Goal: Communication & Community: Answer question/provide support

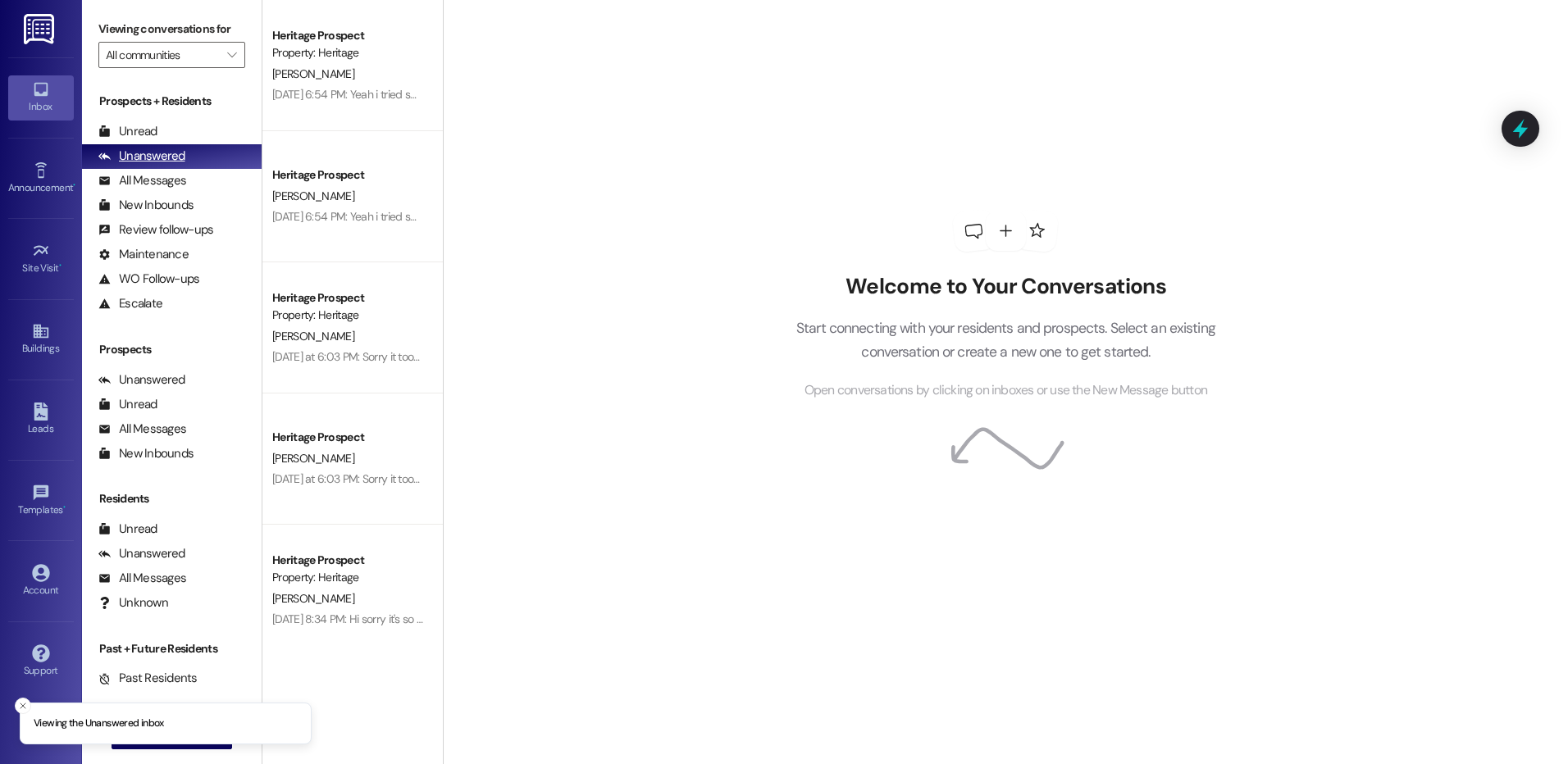
click at [140, 148] on div "Unanswered" at bounding box center [142, 156] width 87 height 17
click at [158, 124] on div "Unread (0)" at bounding box center [172, 132] width 180 height 24
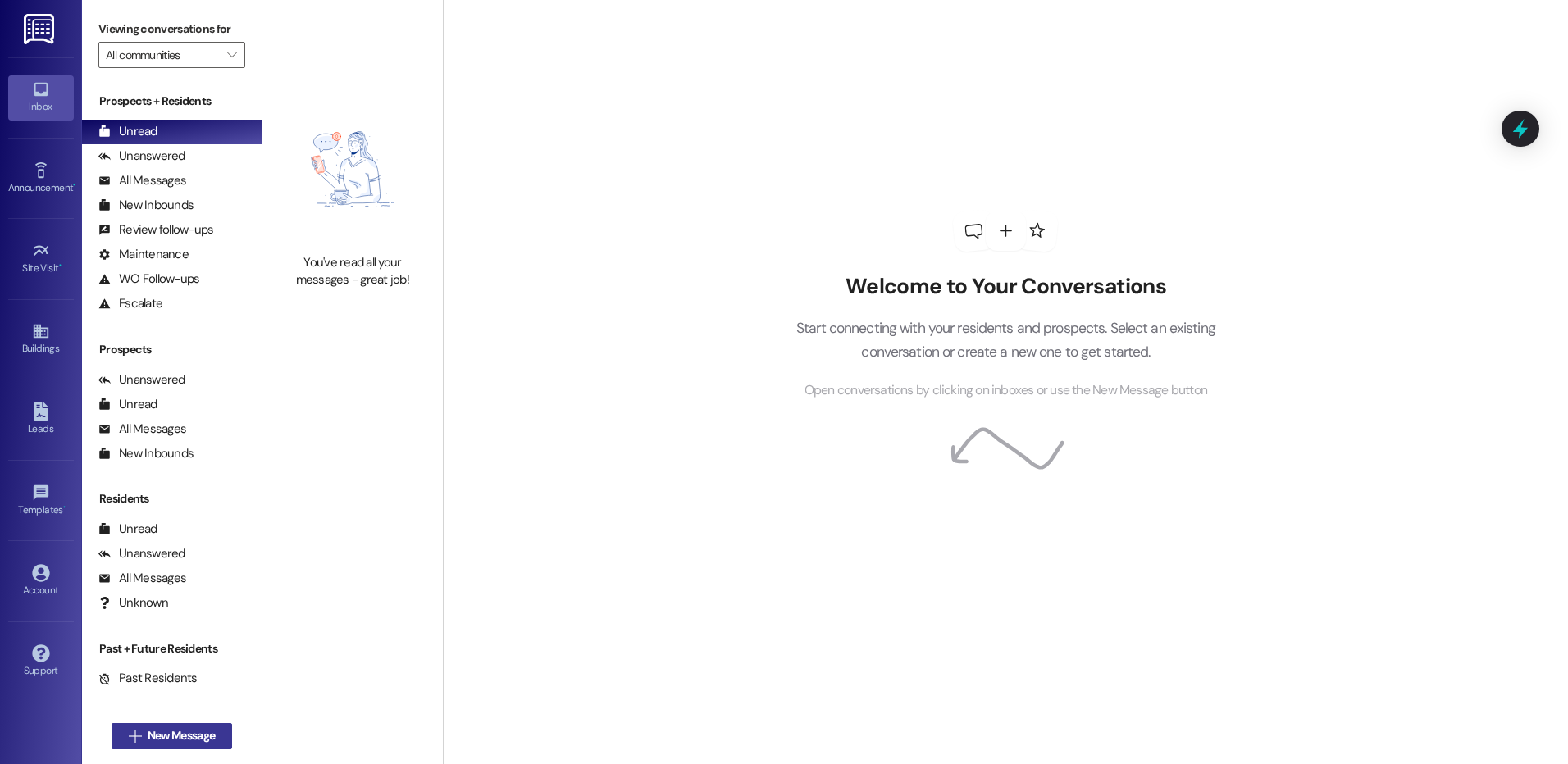
click at [186, 744] on span "New Message" at bounding box center [181, 736] width 67 height 17
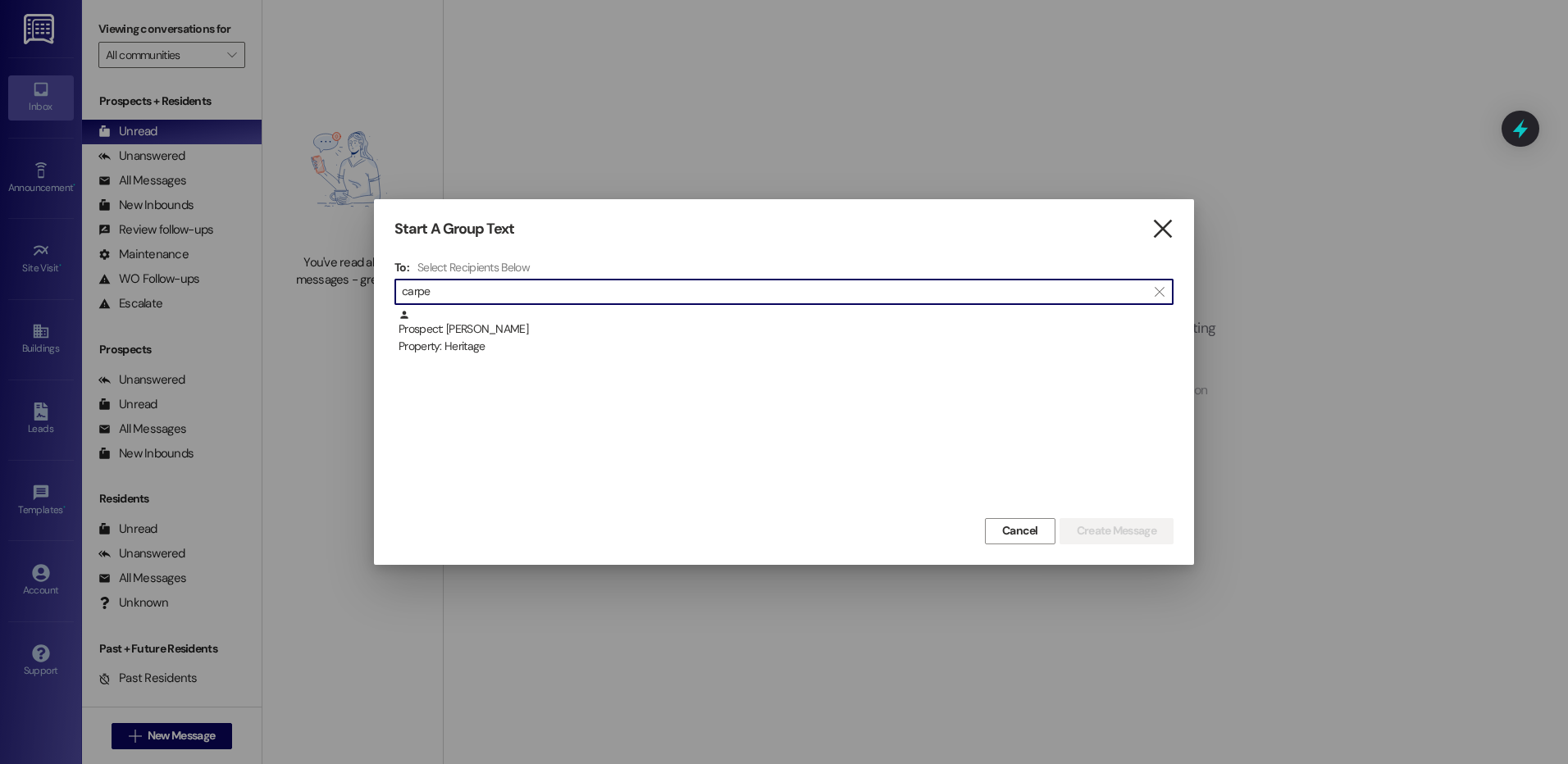
type input "carpe"
drag, startPoint x: 1160, startPoint y: 224, endPoint x: 1013, endPoint y: 261, distance: 151.6
click at [1161, 224] on icon "" at bounding box center [1163, 230] width 22 height 17
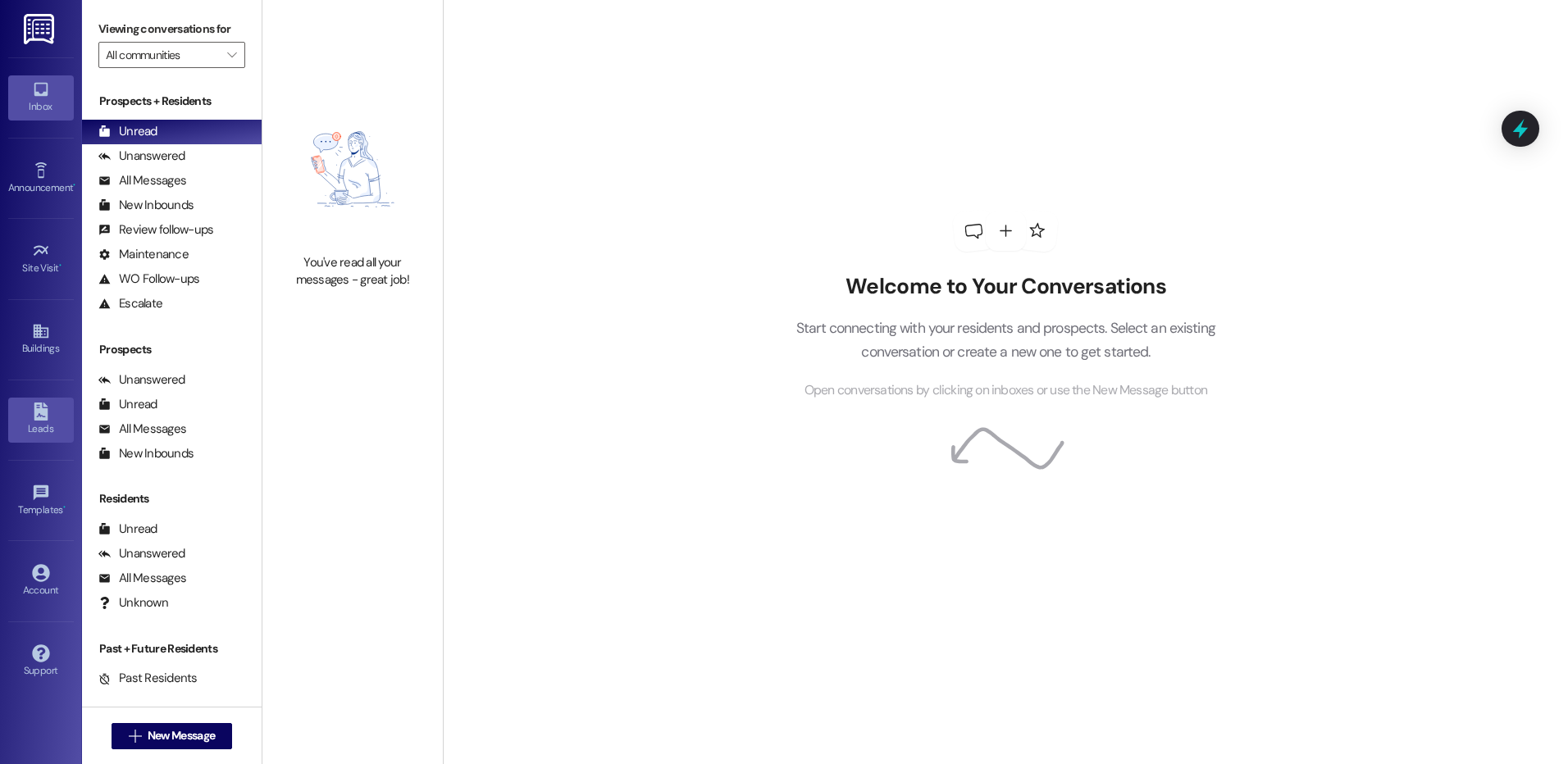
click at [30, 424] on div "Leads" at bounding box center [41, 428] width 82 height 16
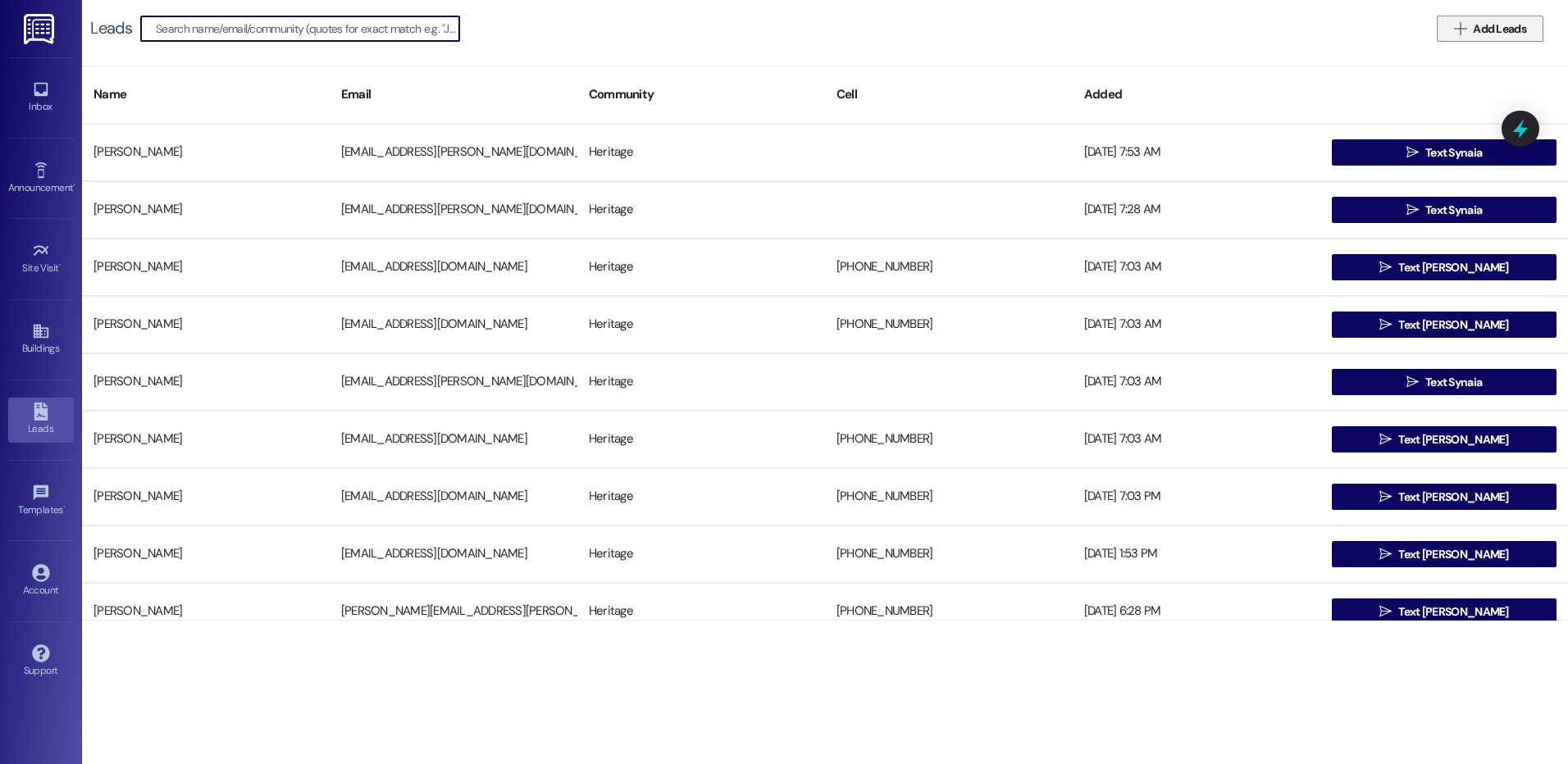
click at [1493, 38] on button " Add Leads" at bounding box center [1489, 28] width 106 height 26
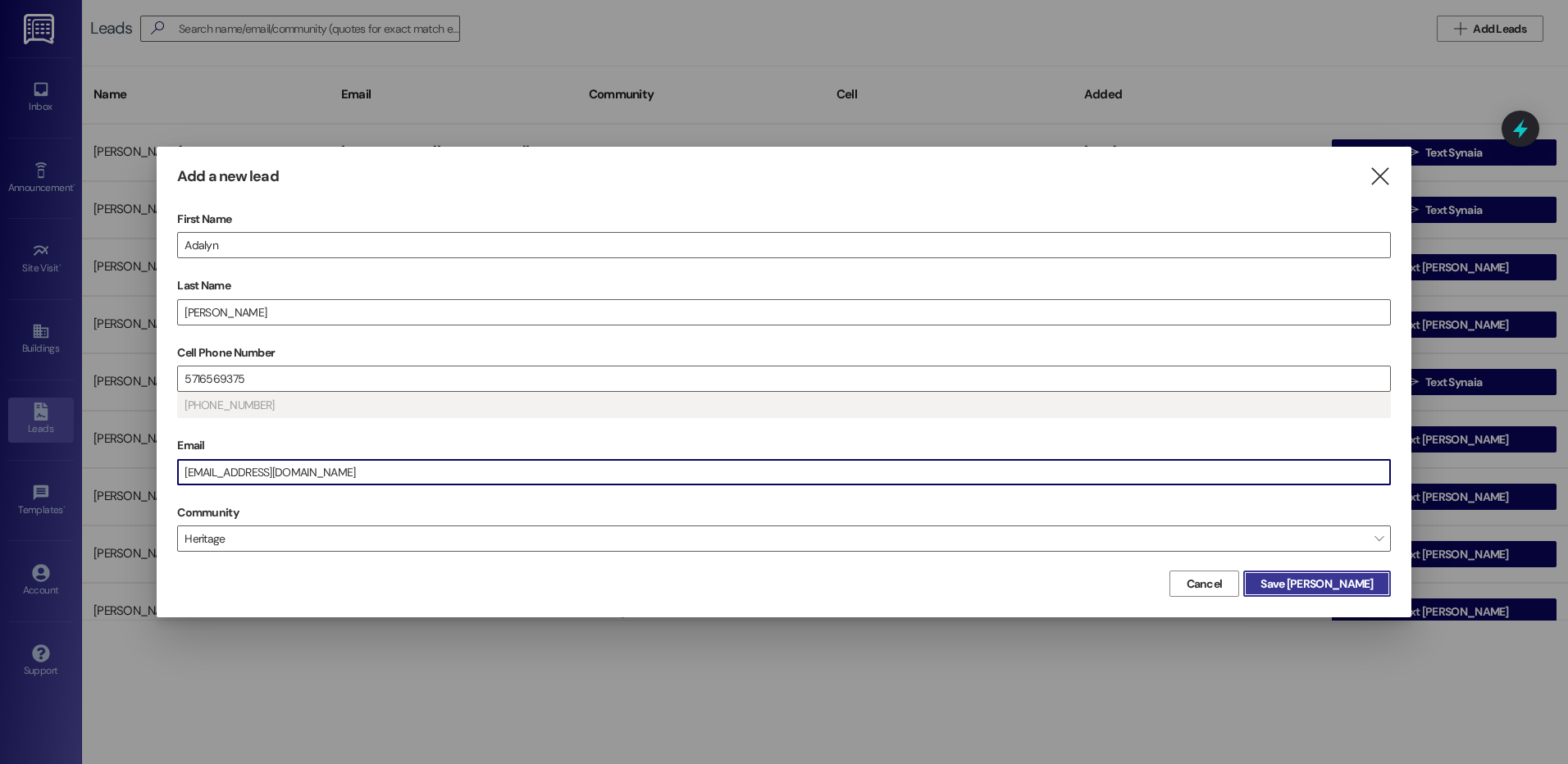
click at [1329, 592] on span "Save [PERSON_NAME]" at bounding box center [1317, 584] width 112 height 17
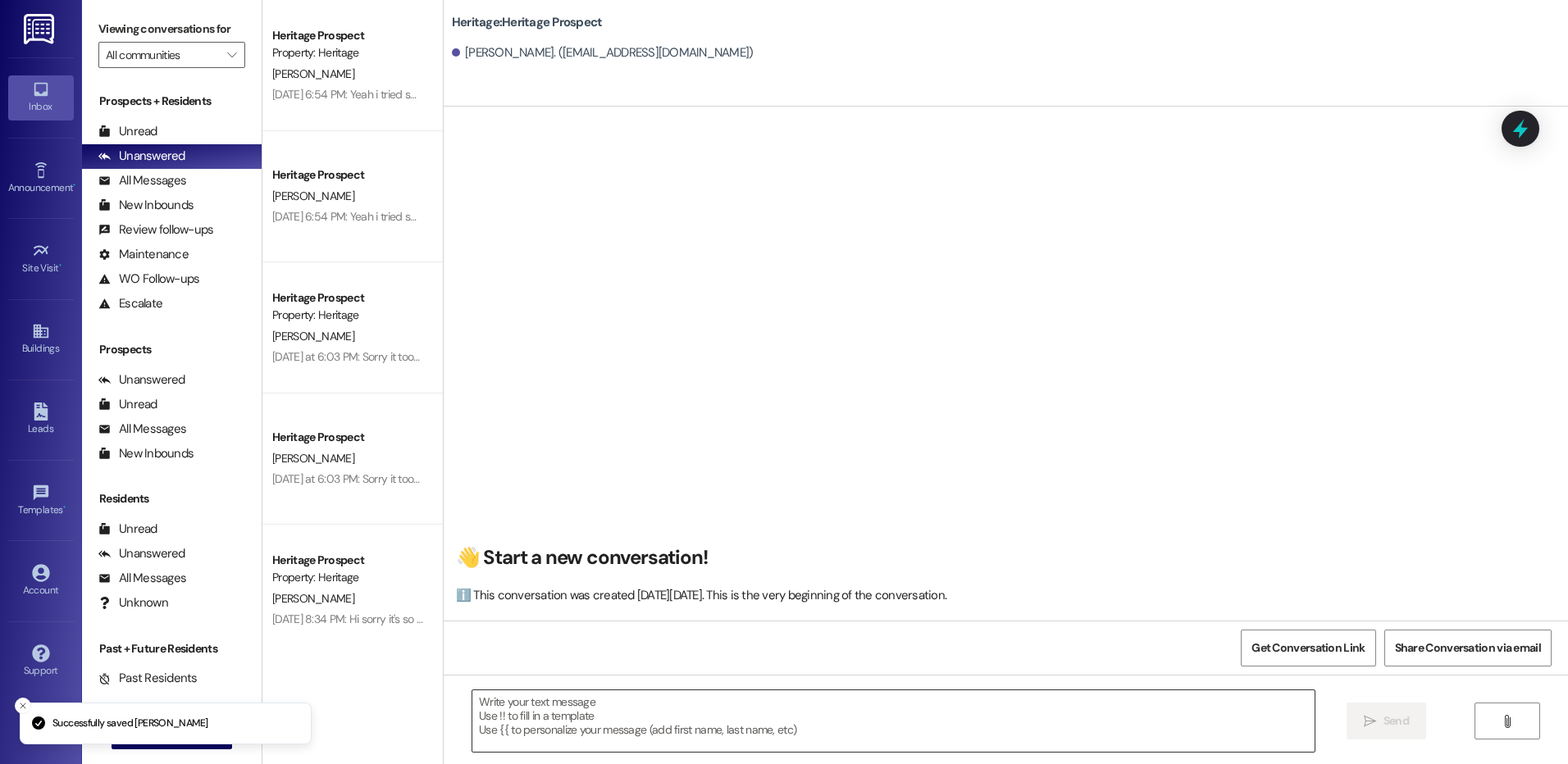
click at [522, 690] on div at bounding box center [893, 721] width 843 height 63
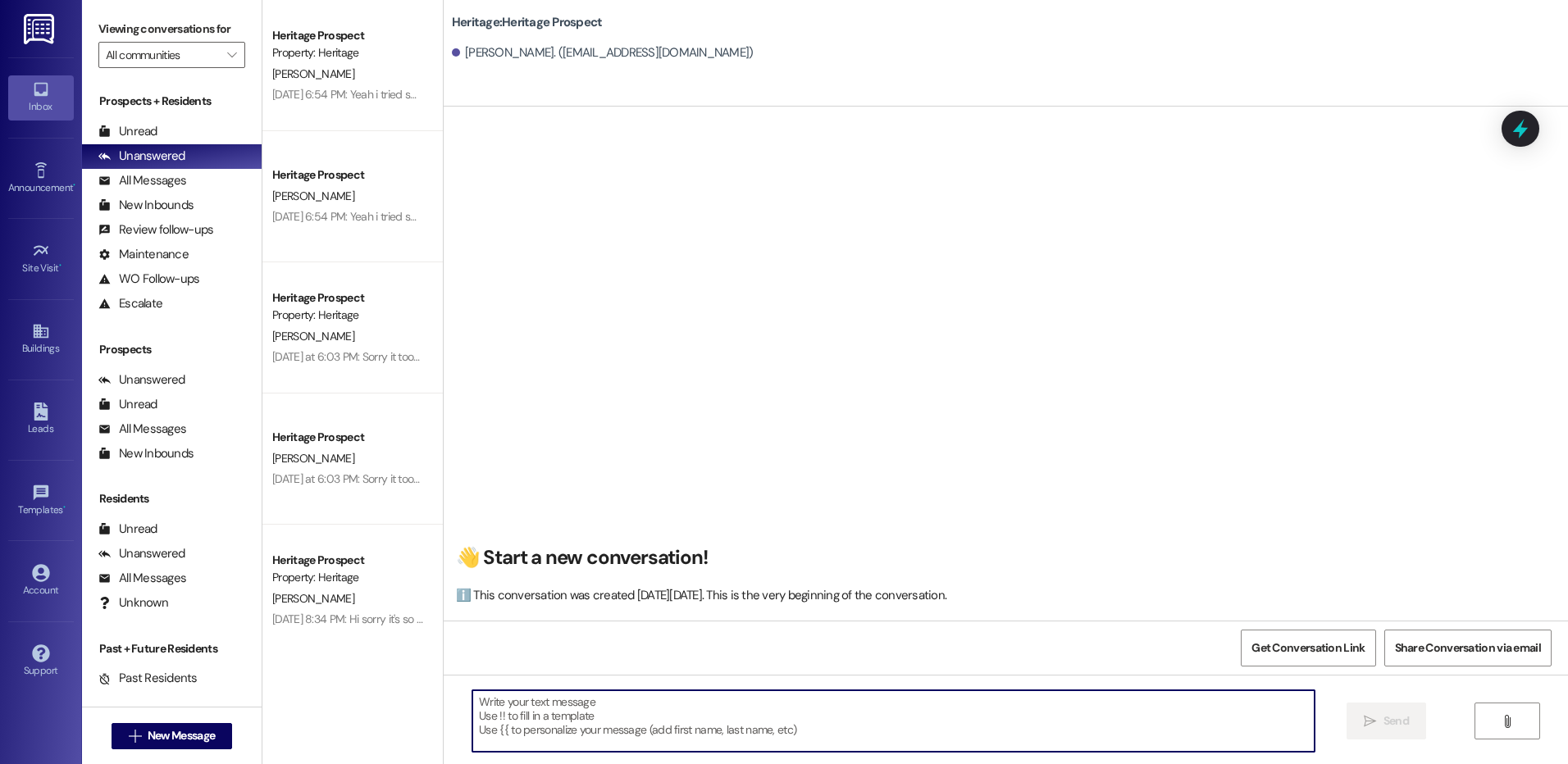
click at [504, 711] on textarea at bounding box center [893, 721] width 842 height 61
paste textarea "Hey ___! It’s Paige at [GEOGRAPHIC_DATA]. It looks like you started a ____ appl…"
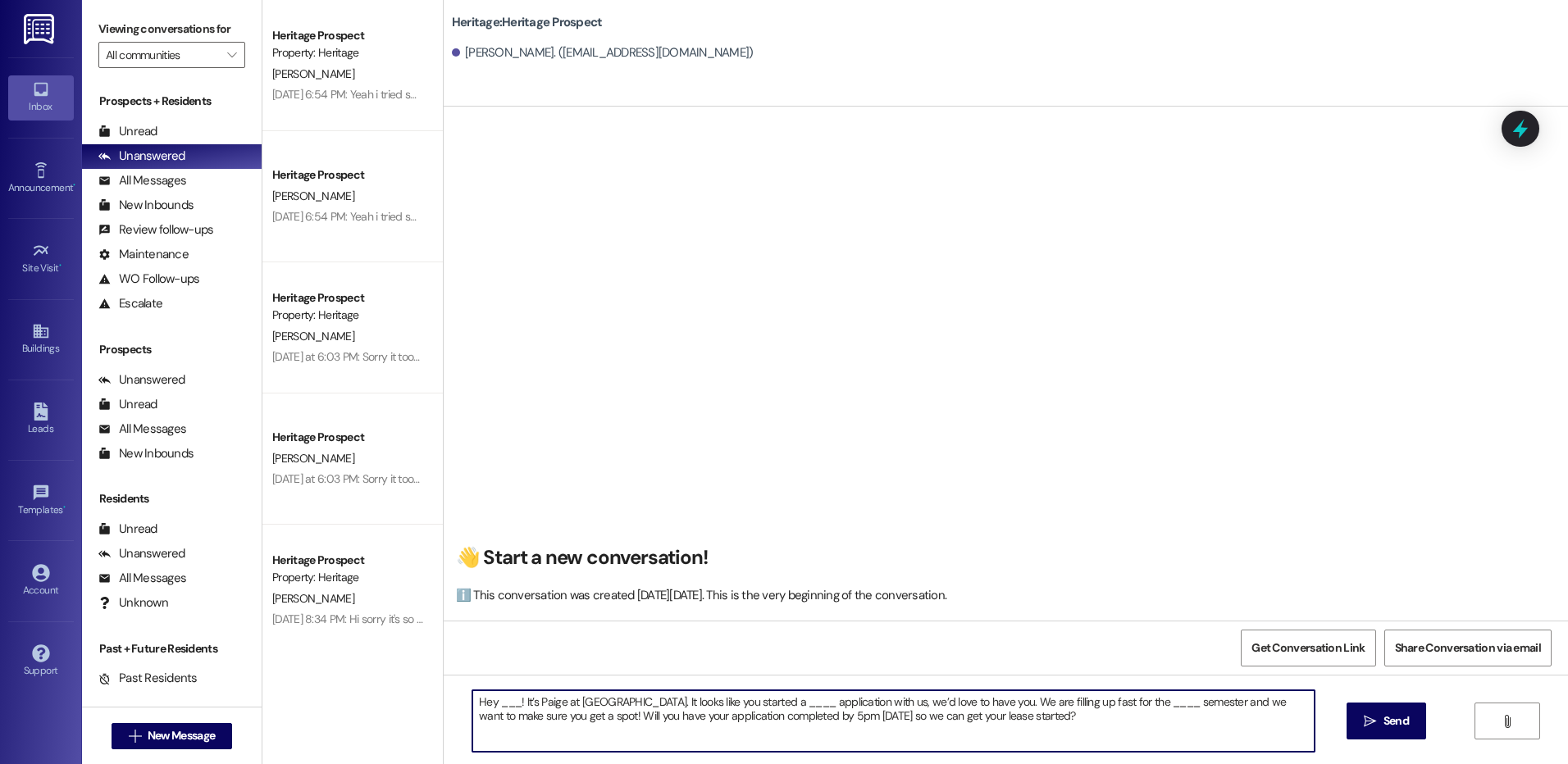
click at [488, 694] on textarea "Hey ___! It’s Paige at [GEOGRAPHIC_DATA]. It looks like you started a ____ appl…" at bounding box center [893, 721] width 842 height 61
click at [492, 695] on textarea "Hey ___! It’s Paige at [GEOGRAPHIC_DATA]. It looks like you started a ____ appl…" at bounding box center [893, 721] width 842 height 61
click at [495, 695] on textarea "Hey ___! It’s Paige at [GEOGRAPHIC_DATA]. It looks like you started a ____ appl…" at bounding box center [893, 721] width 842 height 61
click at [814, 706] on textarea "Hey [PERSON_NAME]! It’s Paige at [GEOGRAPHIC_DATA]. It looks like you started a…" at bounding box center [893, 721] width 842 height 61
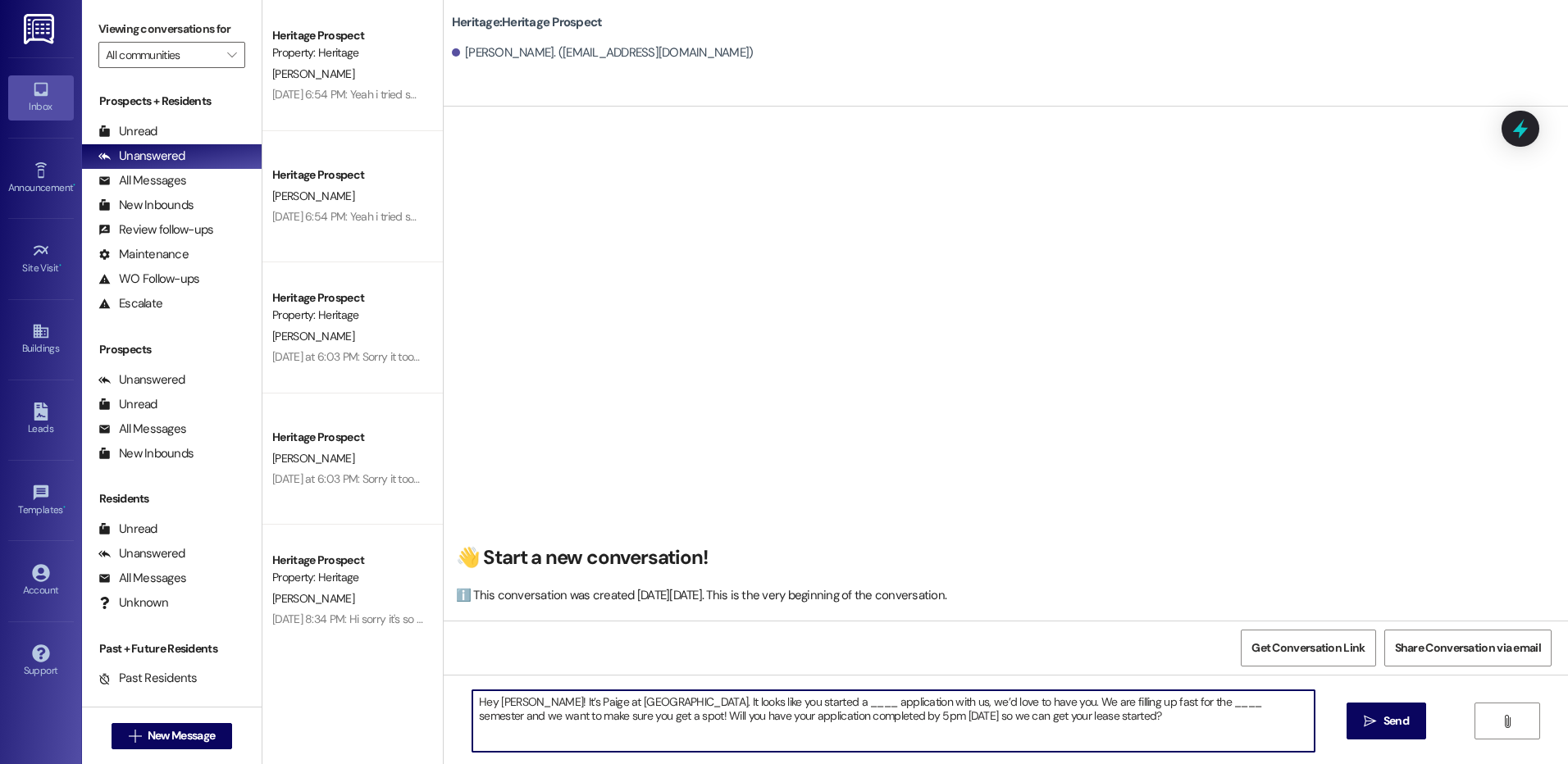
click at [814, 706] on textarea "Hey [PERSON_NAME]! It’s Paige at [GEOGRAPHIC_DATA]. It looks like you started a…" at bounding box center [893, 721] width 842 height 61
click at [1184, 709] on textarea "Hey [PERSON_NAME]! It’s Paige at [GEOGRAPHIC_DATA]. It looks like you started a…" at bounding box center [893, 721] width 842 height 61
click at [1172, 701] on textarea "Hey [PERSON_NAME]! It’s Paige at [GEOGRAPHIC_DATA]. It looks like you started a…" at bounding box center [893, 721] width 842 height 61
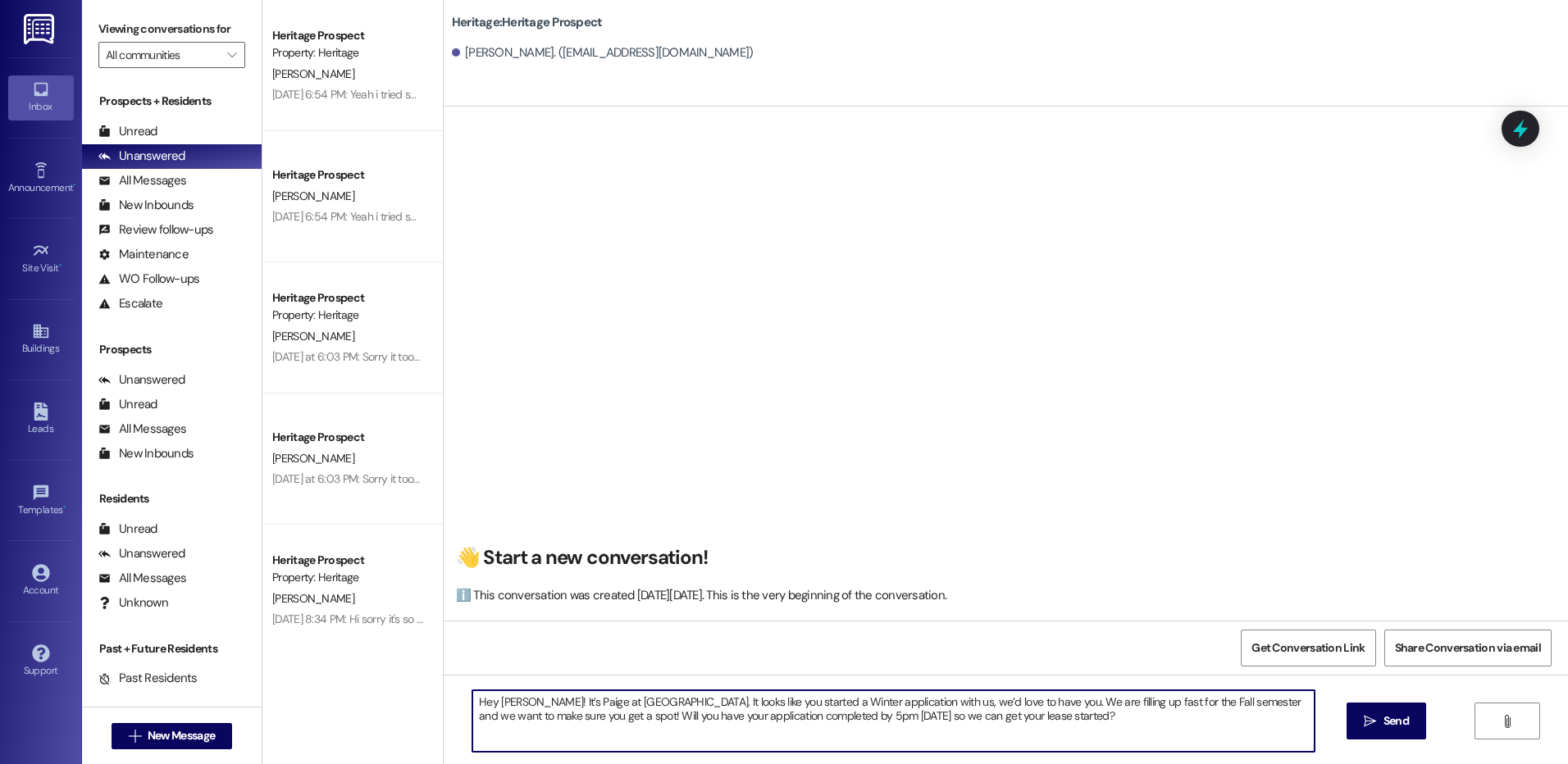
click at [1172, 701] on textarea "Hey [PERSON_NAME]! It’s Paige at [GEOGRAPHIC_DATA]. It looks like you started a…" at bounding box center [893, 721] width 842 height 61
click at [1192, 700] on textarea "Hey [PERSON_NAME]! It’s Paige at [GEOGRAPHIC_DATA]. It looks like you started a…" at bounding box center [893, 721] width 842 height 61
click at [1180, 698] on textarea "Hey [PERSON_NAME]! It’s Paige at [GEOGRAPHIC_DATA]. It looks like you started a…" at bounding box center [893, 721] width 842 height 61
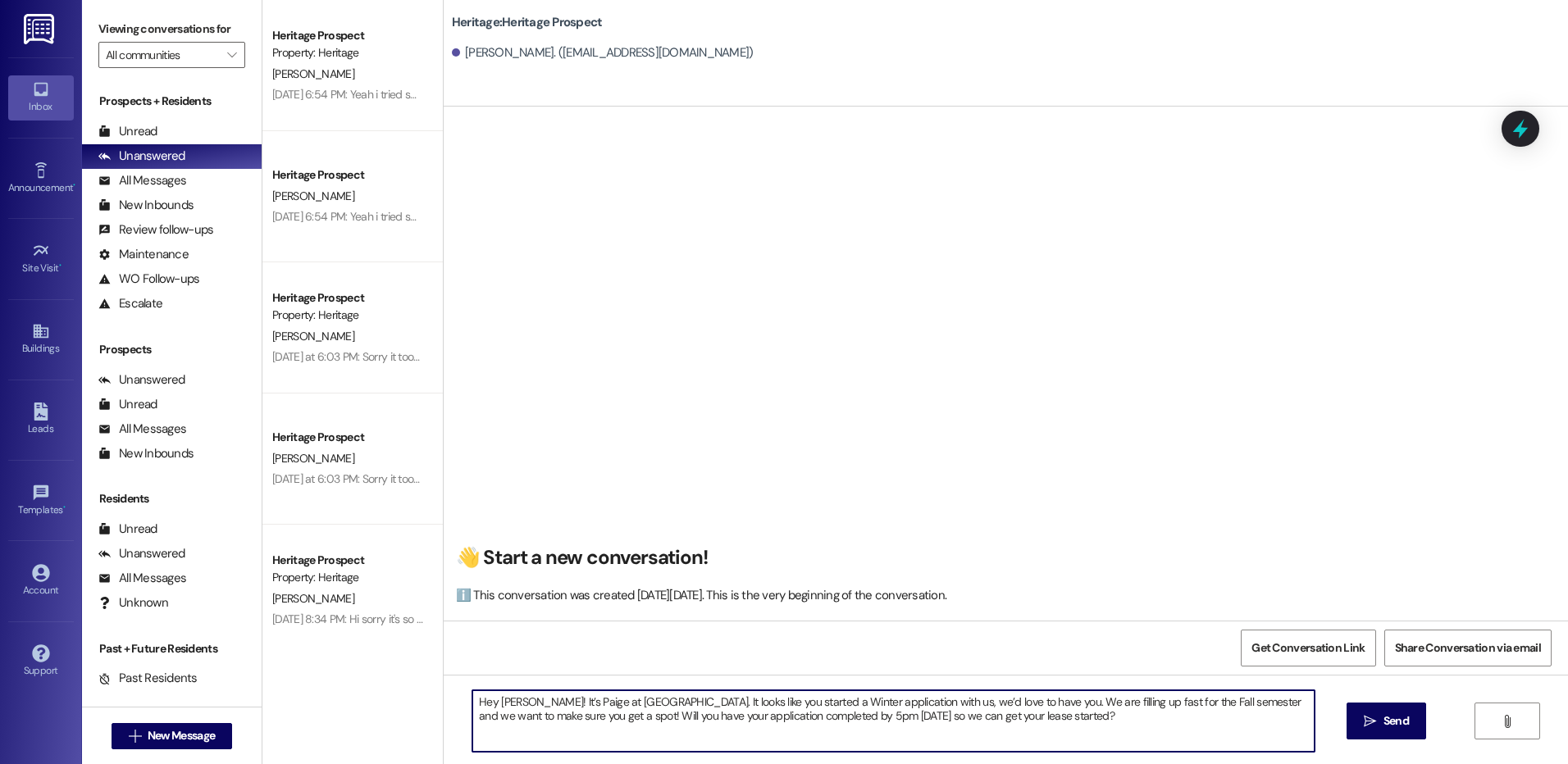
click at [1180, 698] on textarea "Hey [PERSON_NAME]! It’s Paige at [GEOGRAPHIC_DATA]. It looks like you started a…" at bounding box center [893, 721] width 842 height 61
click at [1178, 715] on textarea "Hey [PERSON_NAME]! It’s Paige at [GEOGRAPHIC_DATA]. It looks like you started a…" at bounding box center [893, 721] width 842 height 61
click at [1173, 700] on textarea "Hey [PERSON_NAME]! It’s Paige at [GEOGRAPHIC_DATA]. It looks like you started a…" at bounding box center [893, 721] width 842 height 61
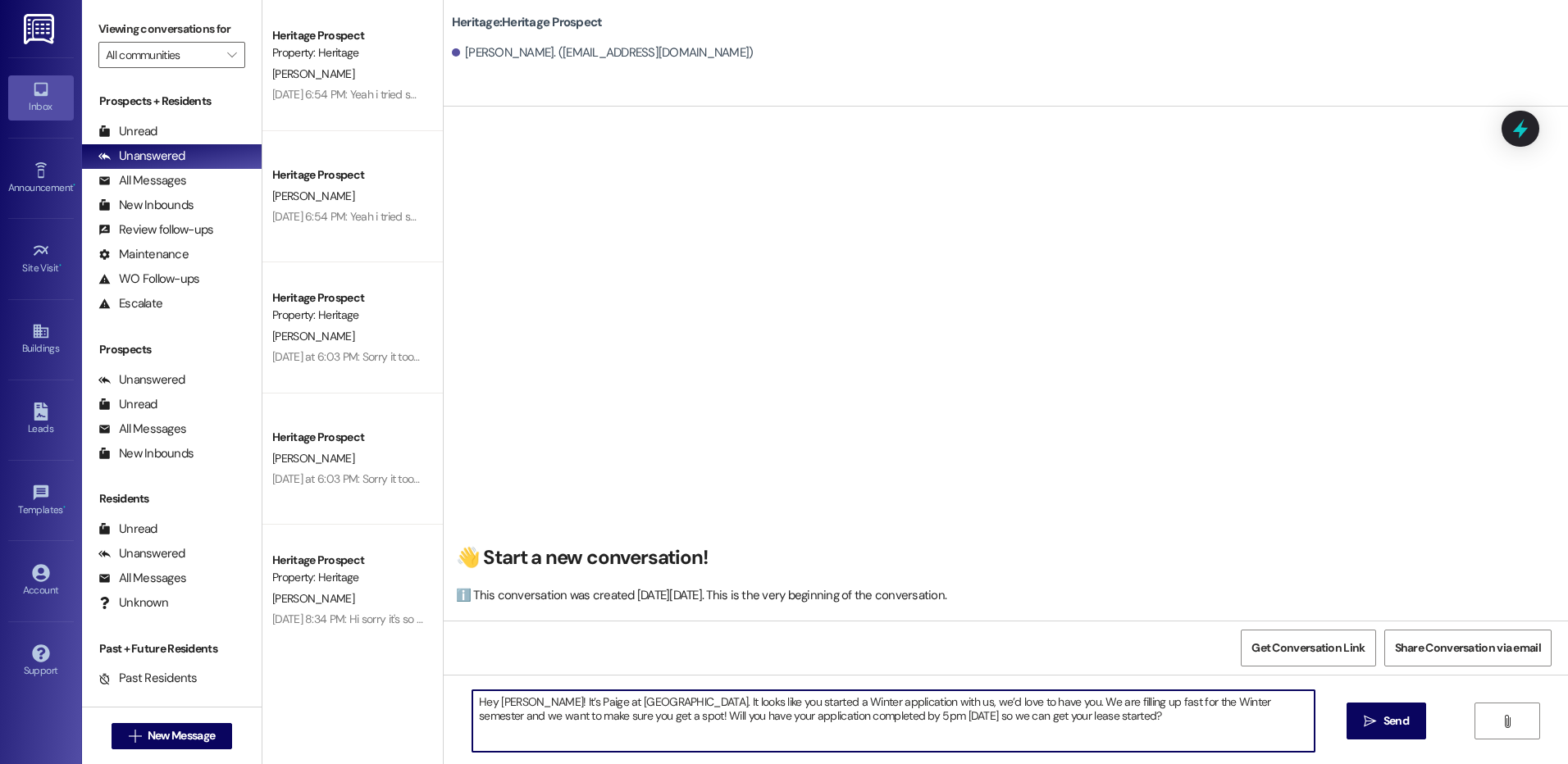
click at [1173, 700] on textarea "Hey [PERSON_NAME]! It’s Paige at [GEOGRAPHIC_DATA]. It looks like you started a…" at bounding box center [893, 721] width 842 height 61
type textarea "Hey [PERSON_NAME]! It’s Paige at [GEOGRAPHIC_DATA]. It looks like you started a…"
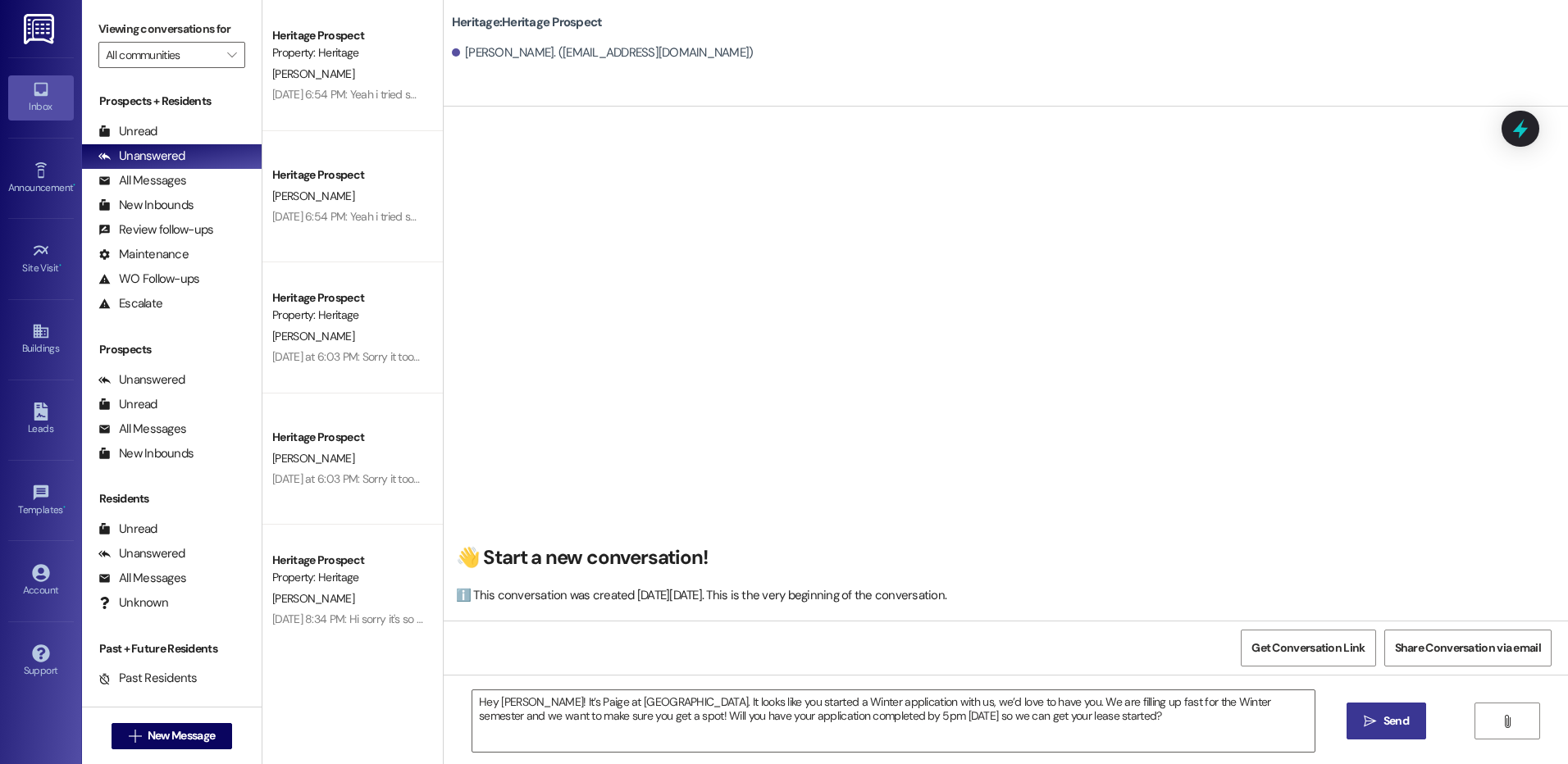
click at [1373, 727] on icon "" at bounding box center [1370, 721] width 12 height 13
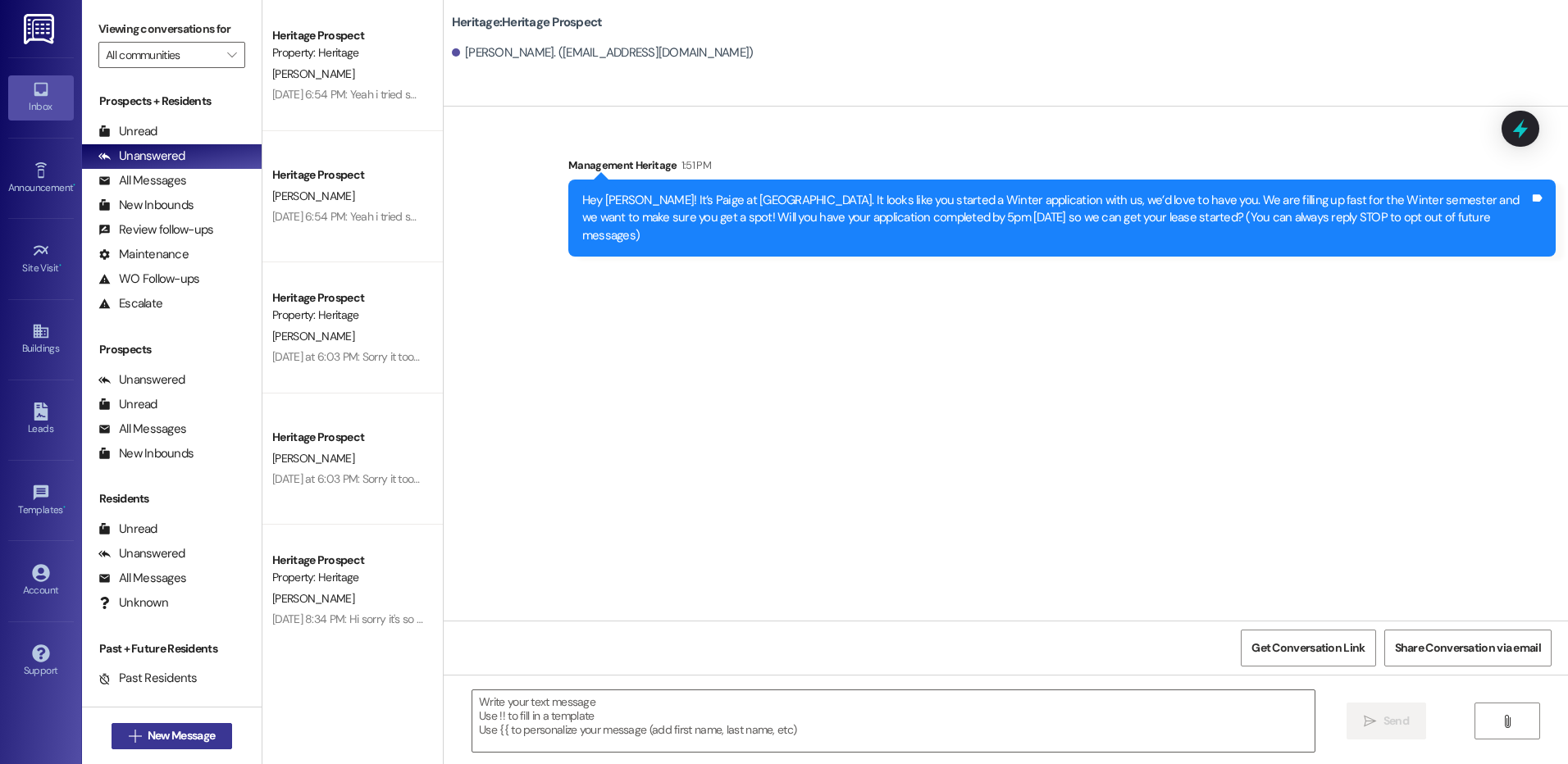
click at [183, 738] on span "New Message" at bounding box center [181, 736] width 67 height 17
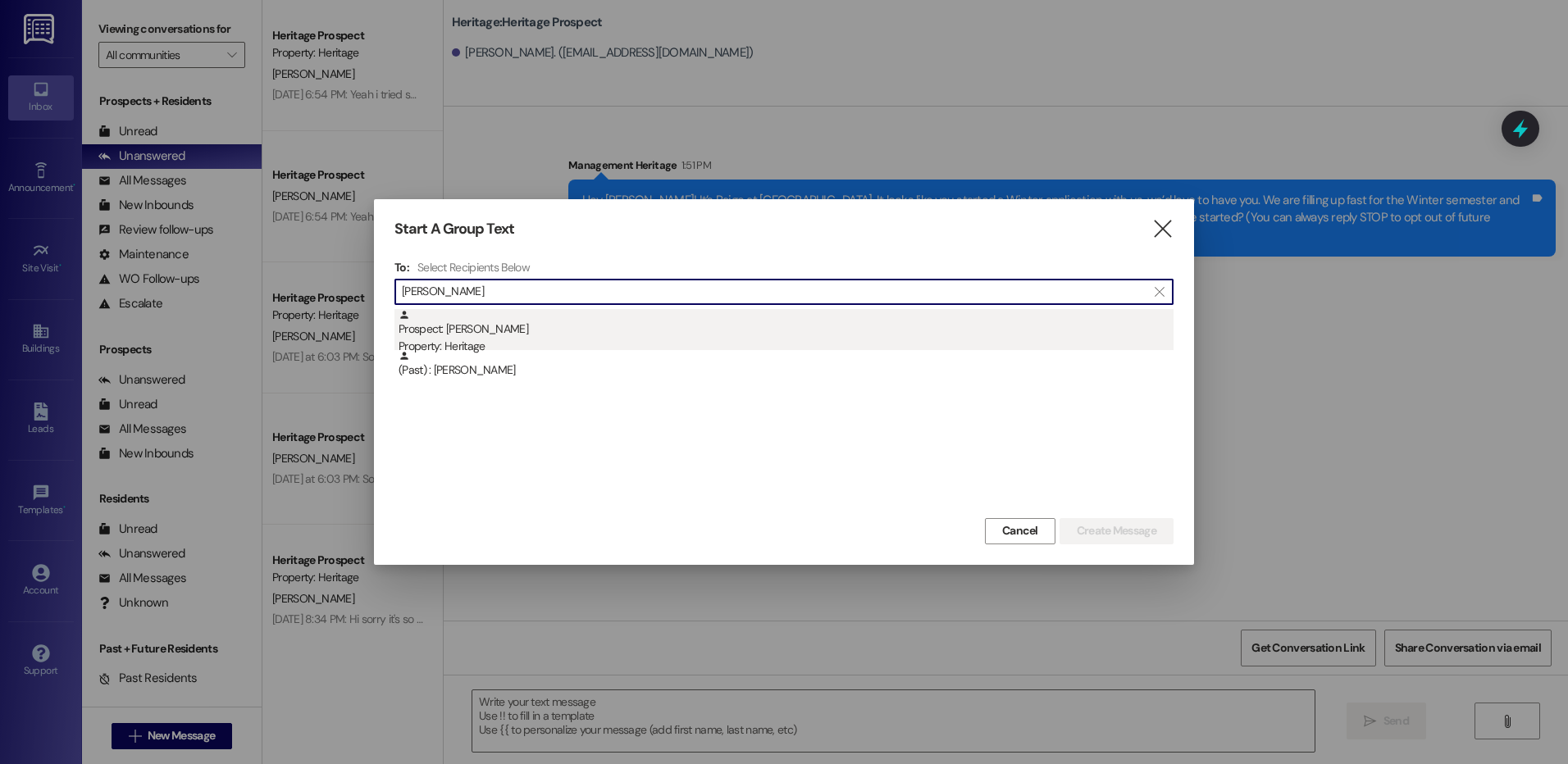
type input "[PERSON_NAME]"
click at [600, 337] on div "Prospect: [PERSON_NAME] Property: Heritage" at bounding box center [787, 332] width 775 height 47
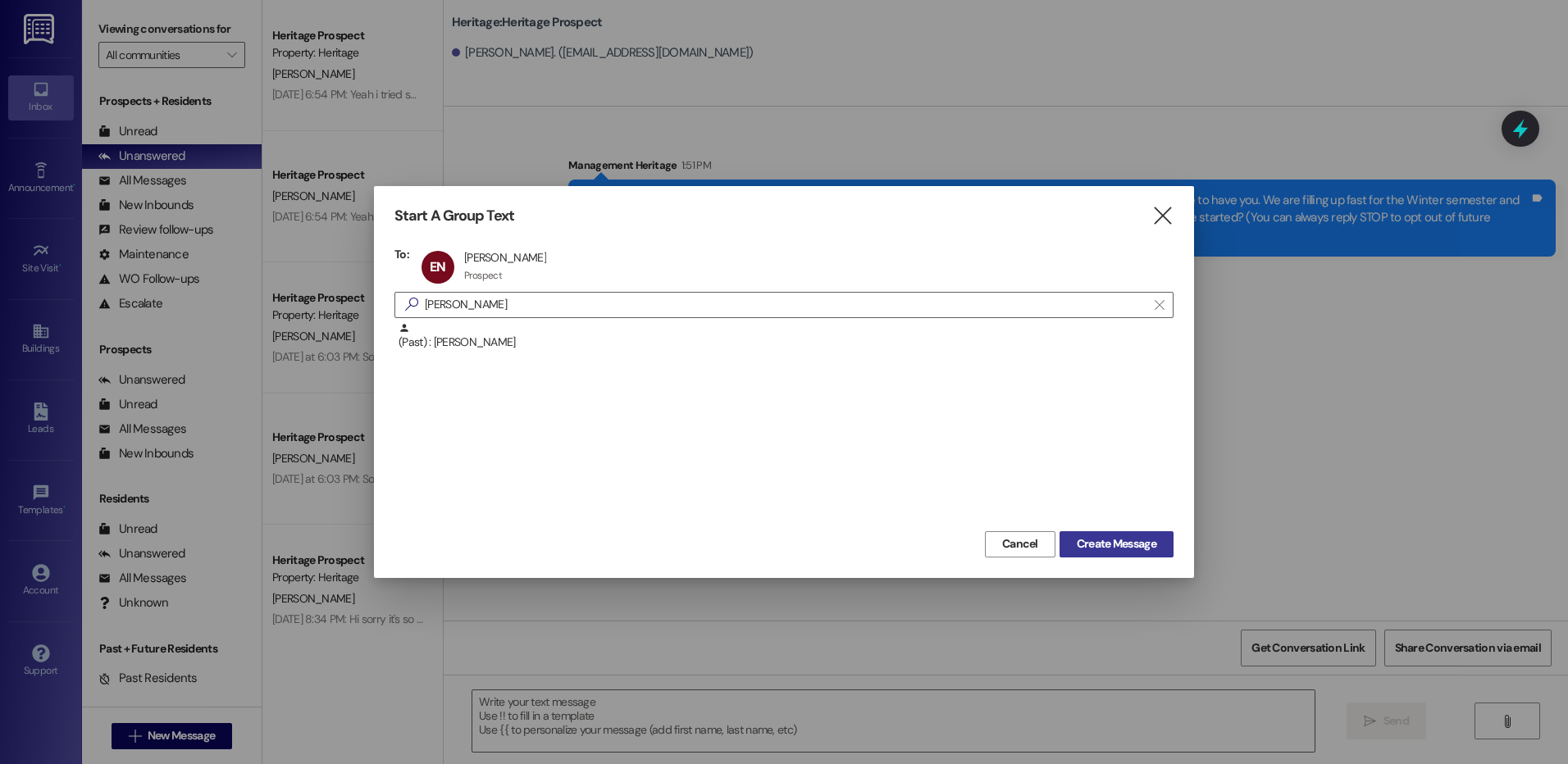
click at [1131, 543] on span "Create Message" at bounding box center [1116, 544] width 79 height 17
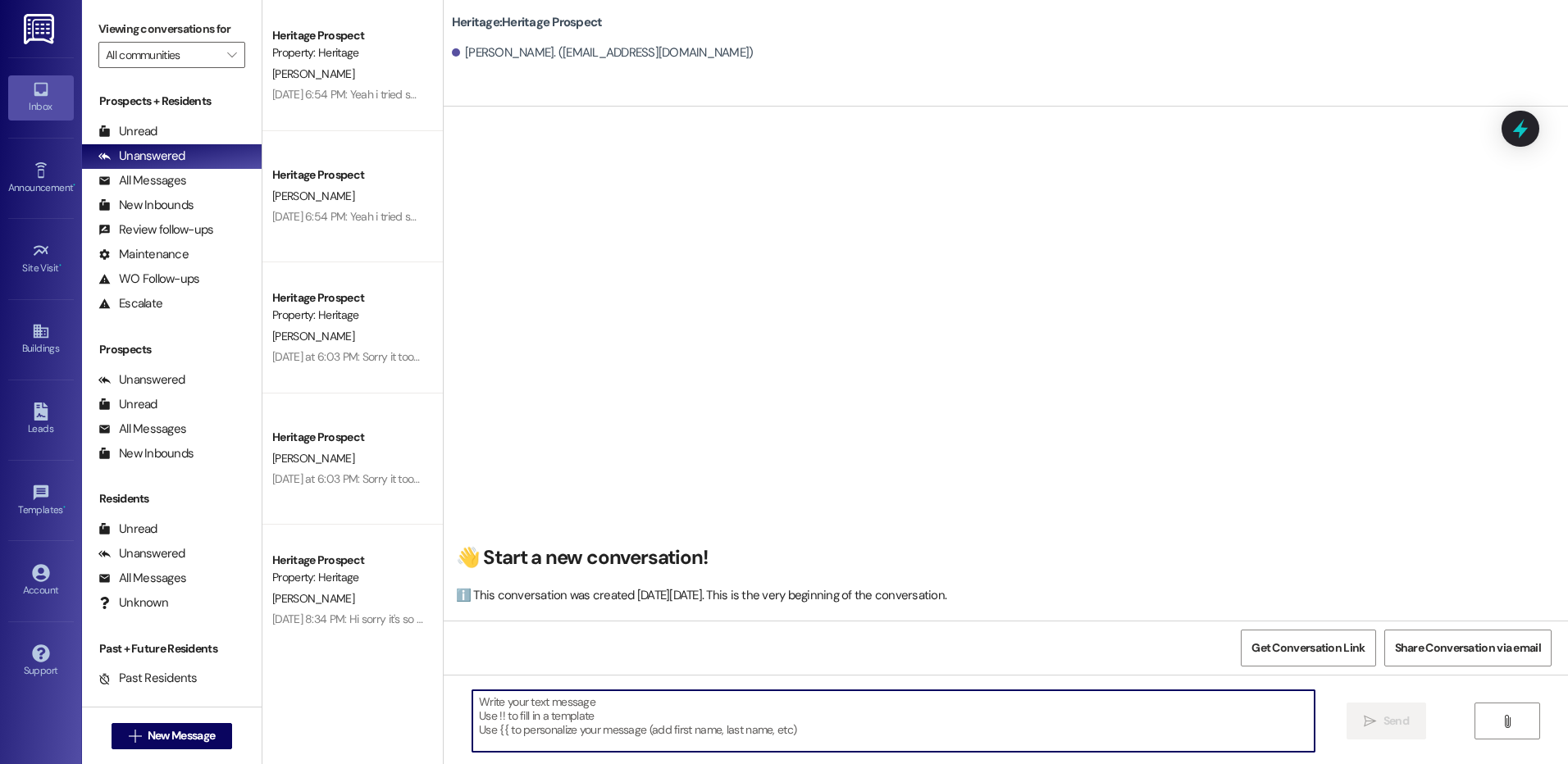
click at [565, 744] on textarea at bounding box center [893, 721] width 842 height 61
paste textarea "Hey [PERSON_NAME]! It’s Paige at [GEOGRAPHIC_DATA]. It looks like you started a…"
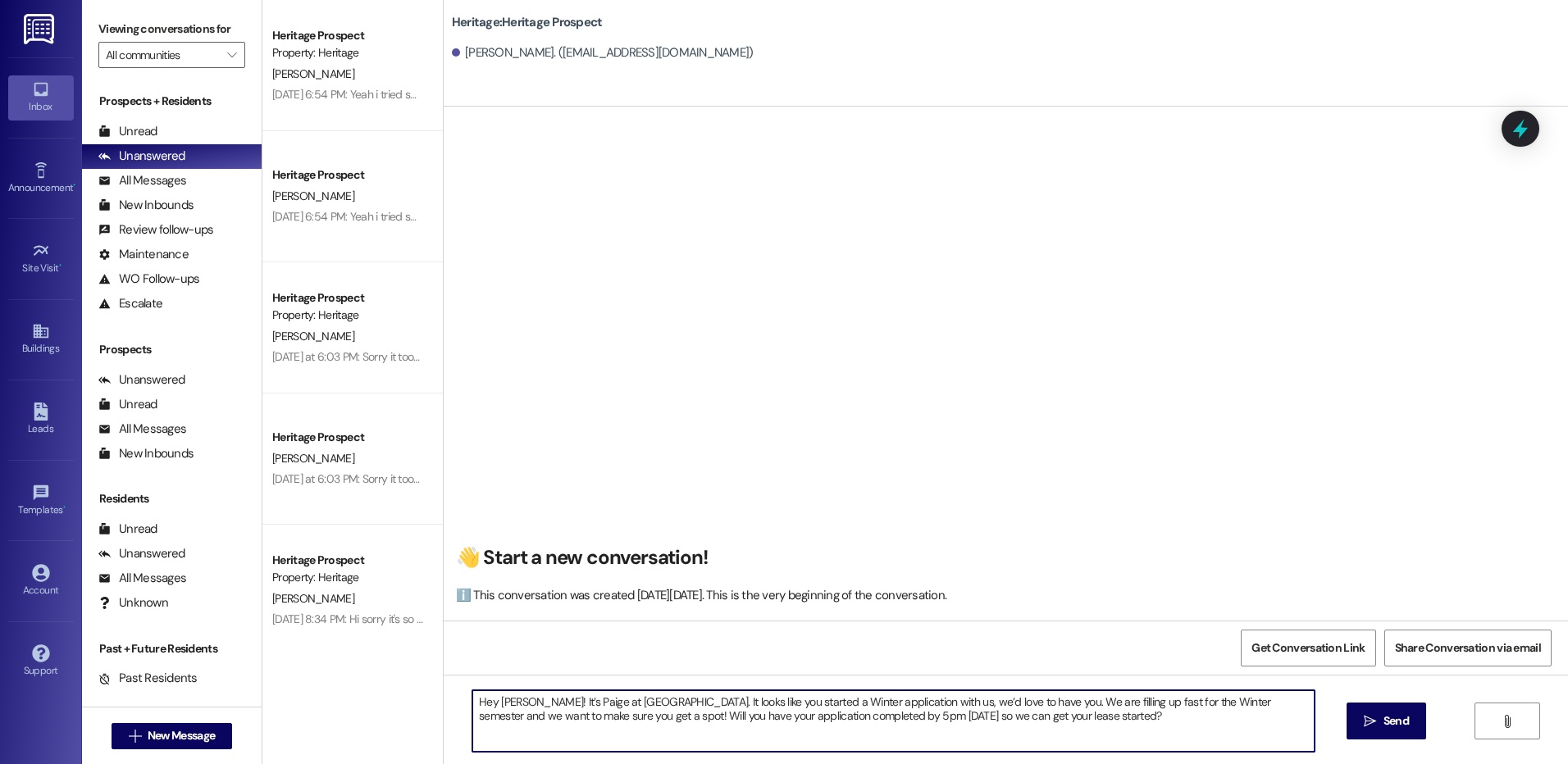
click at [490, 698] on textarea "Hey [PERSON_NAME]! It’s Paige at [GEOGRAPHIC_DATA]. It looks like you started a…" at bounding box center [893, 721] width 842 height 61
click at [503, 700] on textarea "Hey [PERSON_NAME]! It’s Paige at [GEOGRAPHIC_DATA]. It looks like you started a…" at bounding box center [893, 721] width 842 height 61
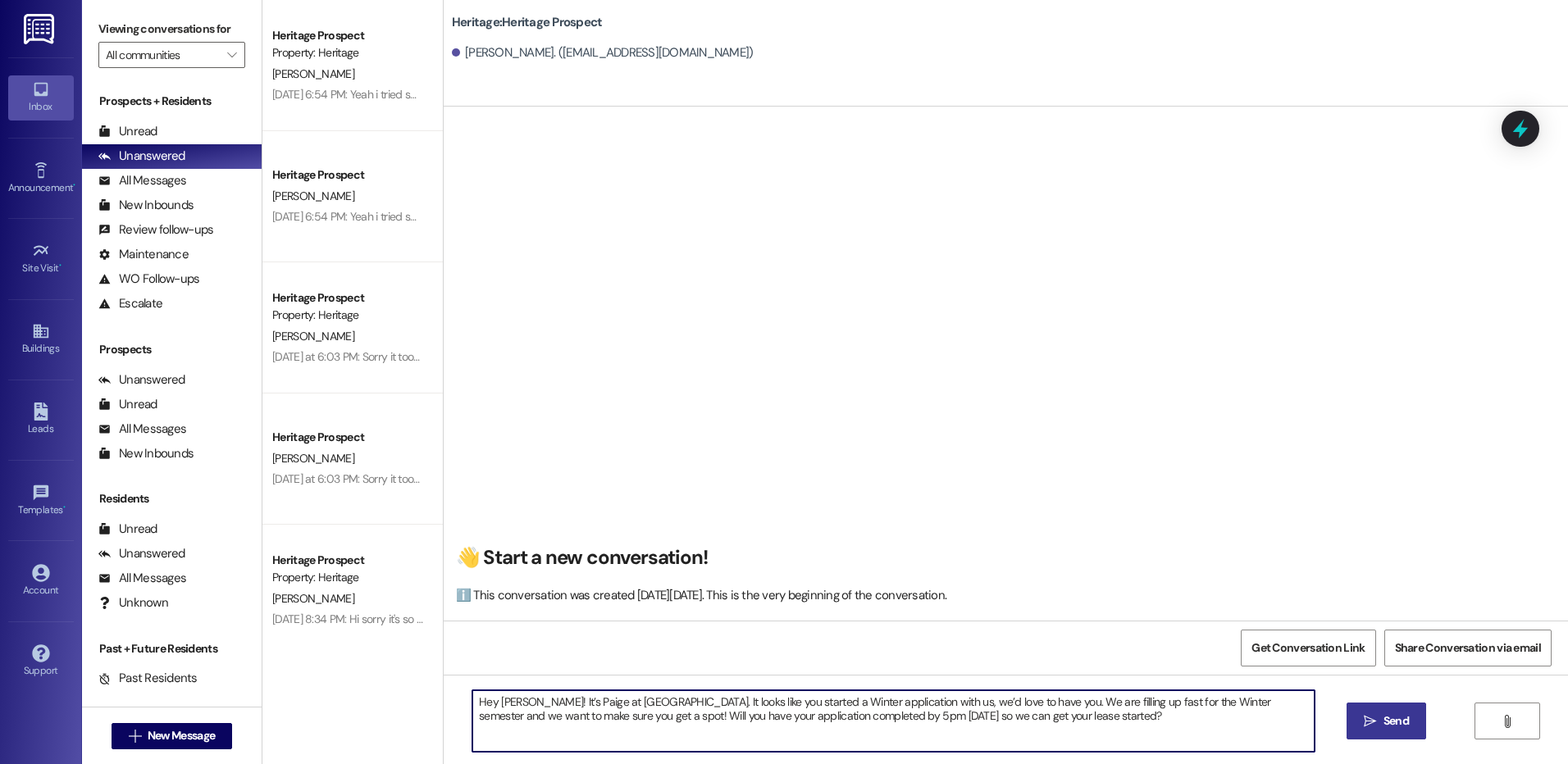
type textarea "Hey [PERSON_NAME]! It’s Paige at [GEOGRAPHIC_DATA]. It looks like you started a…"
click at [1411, 735] on button " Send" at bounding box center [1387, 721] width 79 height 37
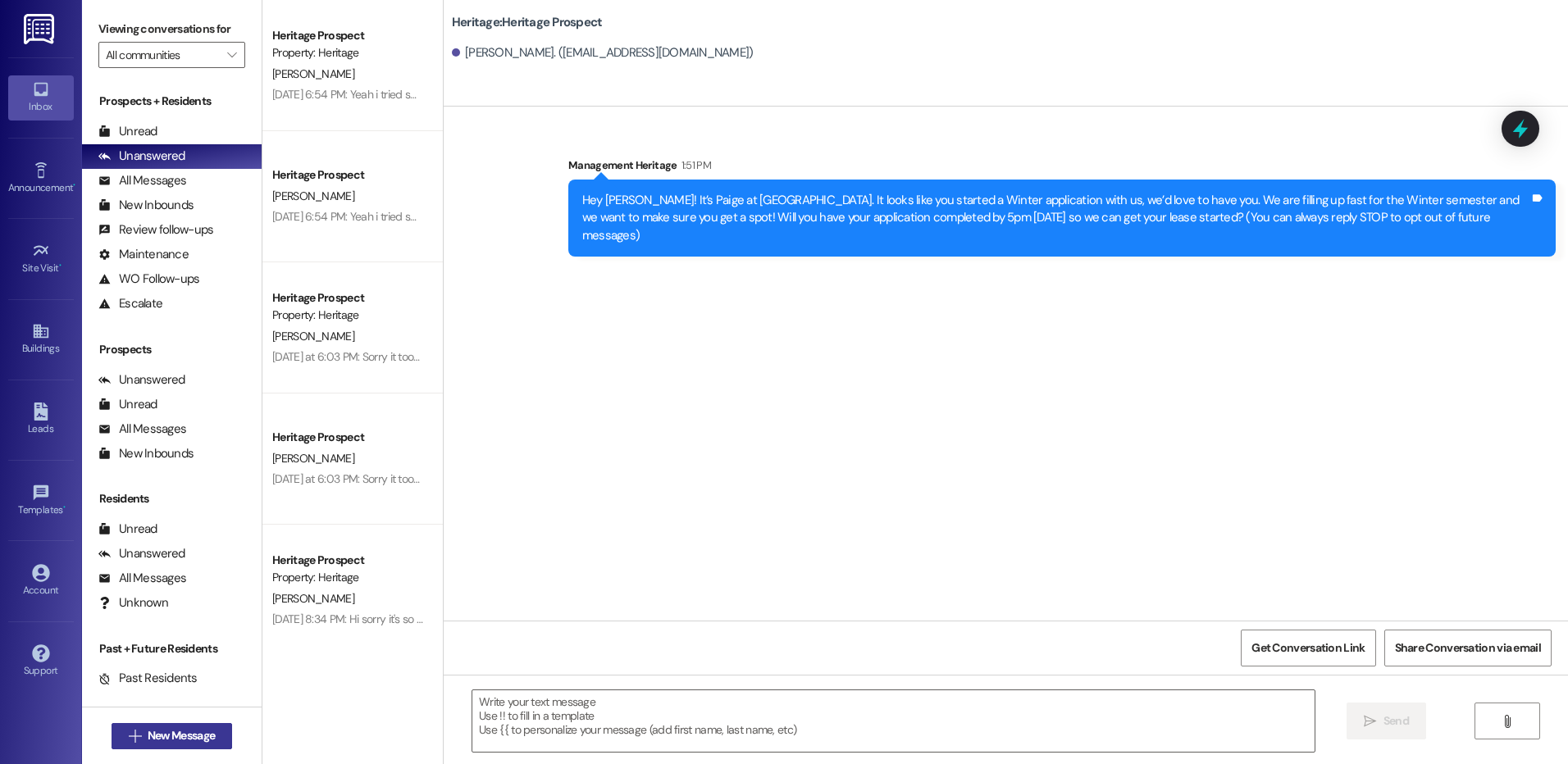
click at [192, 726] on button " New Message" at bounding box center [172, 736] width 122 height 26
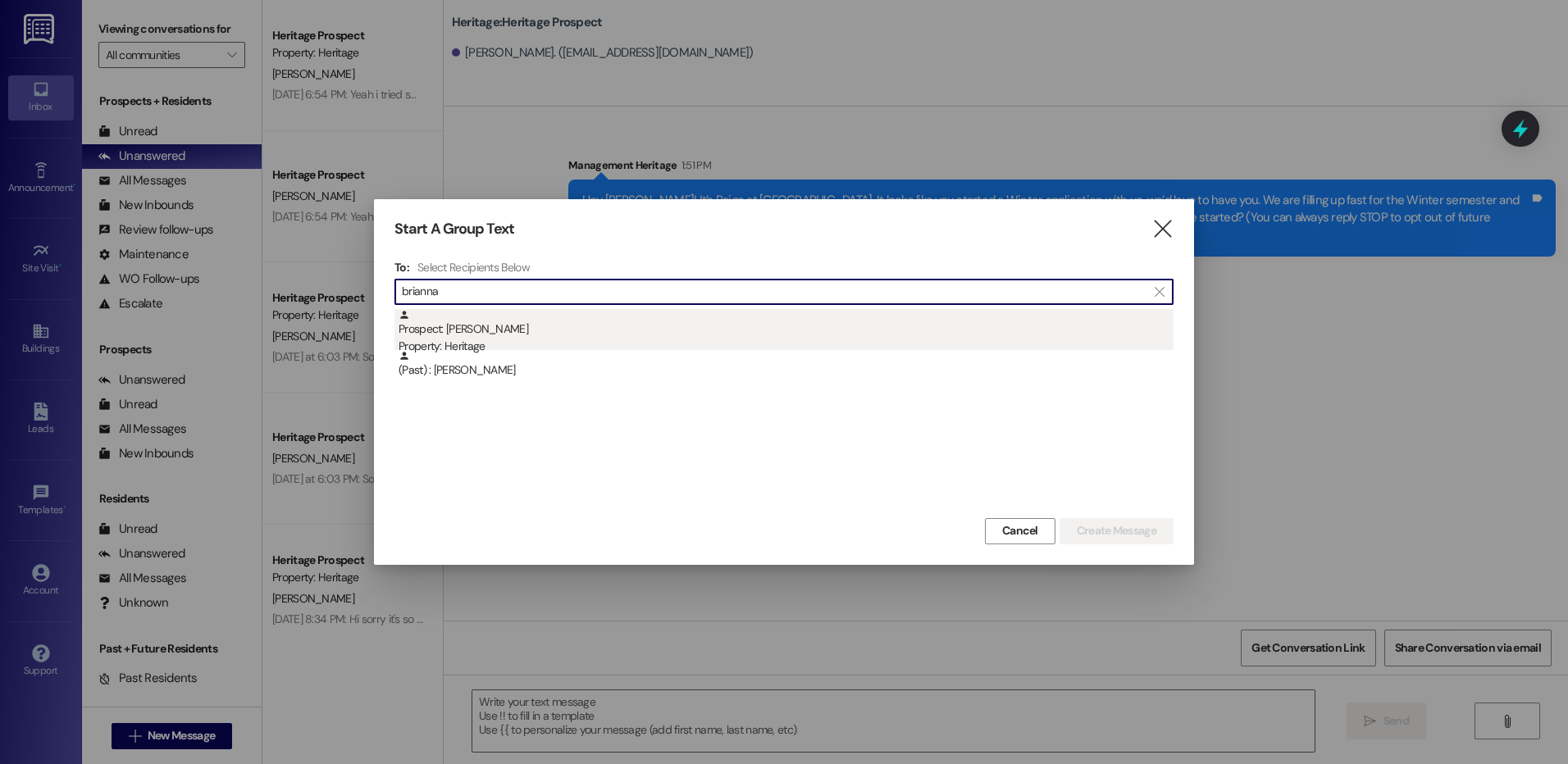
type input "brianna"
click at [540, 324] on div "Prospect: [PERSON_NAME] Property: Heritage" at bounding box center [787, 332] width 775 height 47
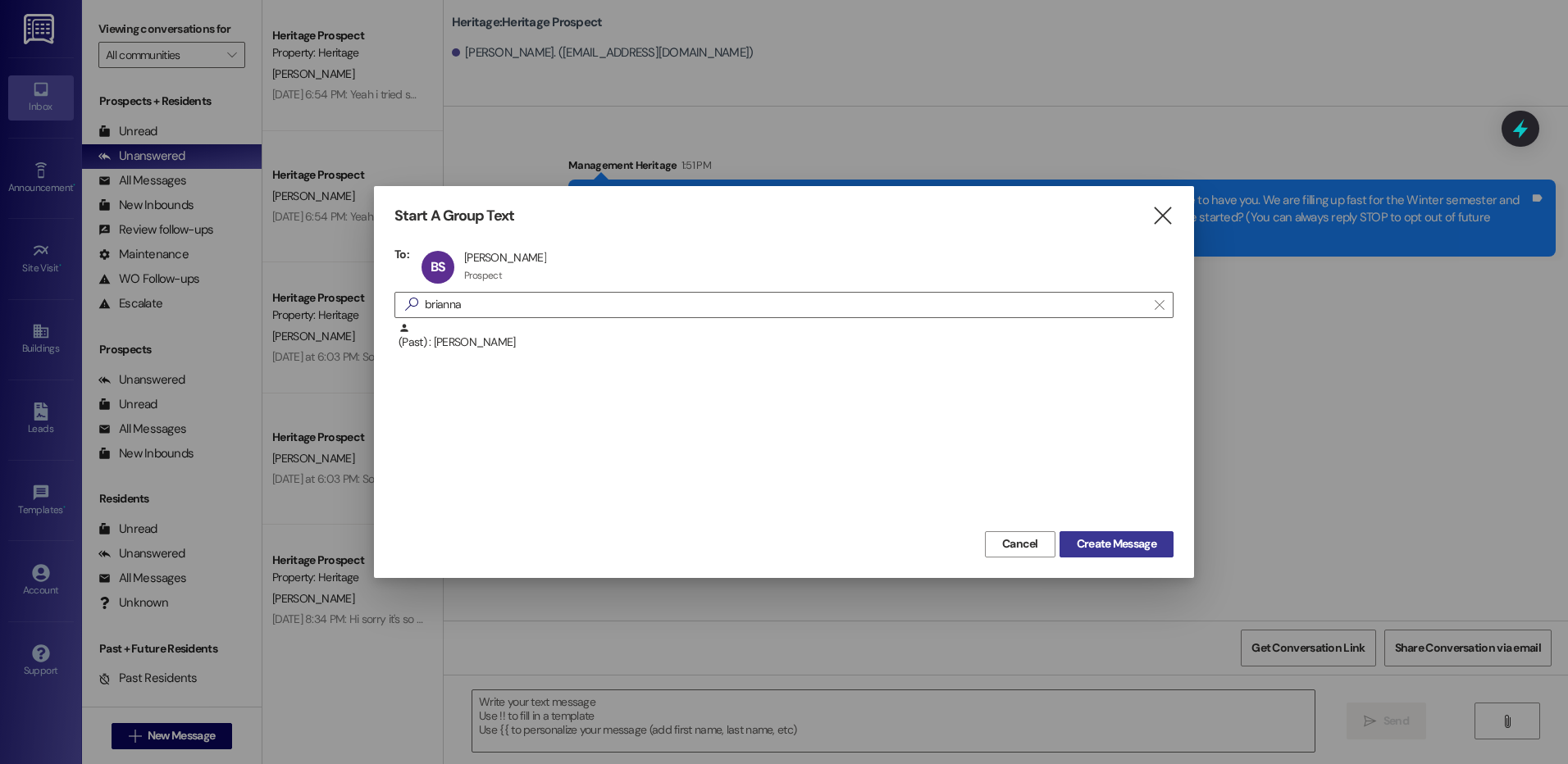
click at [1078, 552] on span "Create Message" at bounding box center [1116, 544] width 79 height 17
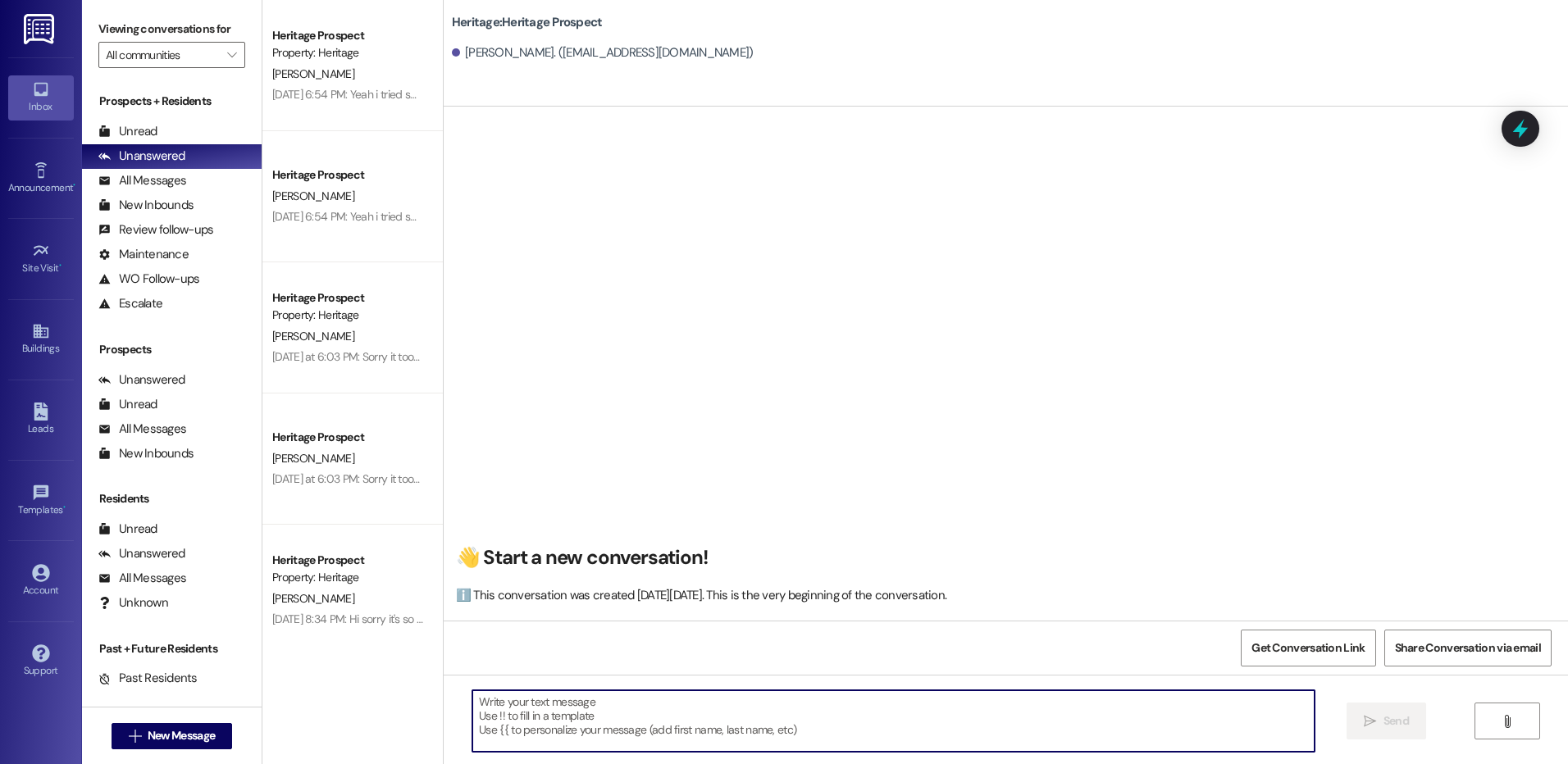
click at [571, 743] on textarea at bounding box center [893, 721] width 842 height 61
paste textarea "Hey [PERSON_NAME]! It’s Paige at [GEOGRAPHIC_DATA]. It looks like you started a…"
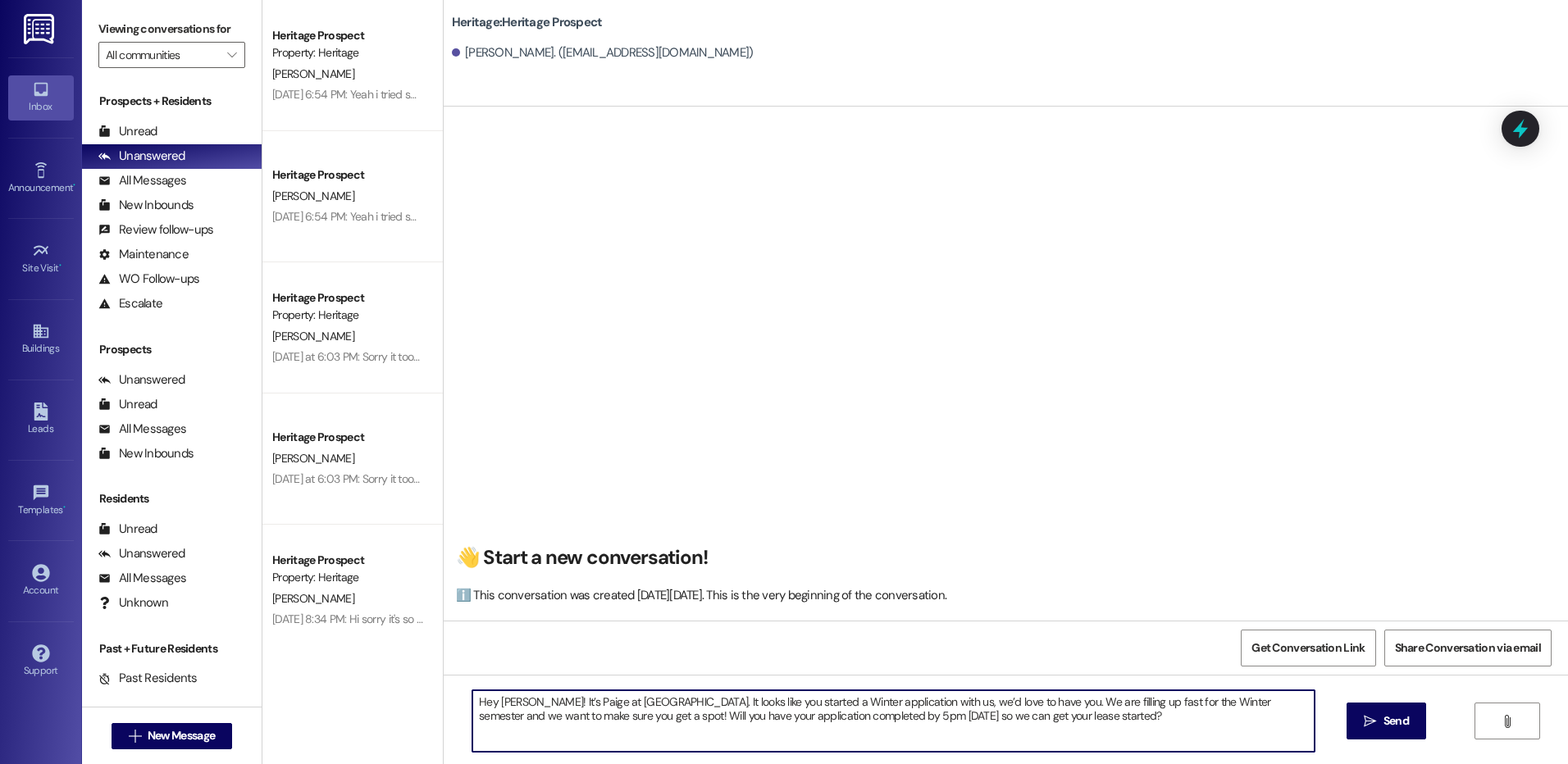
click at [495, 707] on textarea "Hey [PERSON_NAME]! It’s Paige at [GEOGRAPHIC_DATA]. It looks like you started a…" at bounding box center [893, 721] width 842 height 61
click at [494, 705] on textarea "Hey [PERSON_NAME]! It’s Paige at [GEOGRAPHIC_DATA]. It looks like you started a…" at bounding box center [893, 721] width 842 height 61
click at [856, 697] on textarea "Hey [PERSON_NAME]! It’s Paige at [GEOGRAPHIC_DATA]. It looks like you started a…" at bounding box center [893, 721] width 842 height 61
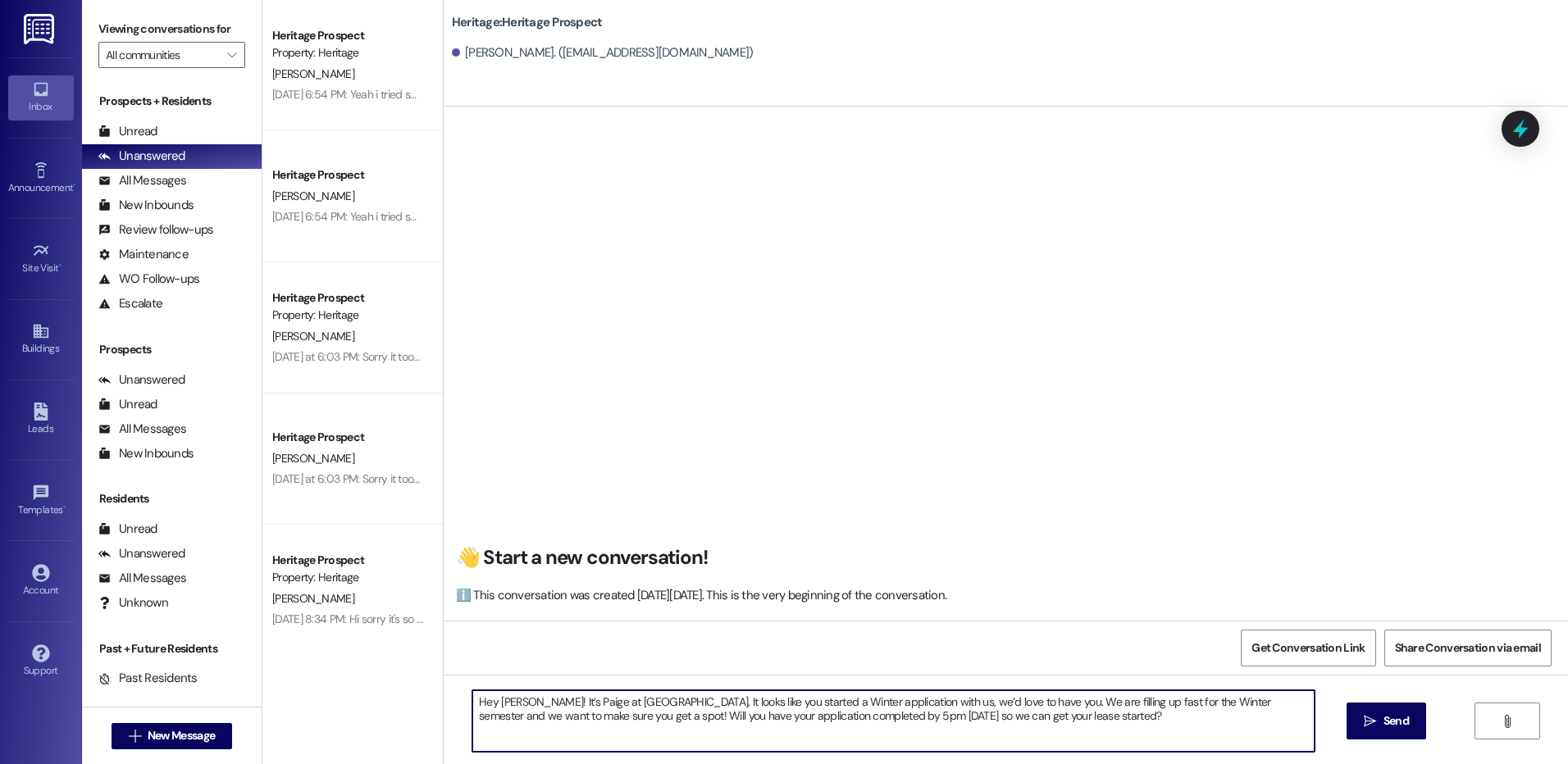
click at [839, 705] on textarea "Hey [PERSON_NAME]! It’s Paige at [GEOGRAPHIC_DATA]. It looks like you started a…" at bounding box center [893, 721] width 842 height 61
click at [891, 703] on textarea "Hey [PERSON_NAME]! It’s Paige at [GEOGRAPHIC_DATA]. It looks like you started a…" at bounding box center [893, 721] width 842 height 61
type textarea "Hey [PERSON_NAME]! It’s Paige at [GEOGRAPHIC_DATA]. It looks like you started a…"
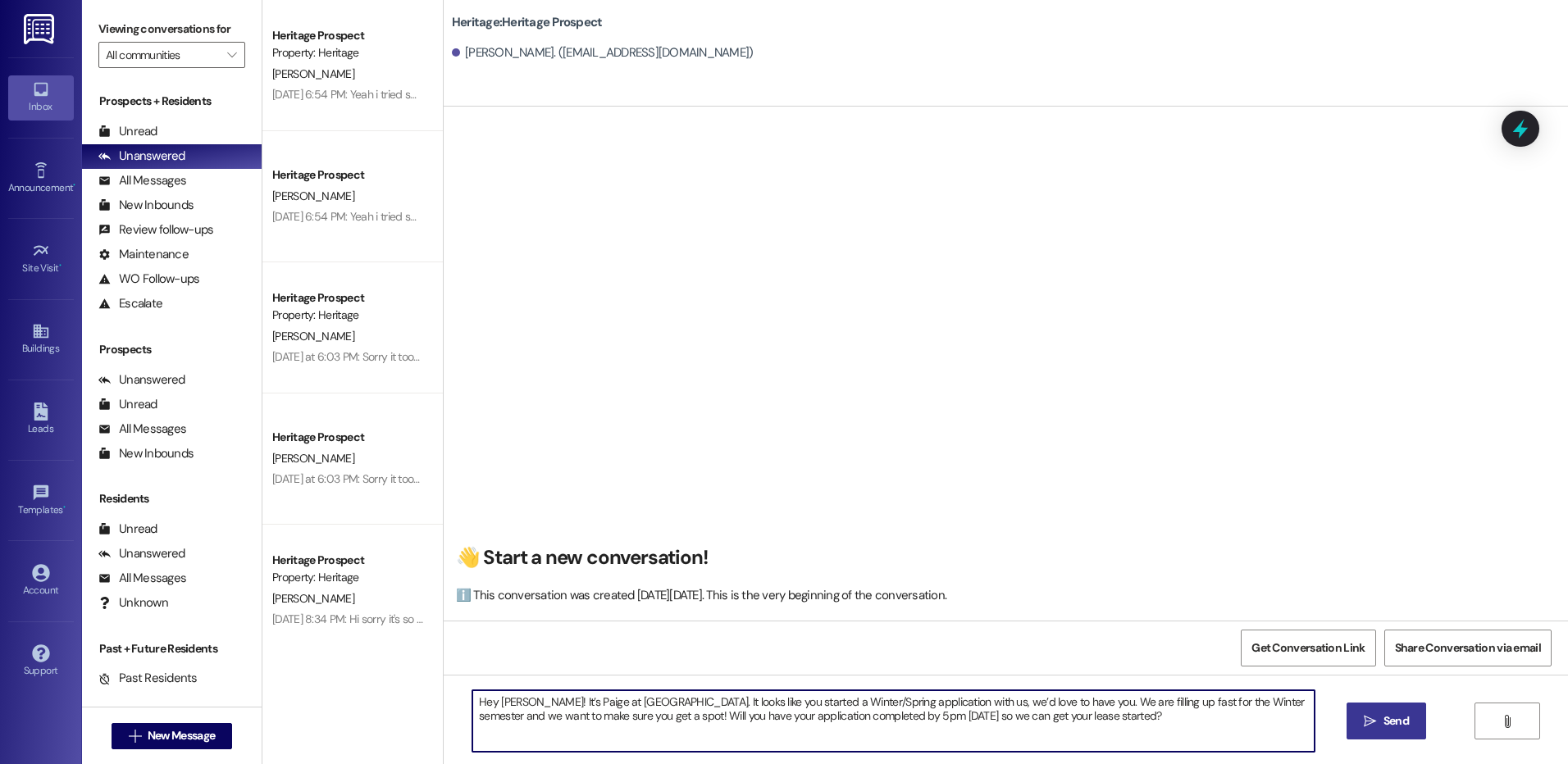
click at [1350, 729] on button " Send" at bounding box center [1387, 721] width 79 height 37
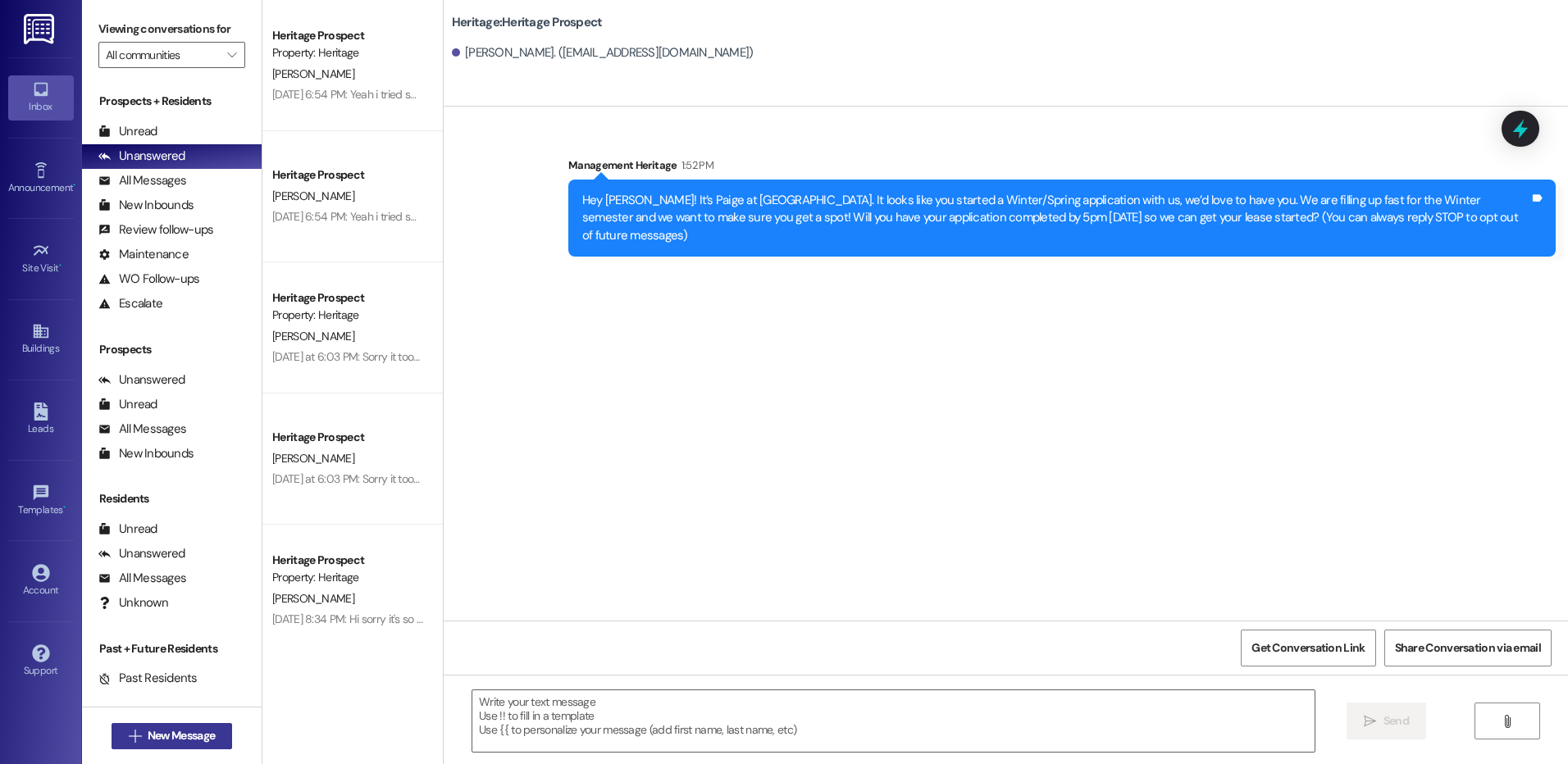
click at [201, 738] on span "New Message" at bounding box center [181, 736] width 67 height 17
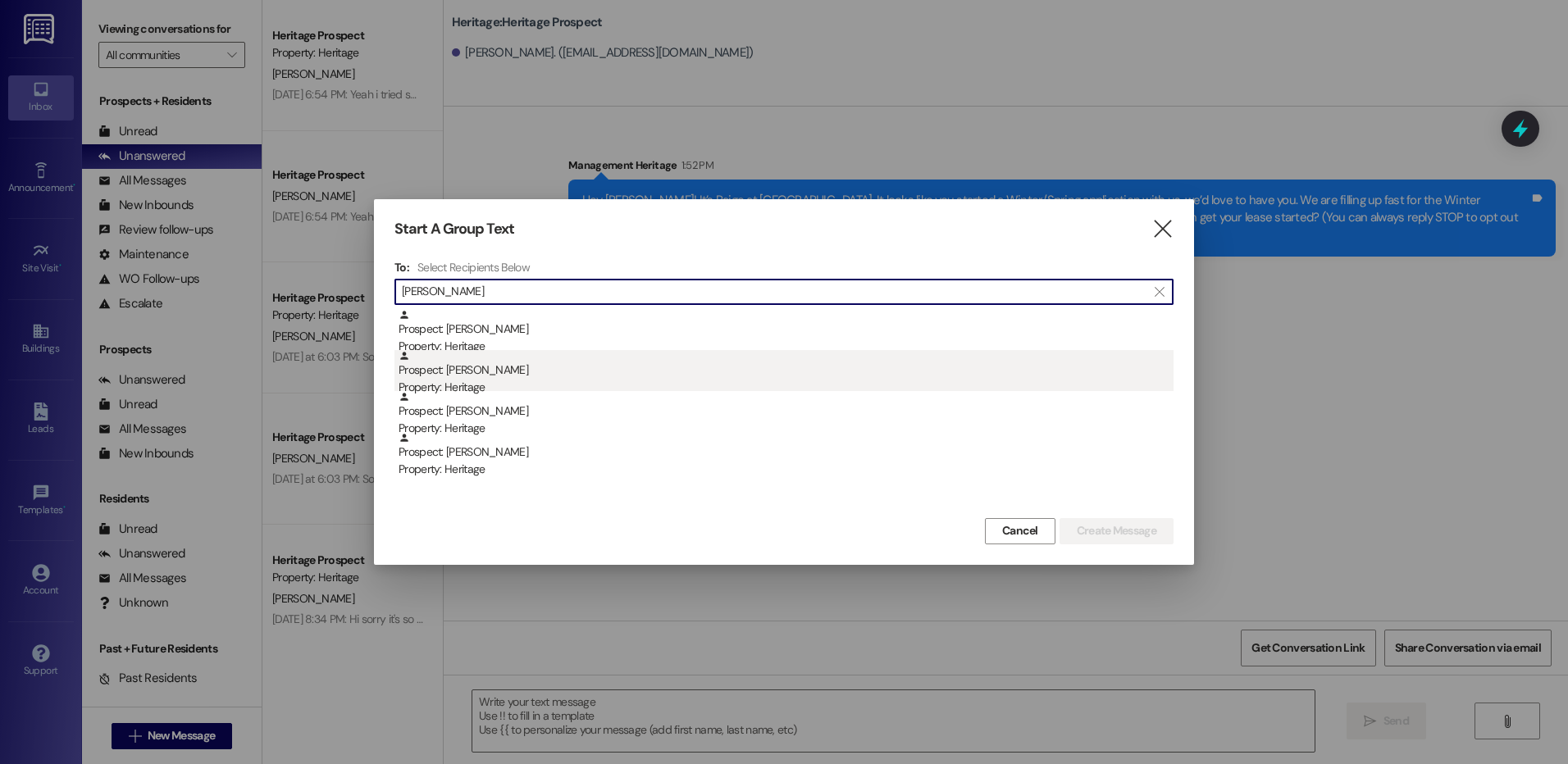
type input "[PERSON_NAME]"
click at [526, 376] on div "Prospect: [PERSON_NAME] Property: Heritage" at bounding box center [787, 374] width 775 height 47
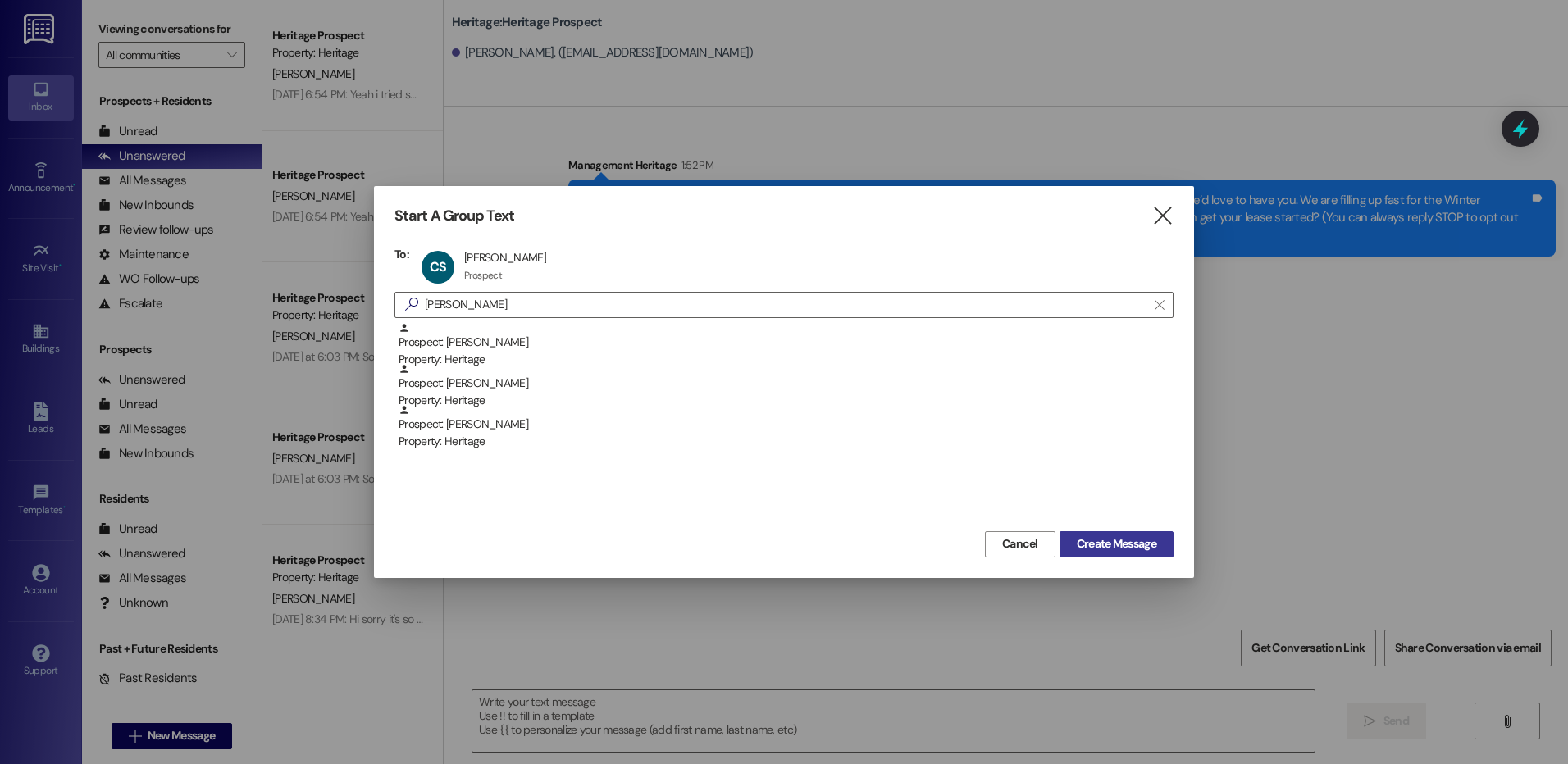
click at [1119, 548] on span "Create Message" at bounding box center [1116, 544] width 79 height 17
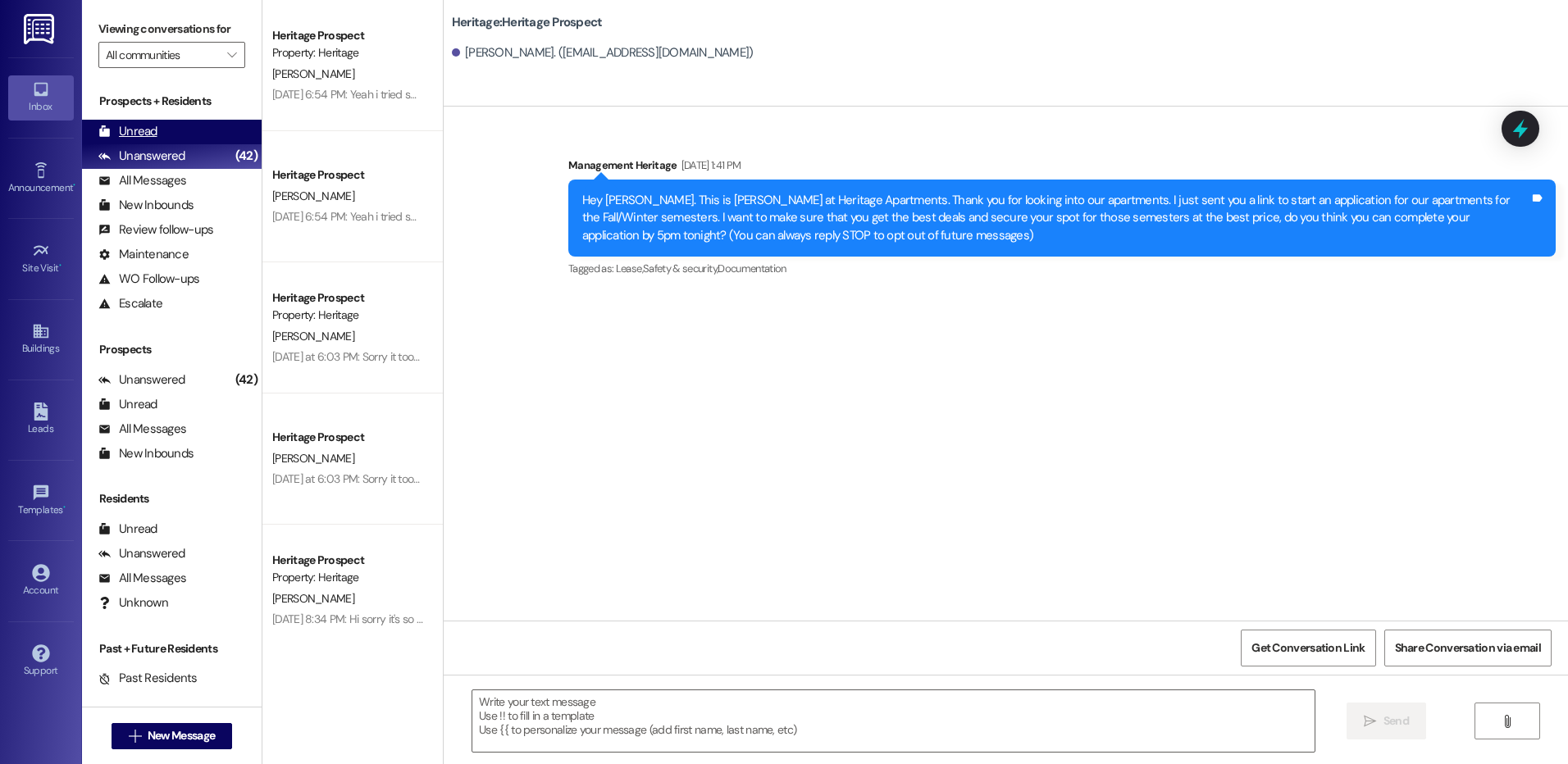
click at [169, 133] on div "Unread (0)" at bounding box center [172, 132] width 180 height 24
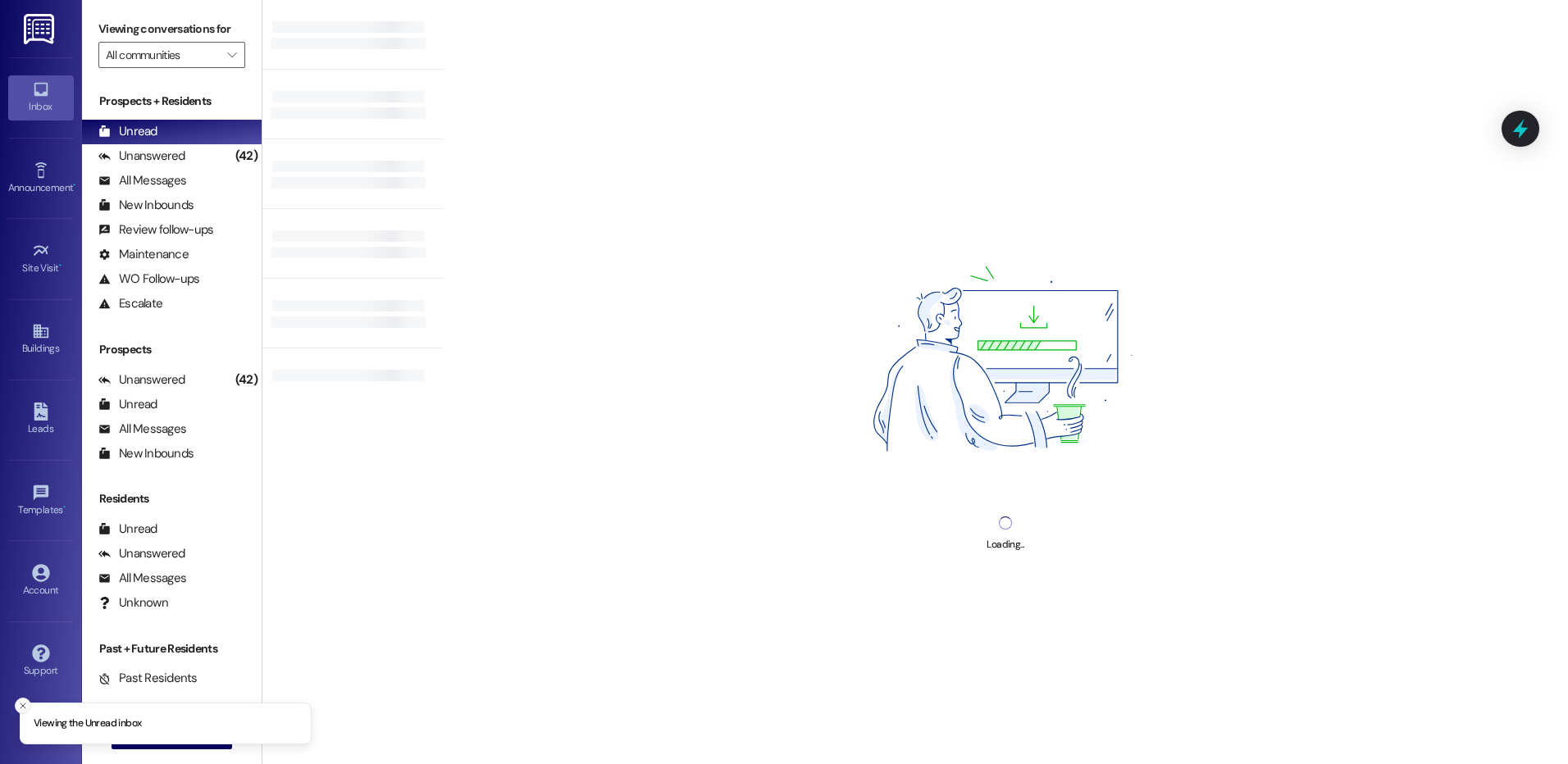
click at [24, 711] on button "Close toast" at bounding box center [22, 705] width 16 height 16
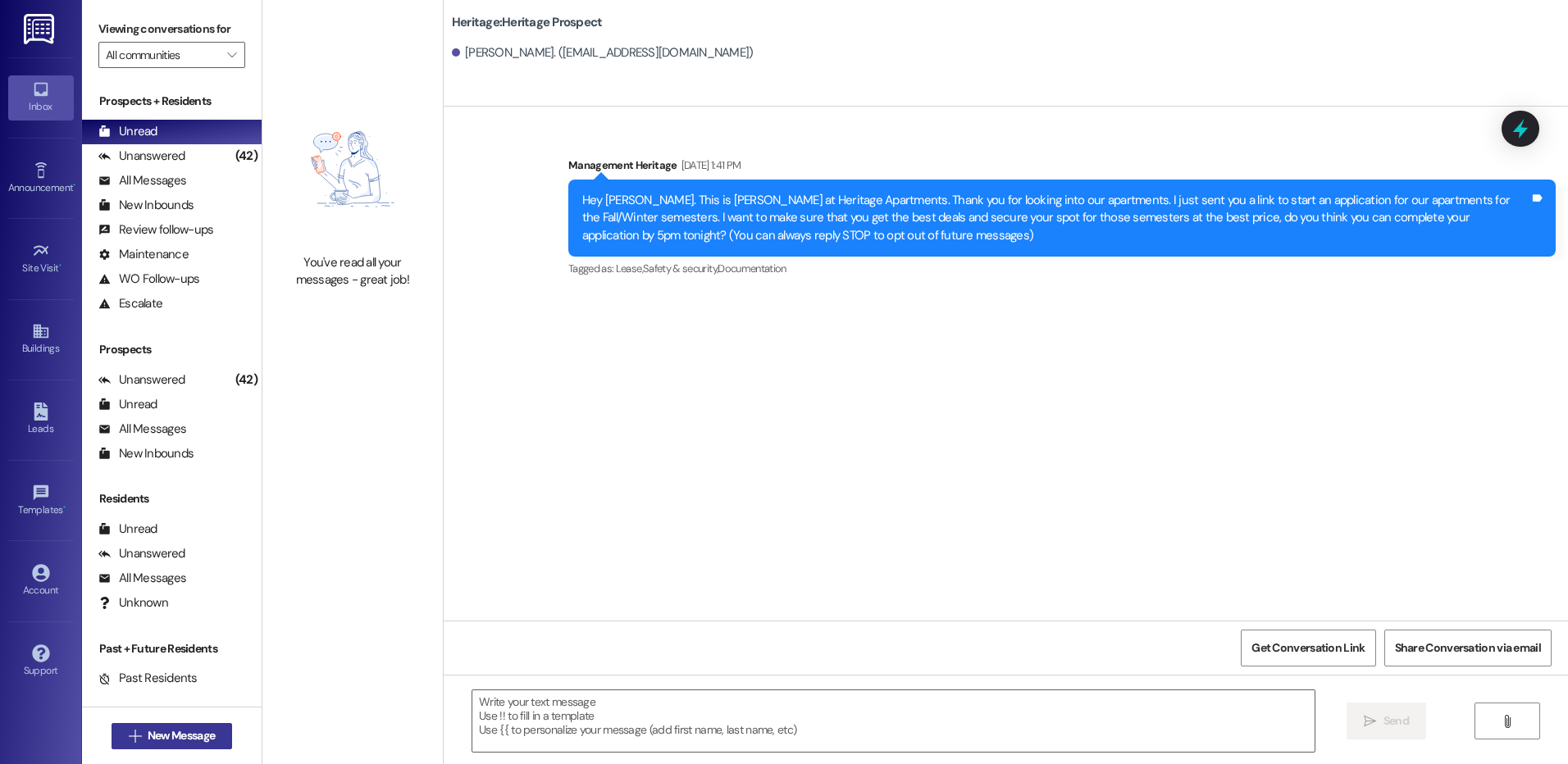
click at [117, 736] on button " New Message" at bounding box center [172, 736] width 122 height 26
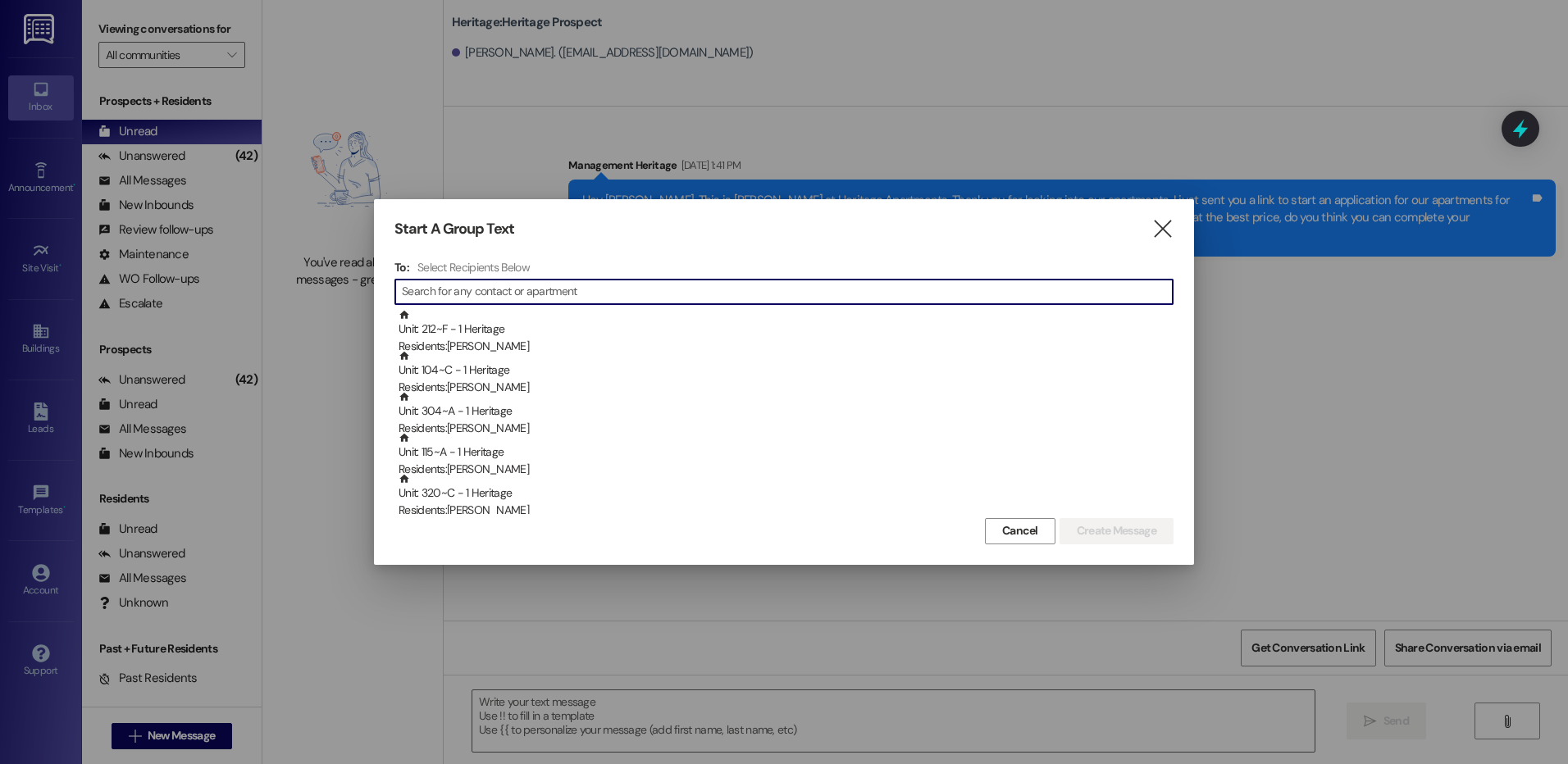
click at [500, 287] on input at bounding box center [787, 292] width 771 height 23
click at [460, 297] on input at bounding box center [787, 292] width 771 height 23
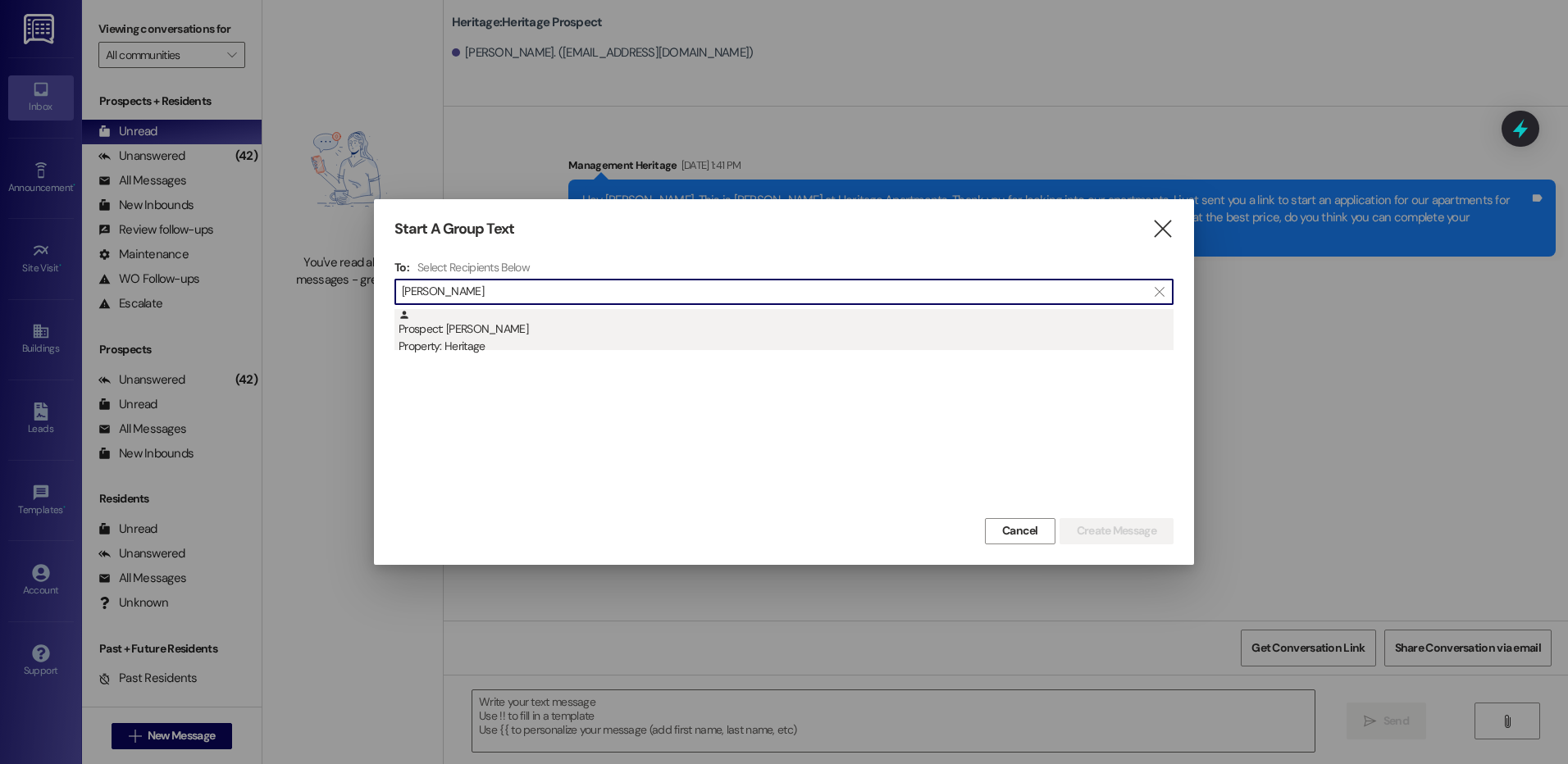
type input "[PERSON_NAME]"
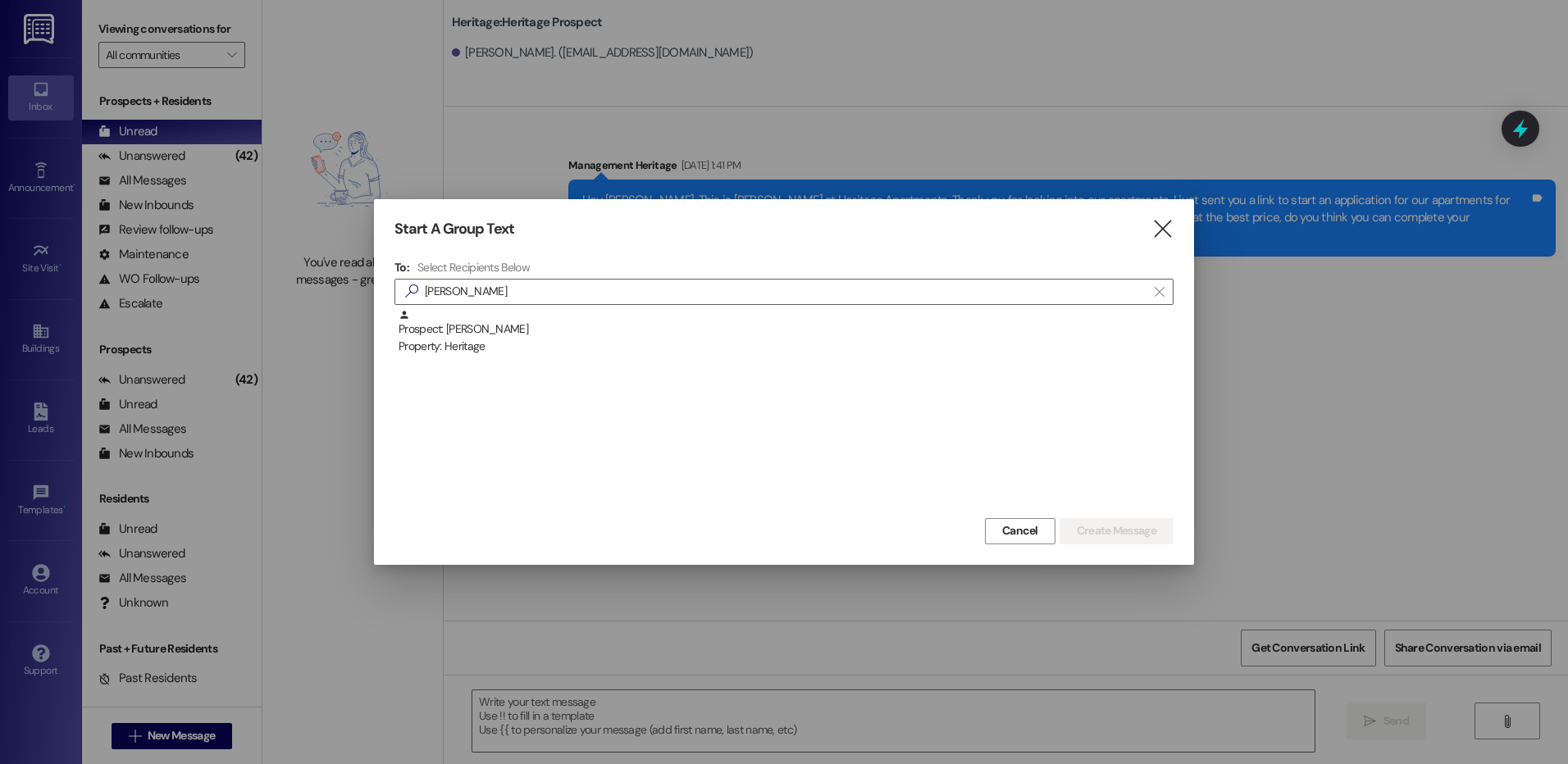
drag, startPoint x: 458, startPoint y: 330, endPoint x: 783, endPoint y: 412, distance: 335.2
click at [459, 330] on div "Prospect: [PERSON_NAME] Property: Heritage" at bounding box center [787, 332] width 775 height 47
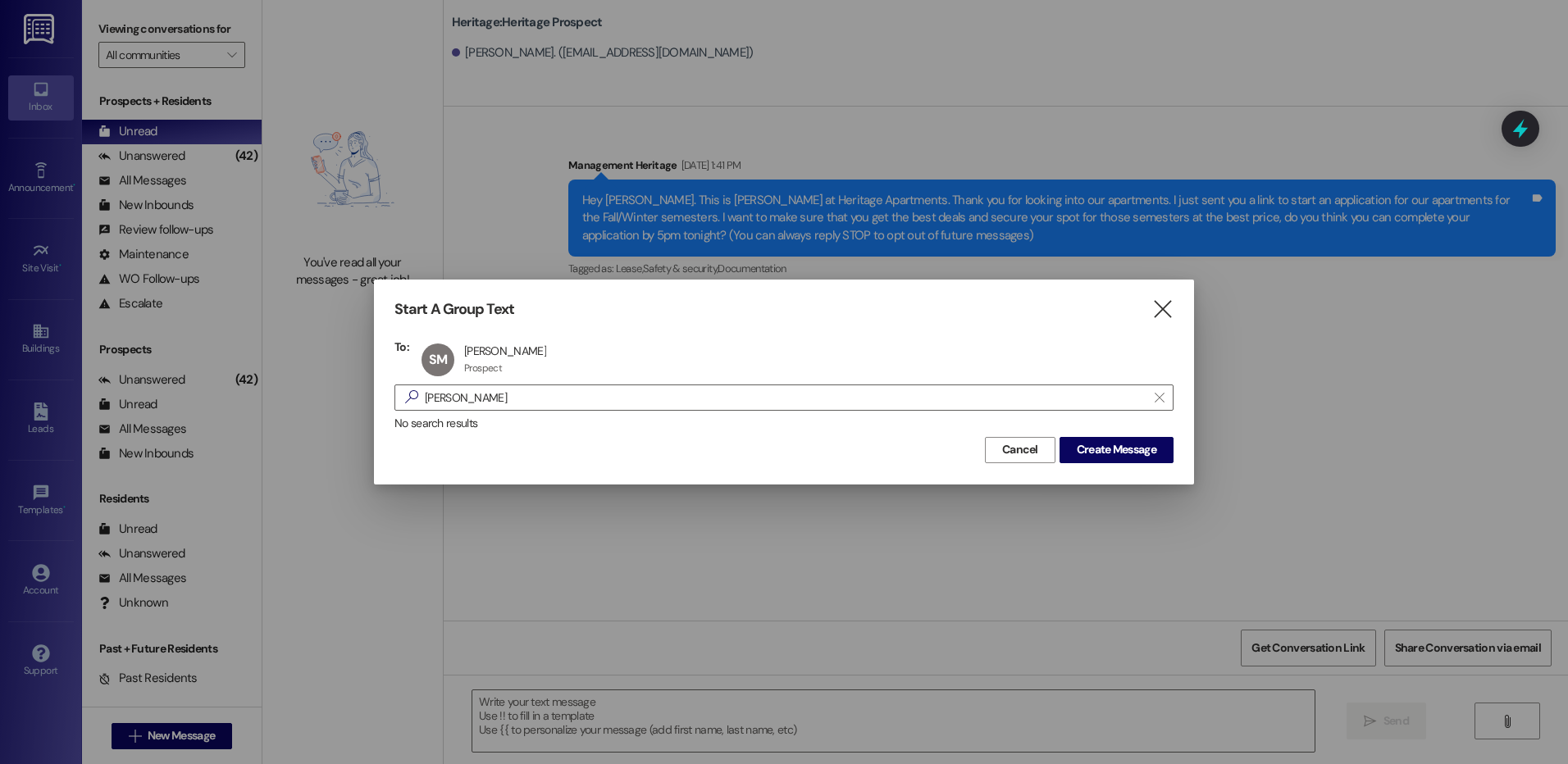
click at [1103, 431] on div "No search results" at bounding box center [784, 424] width 779 height 17
click at [1115, 450] on span "Create Message" at bounding box center [1116, 450] width 79 height 17
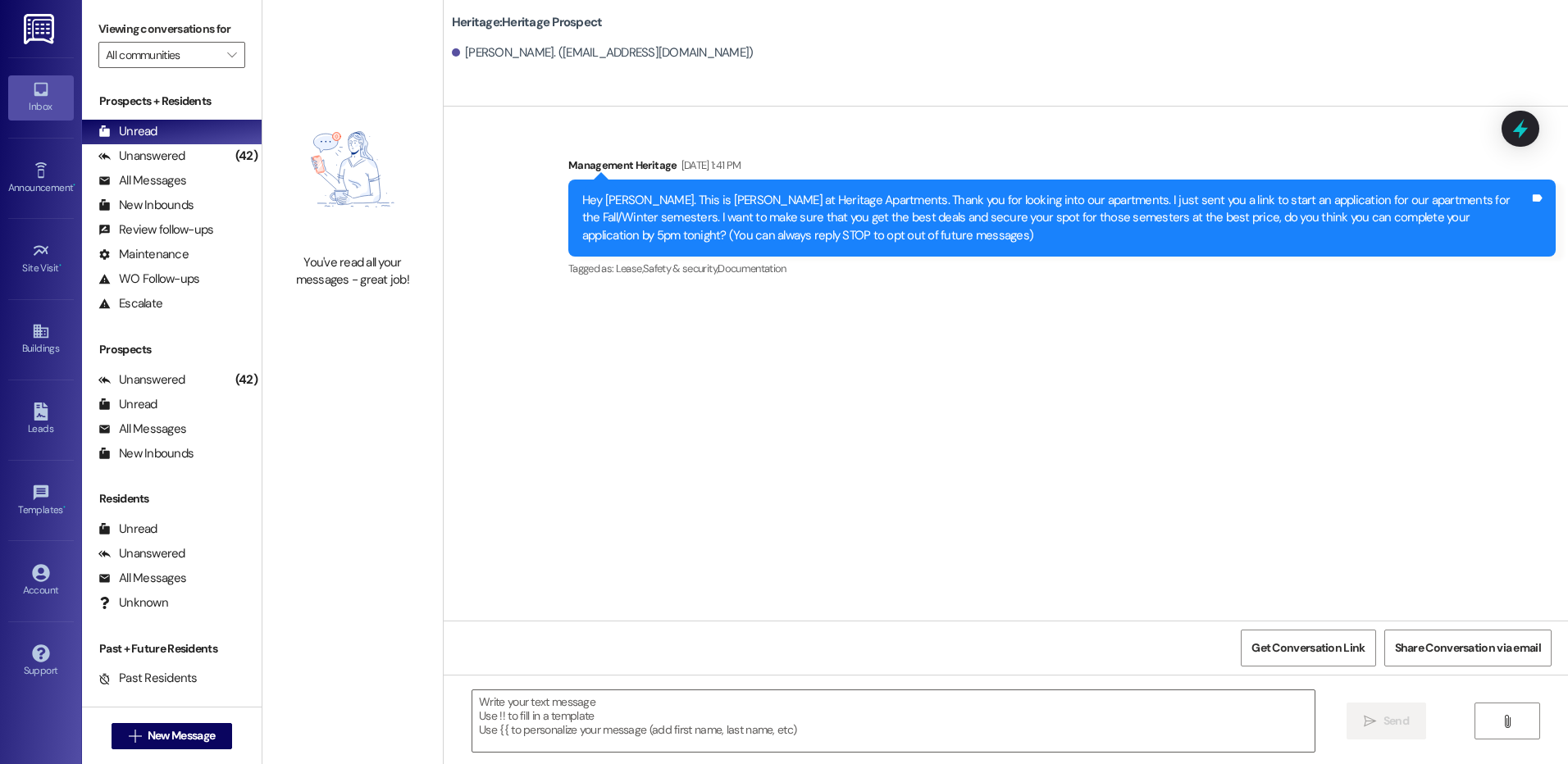
click at [1092, 449] on div "Sent via SMS Management Heritage [DATE] 1:41 PM Hey [PERSON_NAME]. This is [PER…" at bounding box center [1006, 363] width 1124 height 515
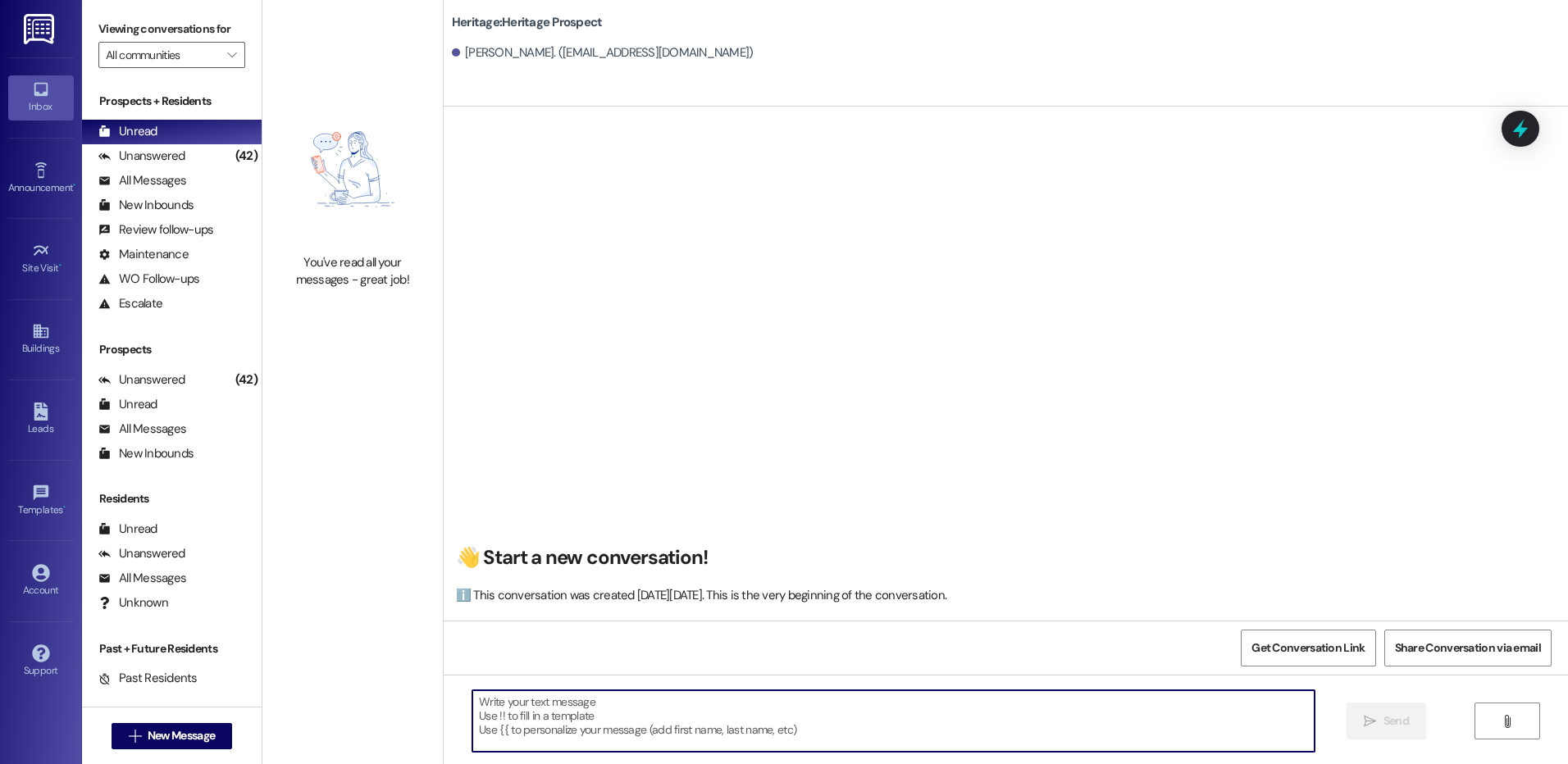
click at [496, 703] on textarea at bounding box center [893, 721] width 842 height 61
paste textarea "Hey ___. This is [PERSON_NAME] at Heritage Apartments. Thank you for looking in…"
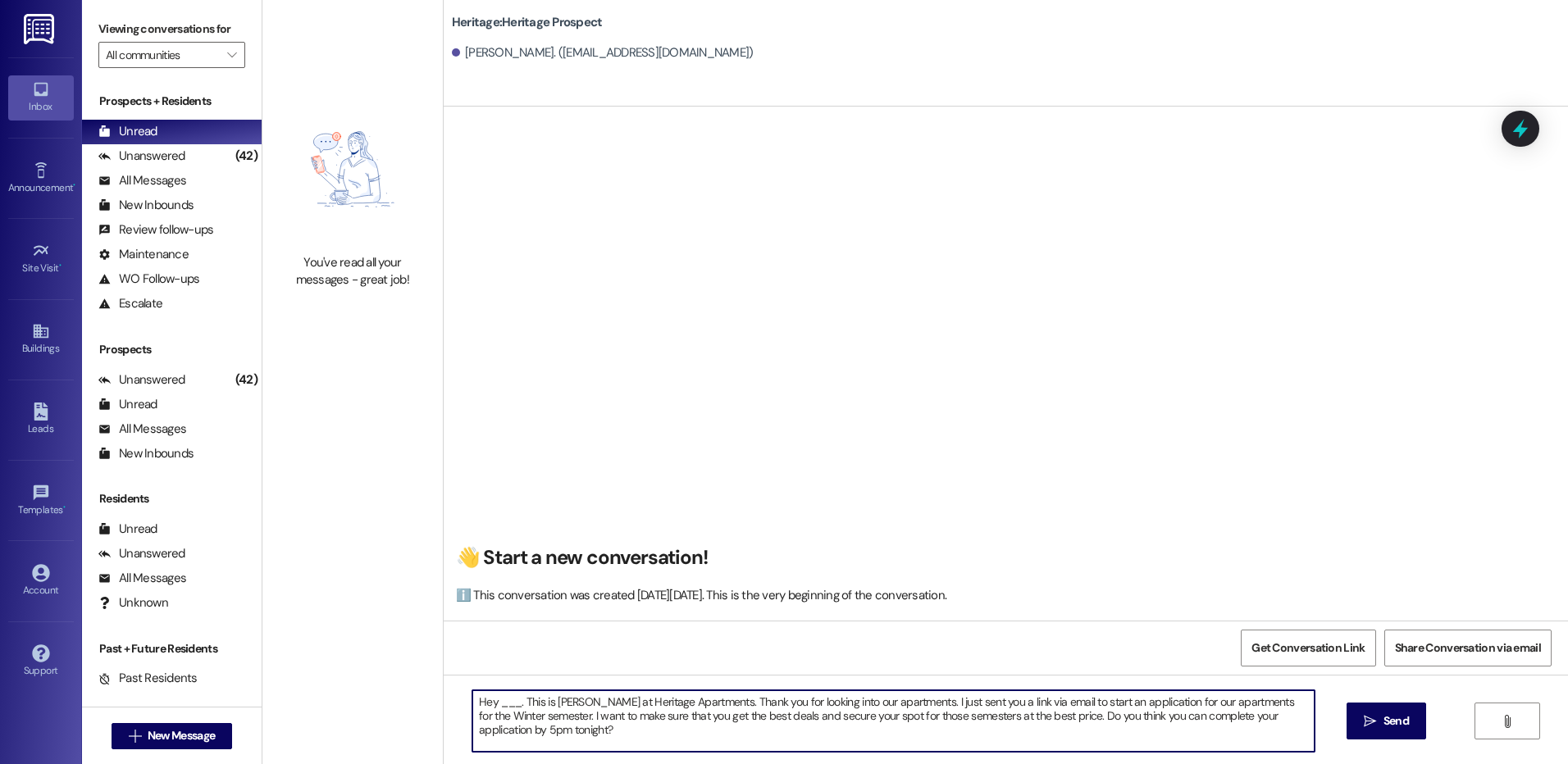
click at [496, 703] on textarea "Hey ___. This is [PERSON_NAME] at Heritage Apartments. Thank you for looking in…" at bounding box center [893, 721] width 842 height 61
click at [496, 703] on textarea "Hey [PERSON_NAME]. This is [PERSON_NAME] at Heritage Apartments. Thank you for …" at bounding box center [893, 721] width 842 height 61
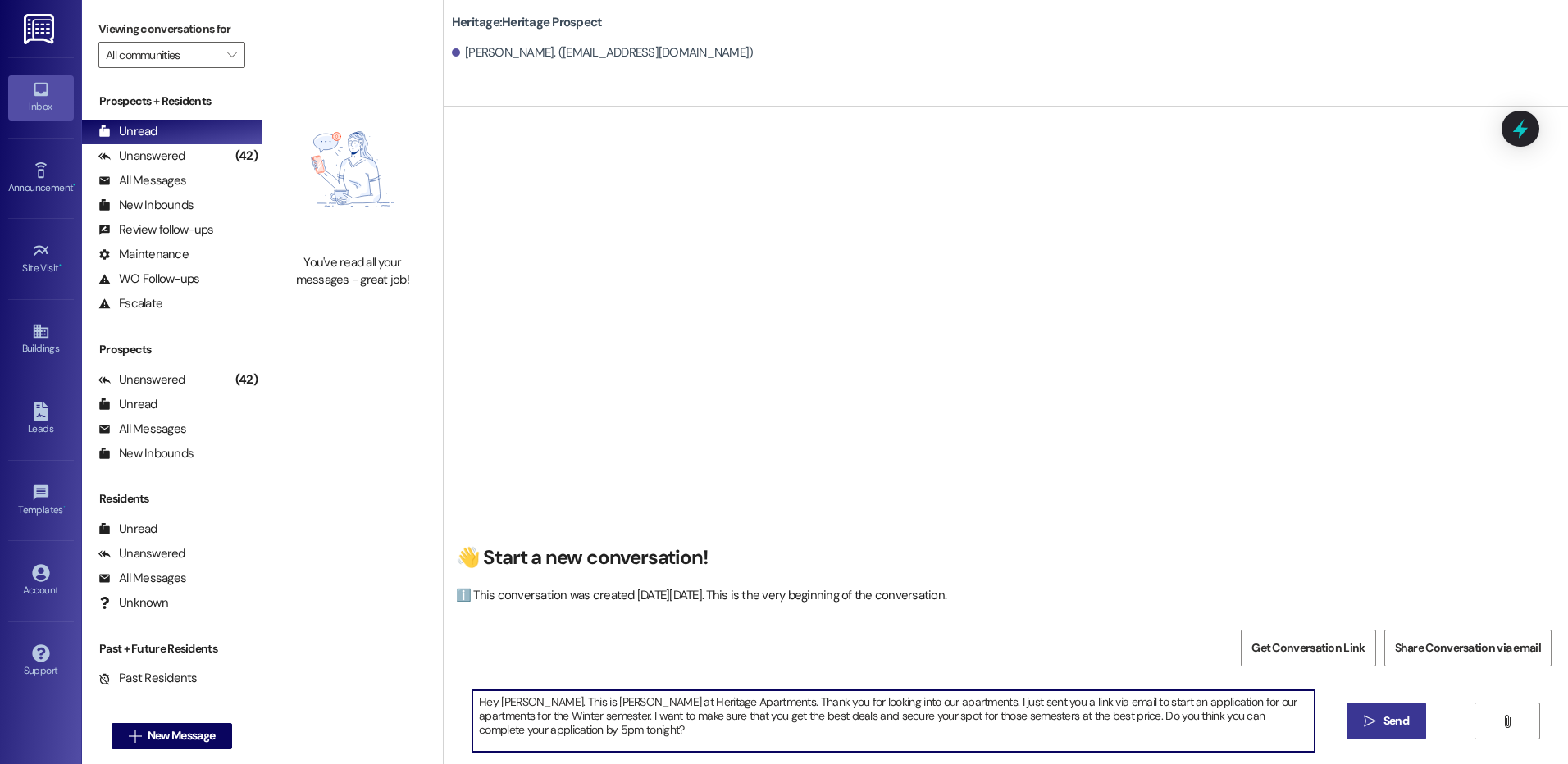
type textarea "Hey [PERSON_NAME]. This is [PERSON_NAME] at Heritage Apartments. Thank you for …"
click at [1414, 727] on button " Send" at bounding box center [1387, 721] width 79 height 37
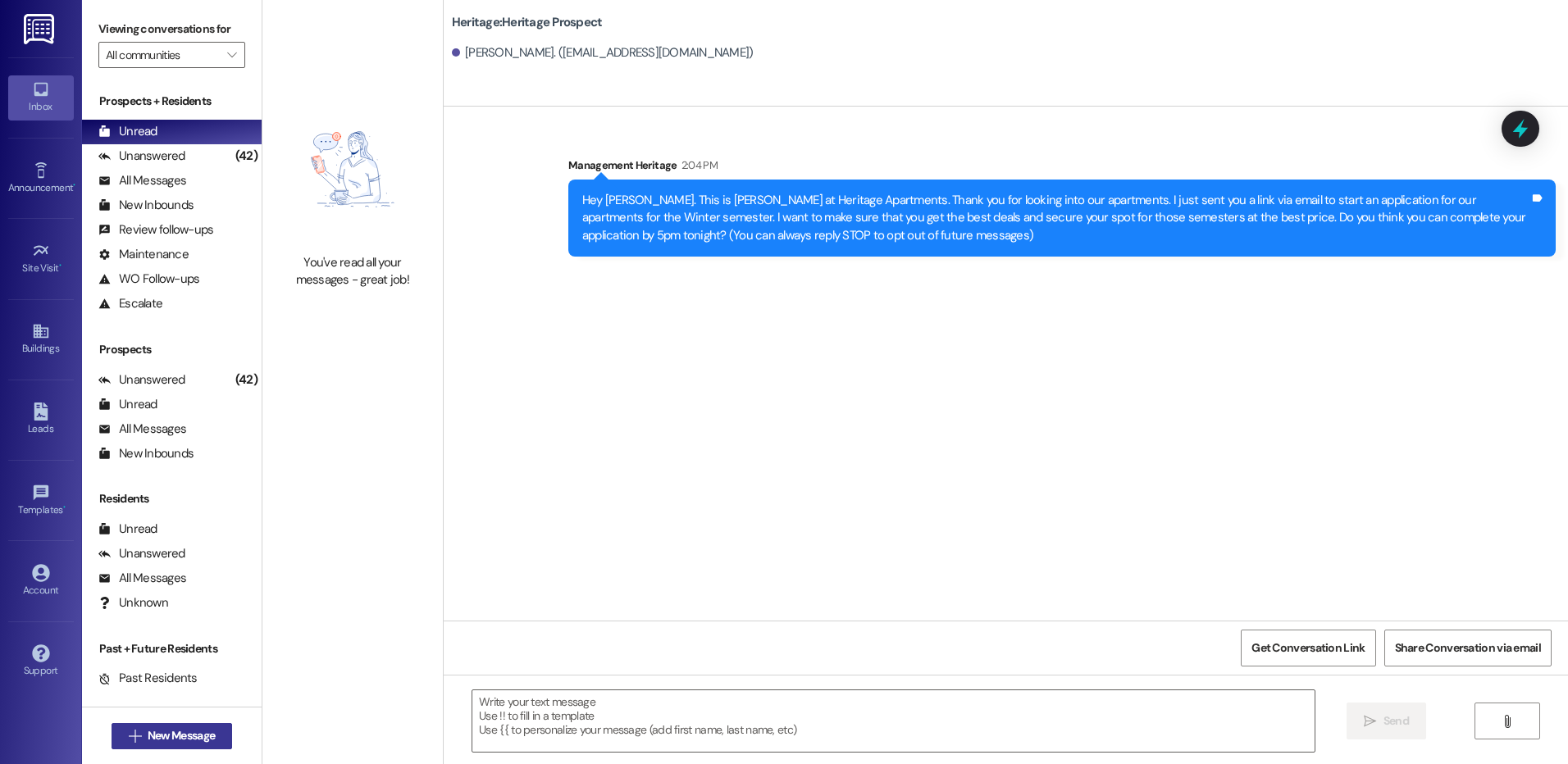
click at [130, 731] on icon "" at bounding box center [135, 736] width 12 height 13
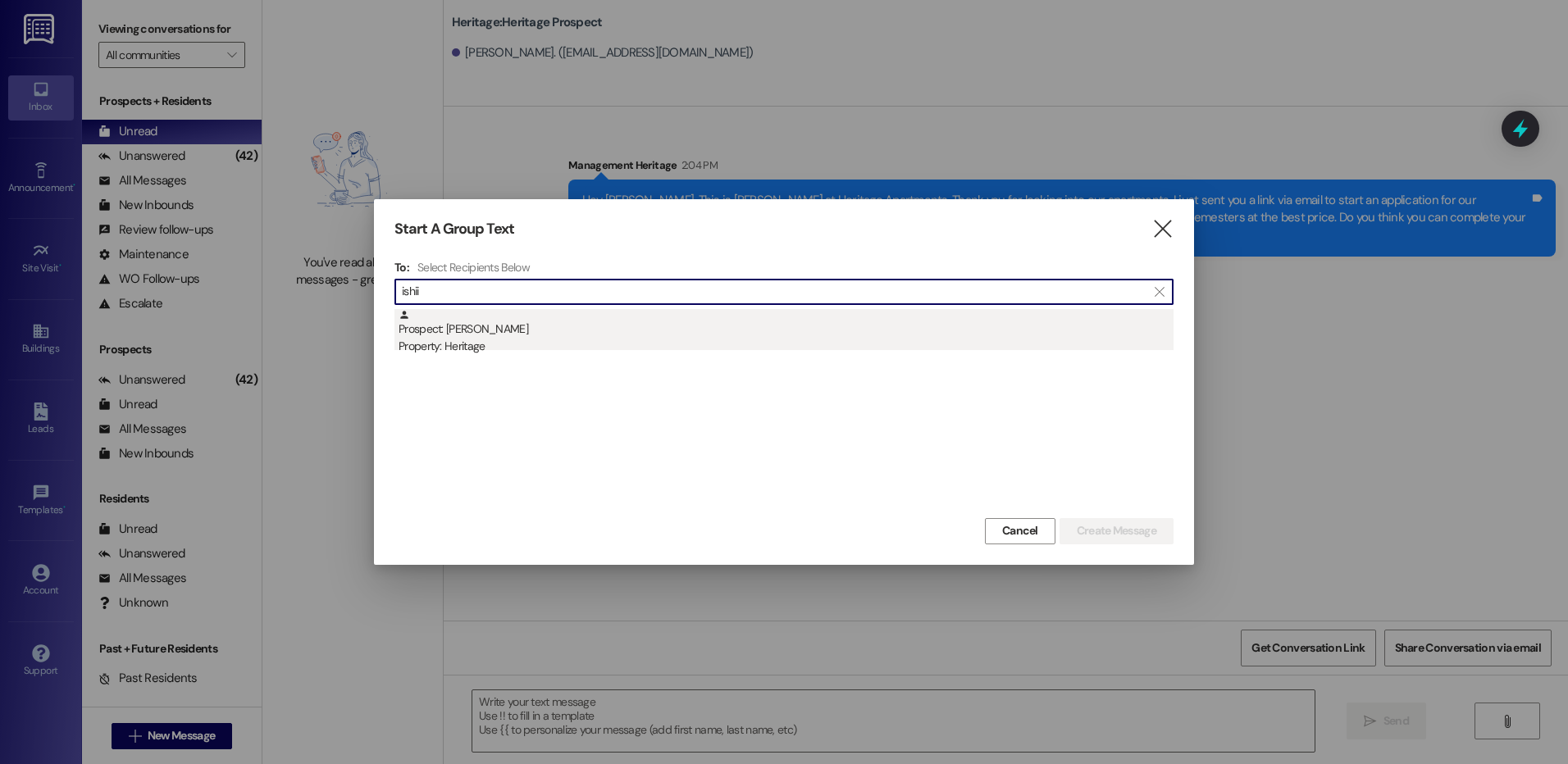
type input "ishii"
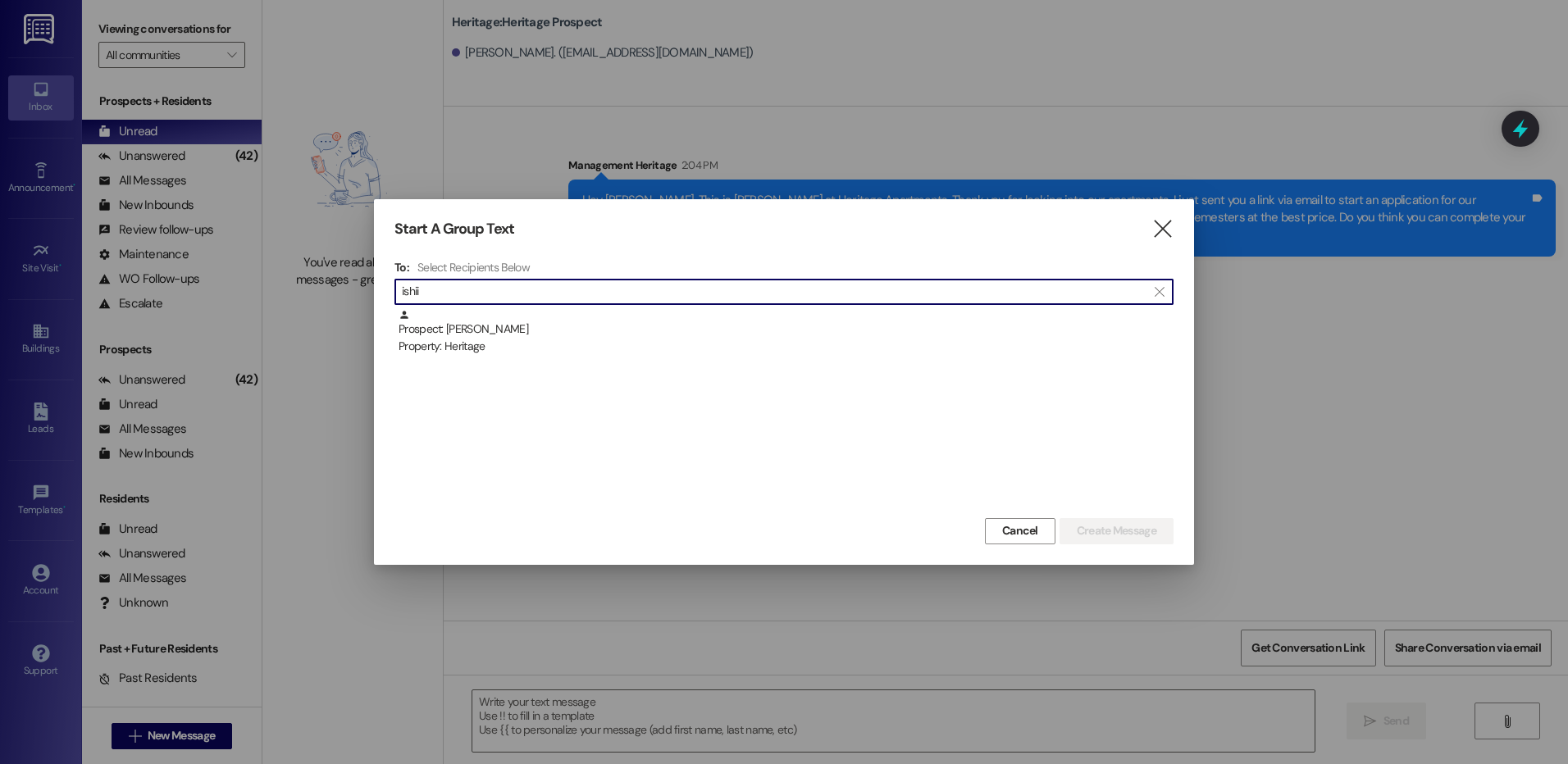
drag, startPoint x: 554, startPoint y: 334, endPoint x: 1005, endPoint y: 338, distance: 451.0
click at [557, 334] on div "Prospect: [PERSON_NAME] Property: Heritage" at bounding box center [787, 332] width 775 height 47
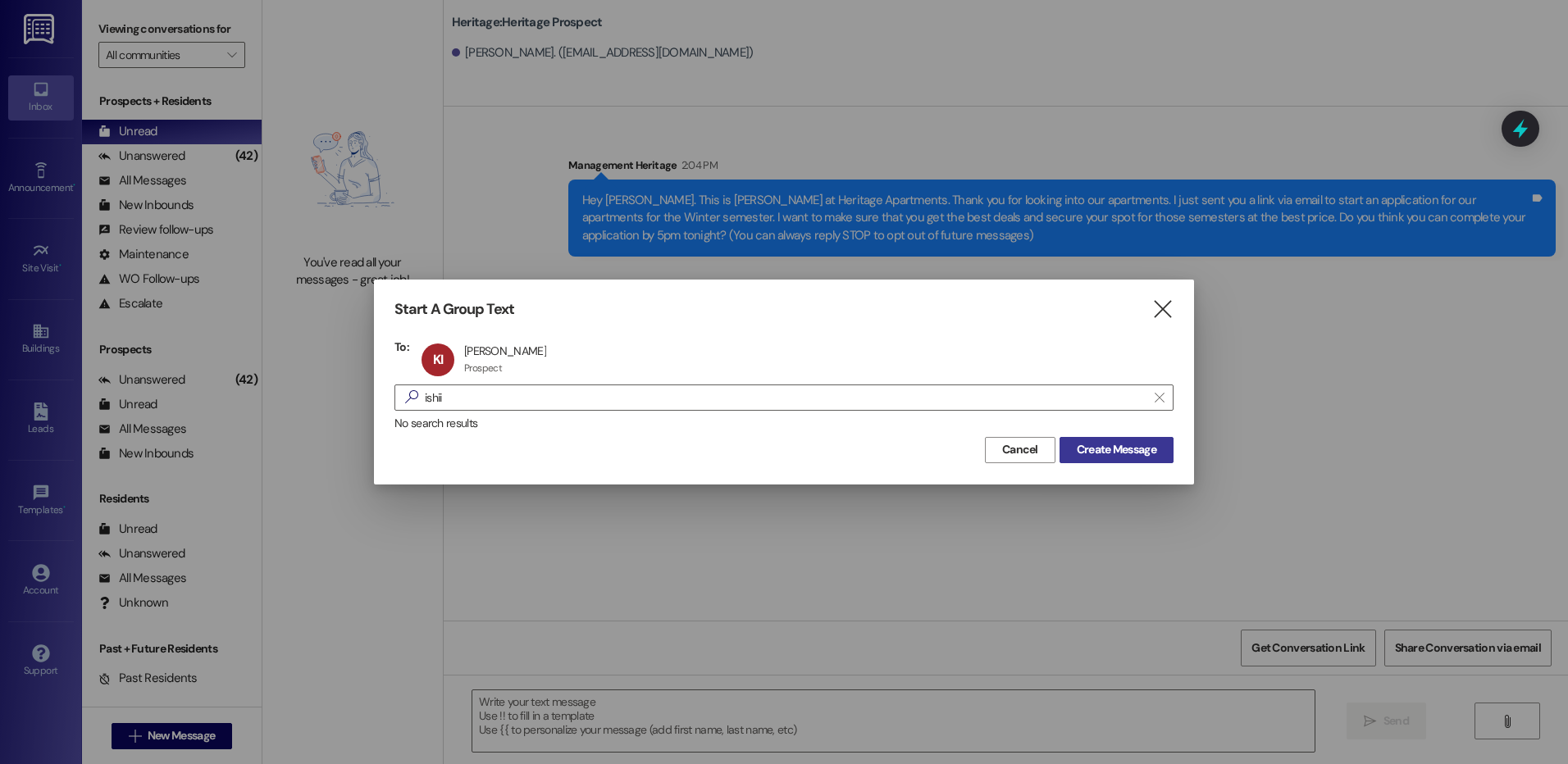
click at [1102, 462] on button "Create Message" at bounding box center [1116, 450] width 114 height 26
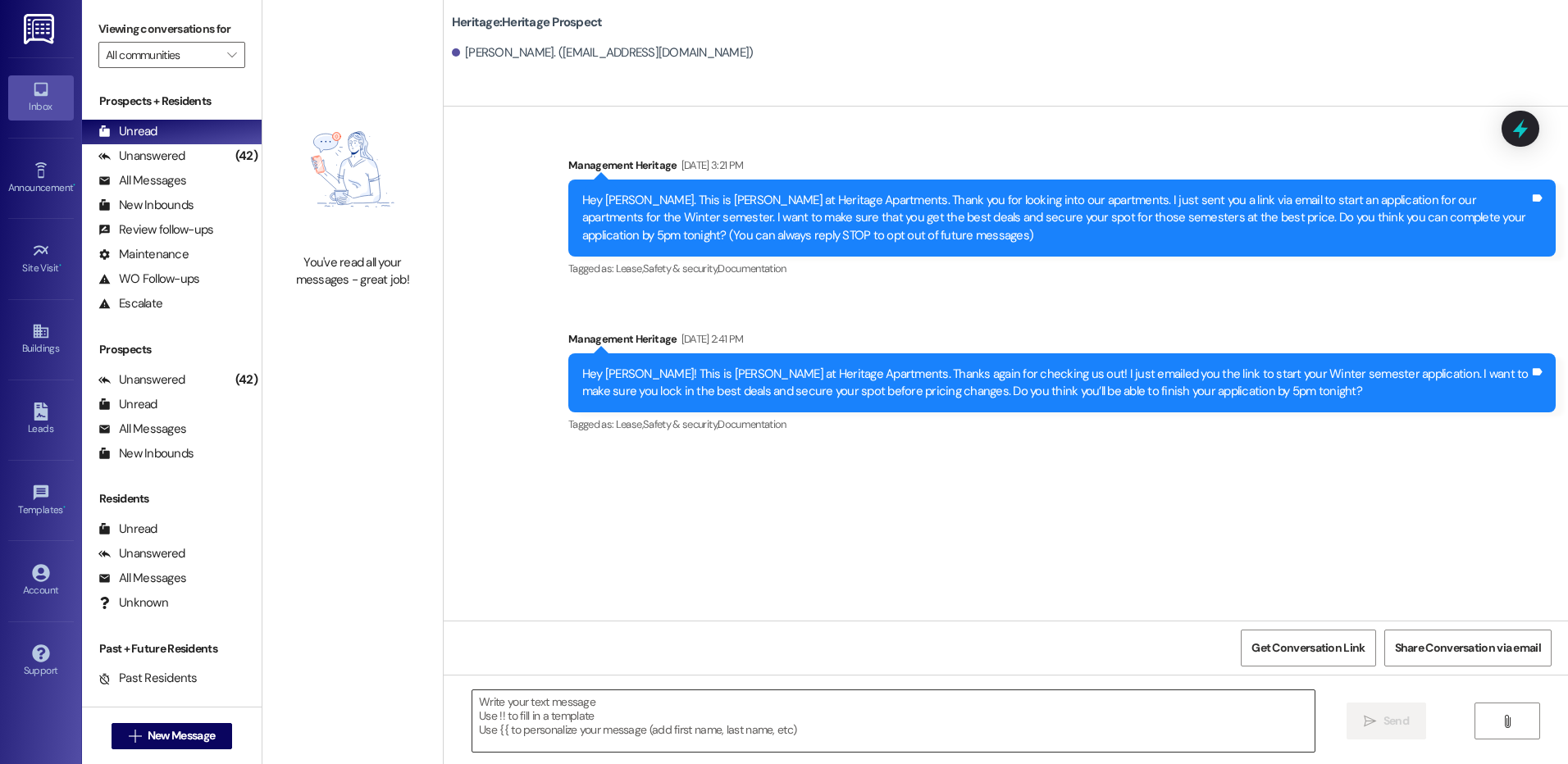
click at [584, 746] on textarea at bounding box center [893, 721] width 842 height 61
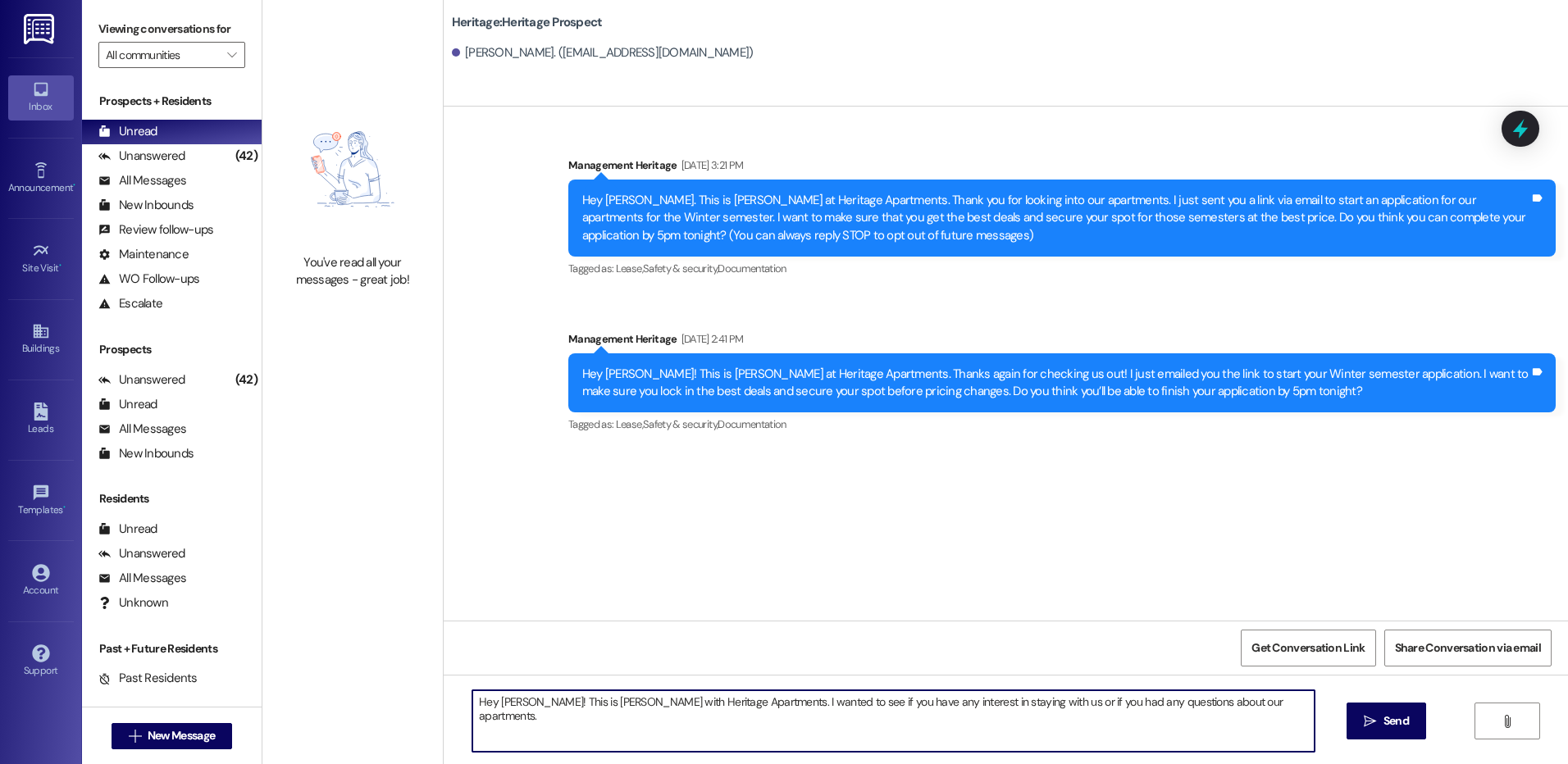
click at [592, 708] on textarea "Hey [PERSON_NAME]! This is [PERSON_NAME] with Heritage Apartments. I wanted to …" at bounding box center [893, 721] width 842 height 61
click at [592, 707] on textarea "Hey [PERSON_NAME]! This is [PERSON_NAME] with Heritage Apartments. I wanted to …" at bounding box center [893, 721] width 842 height 61
type textarea "Hey [PERSON_NAME]! This is [PERSON_NAME] with Heritage Apartments. I wanted to …"
click at [1380, 734] on button " Send" at bounding box center [1387, 721] width 79 height 37
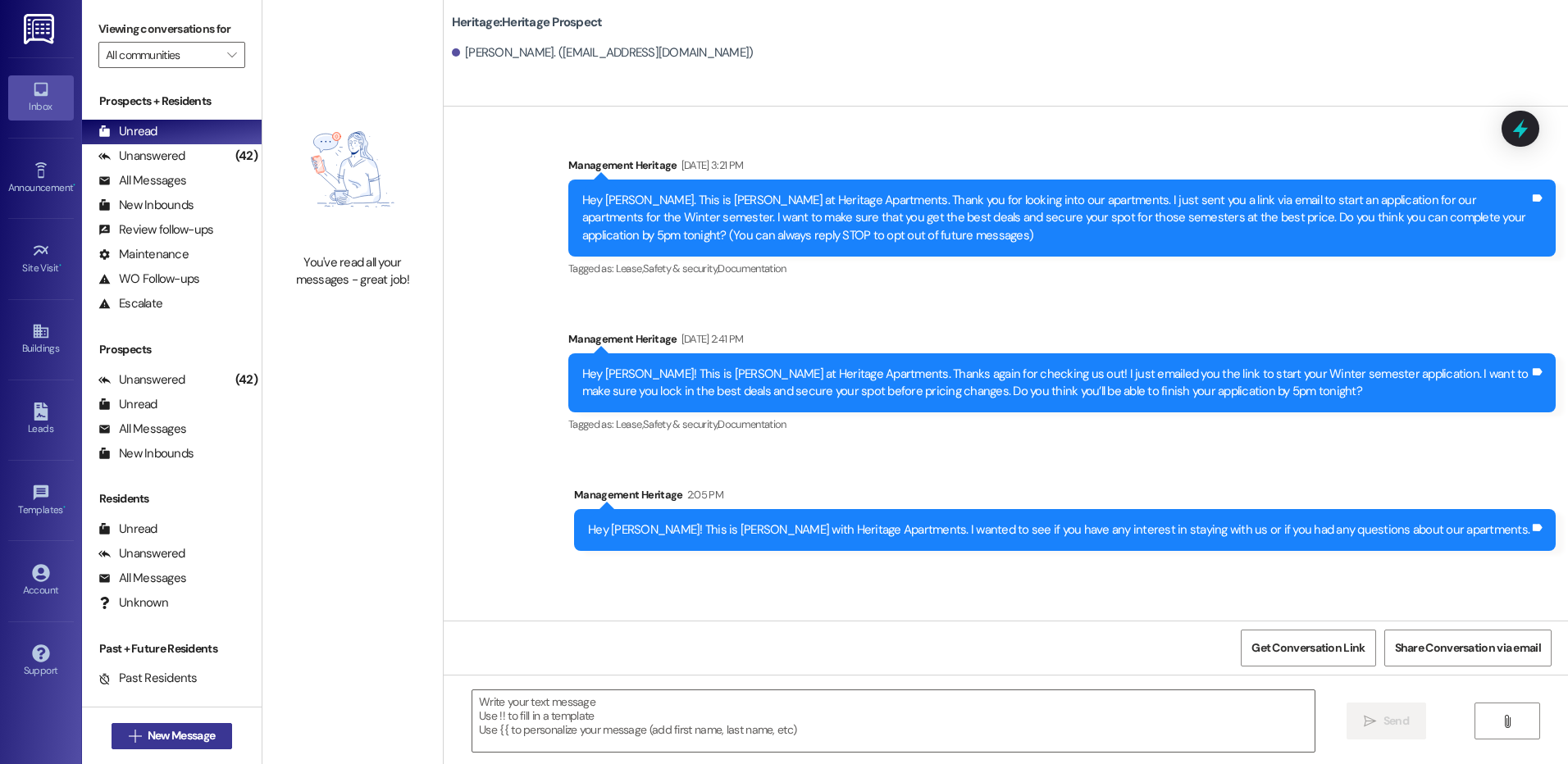
click at [201, 734] on span "New Message" at bounding box center [181, 736] width 67 height 17
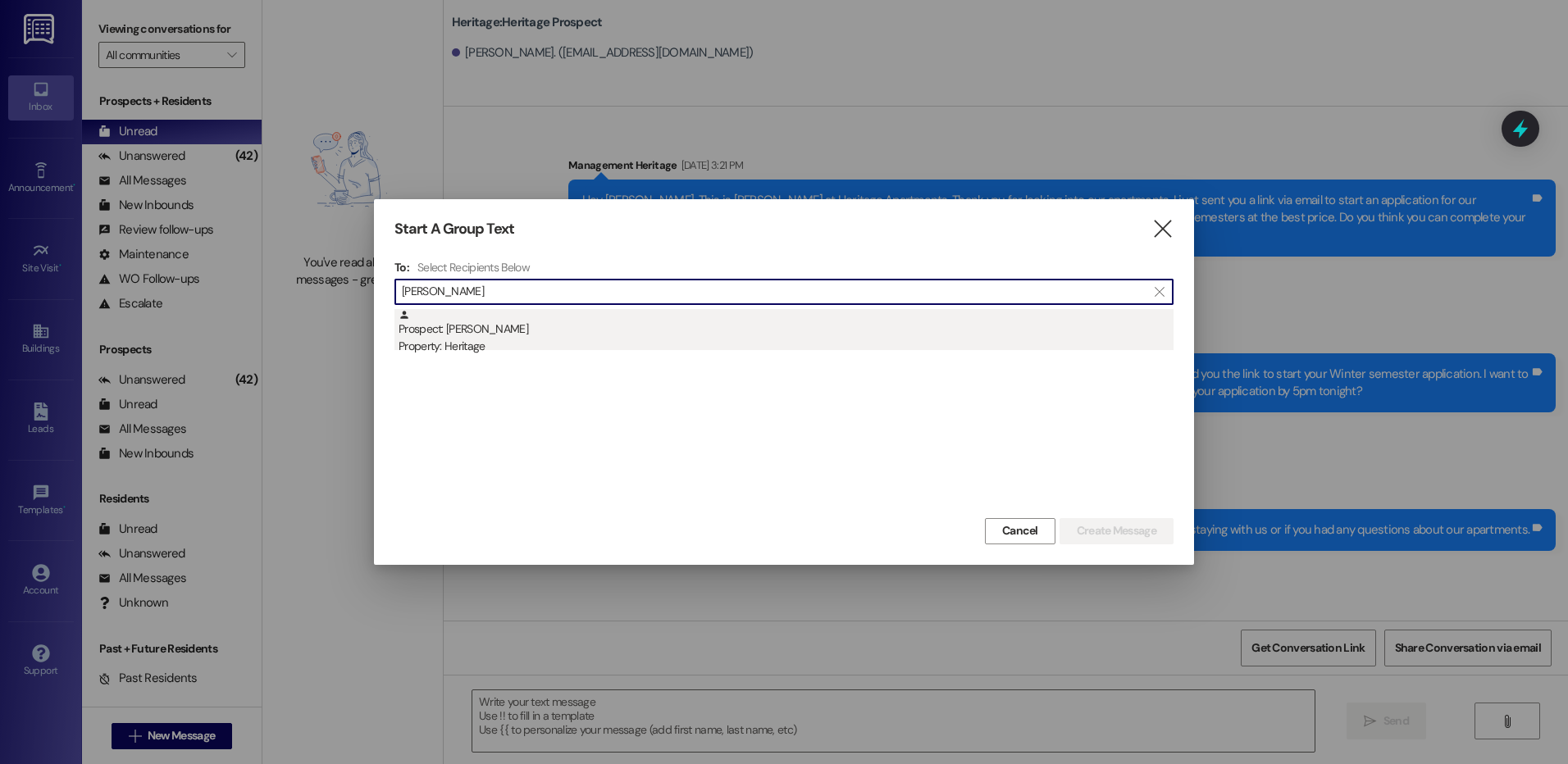
type input "[PERSON_NAME]"
click at [516, 352] on div "Property: Heritage" at bounding box center [787, 346] width 775 height 17
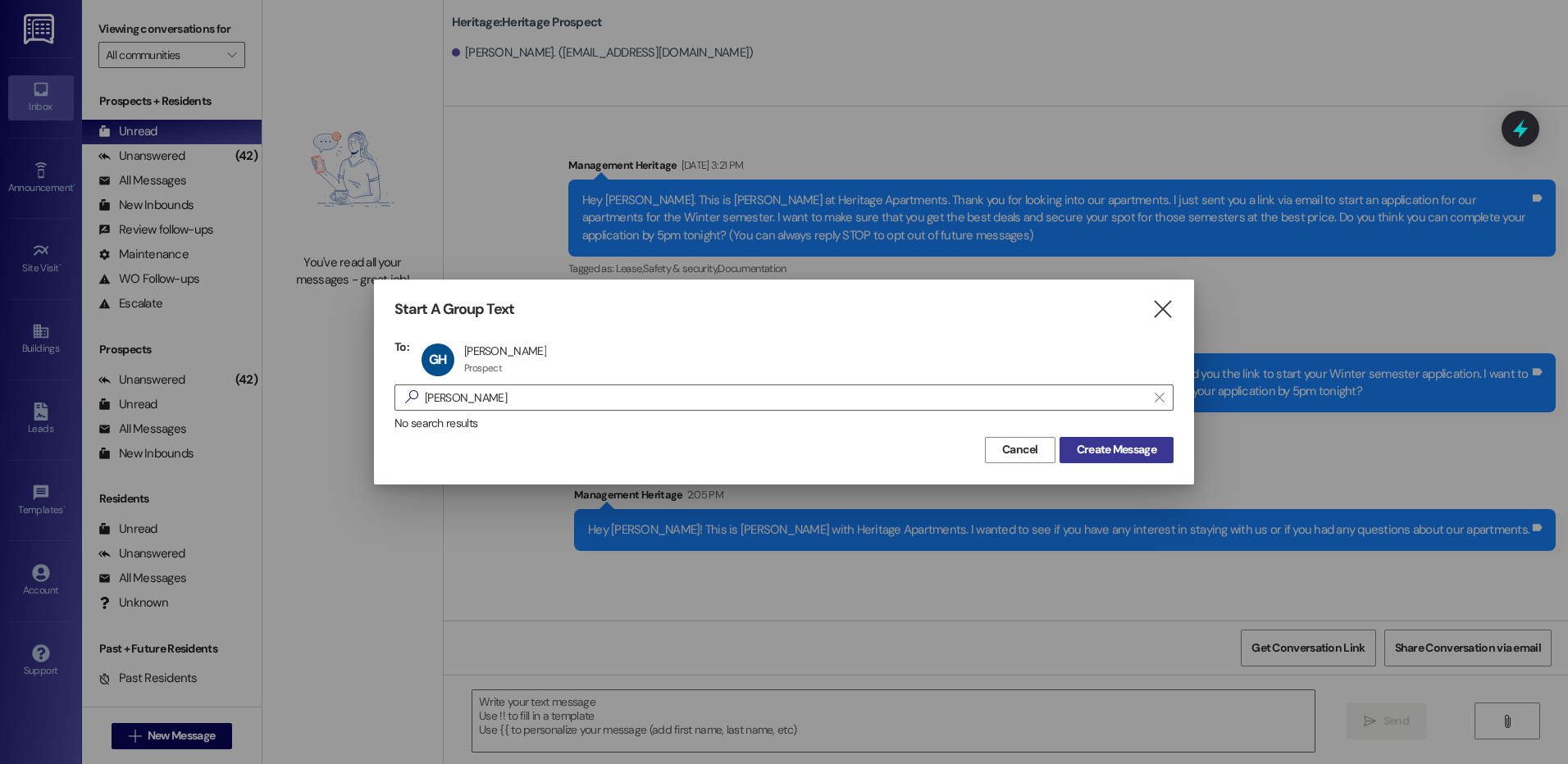
click at [1145, 453] on span "Create Message" at bounding box center [1116, 450] width 79 height 17
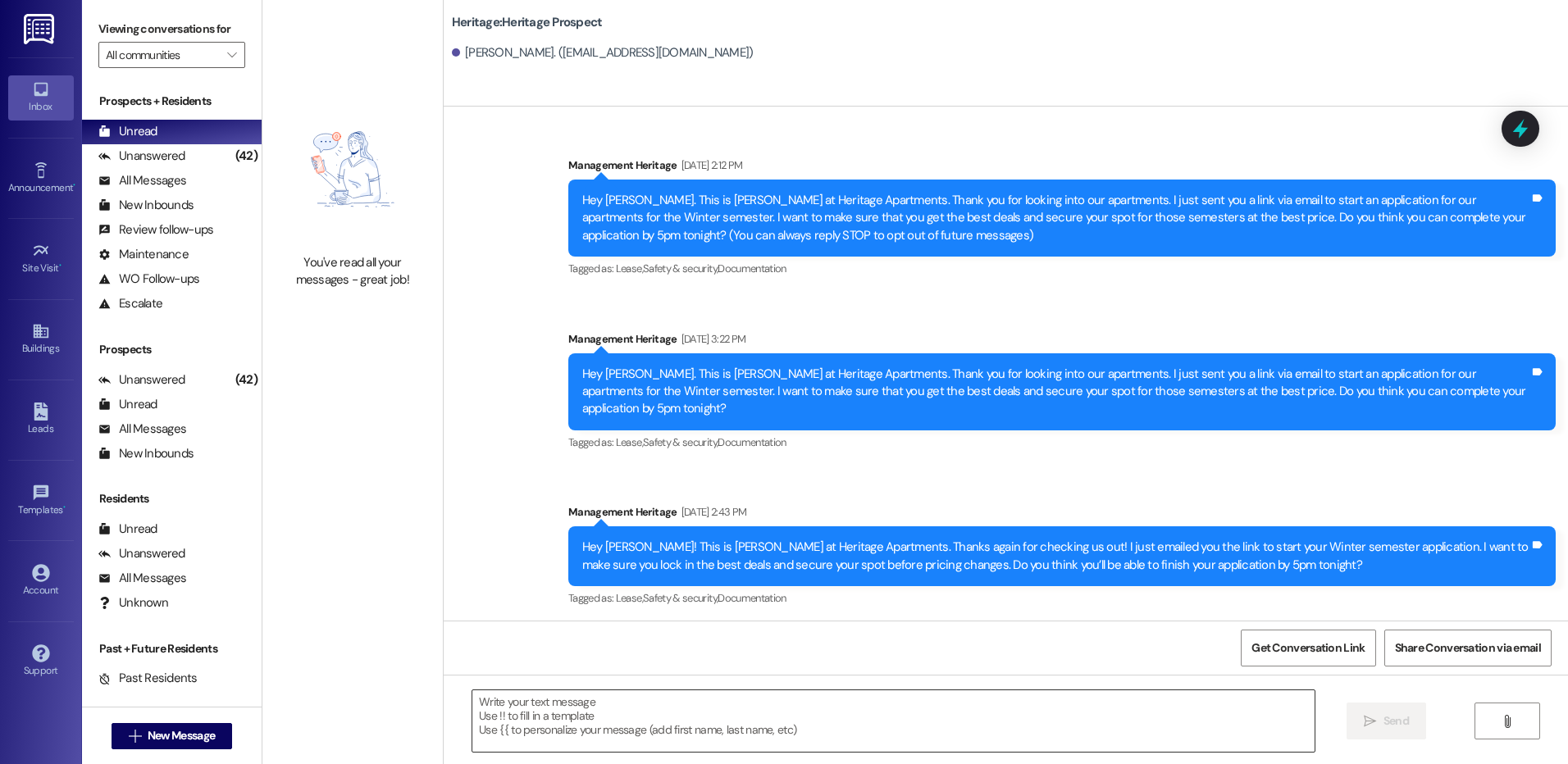
click at [597, 735] on textarea at bounding box center [893, 721] width 842 height 61
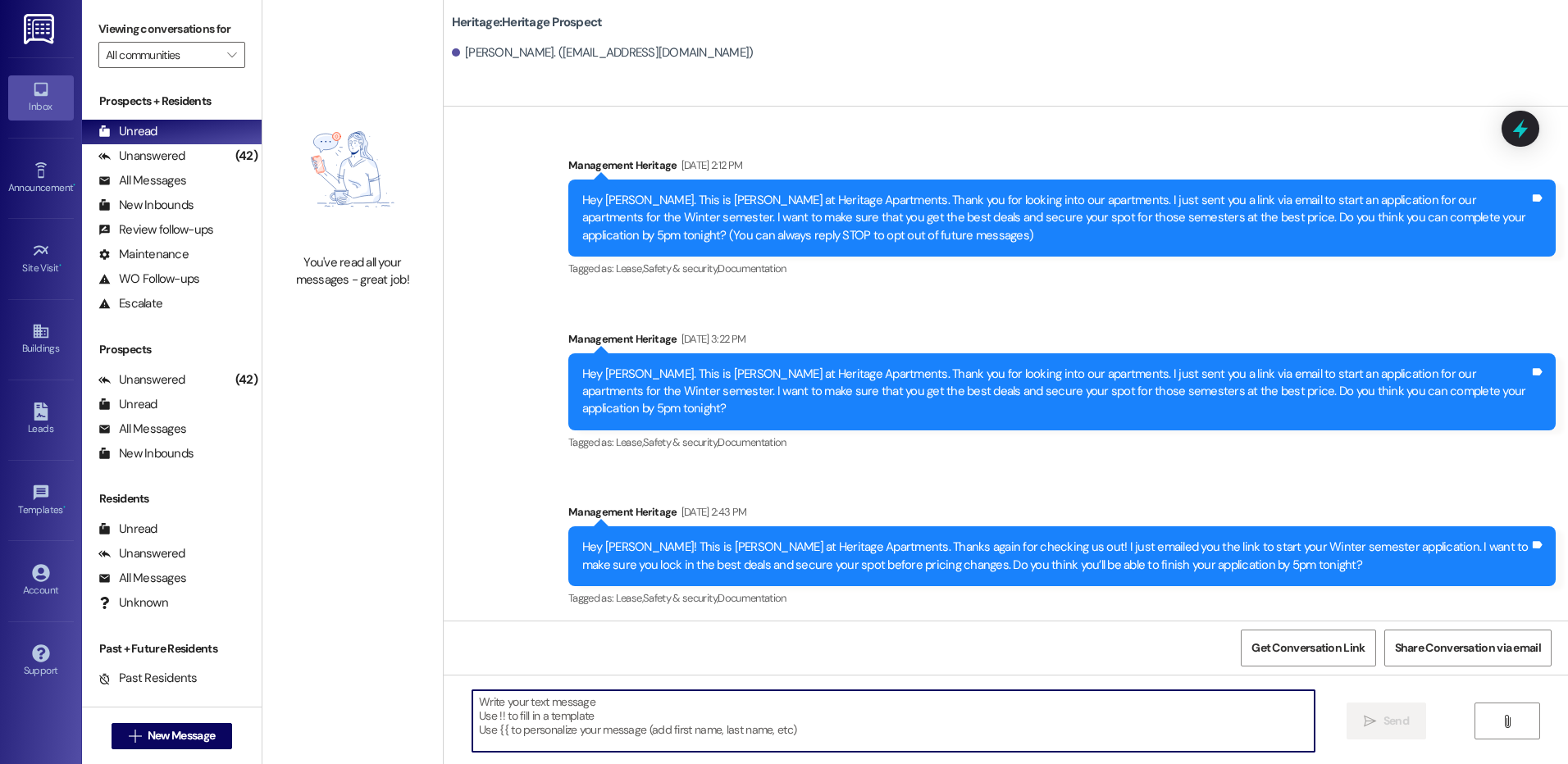
paste textarea "Hey [PERSON_NAME]! This is [PERSON_NAME] with Heritage Apartments. I wanted to …"
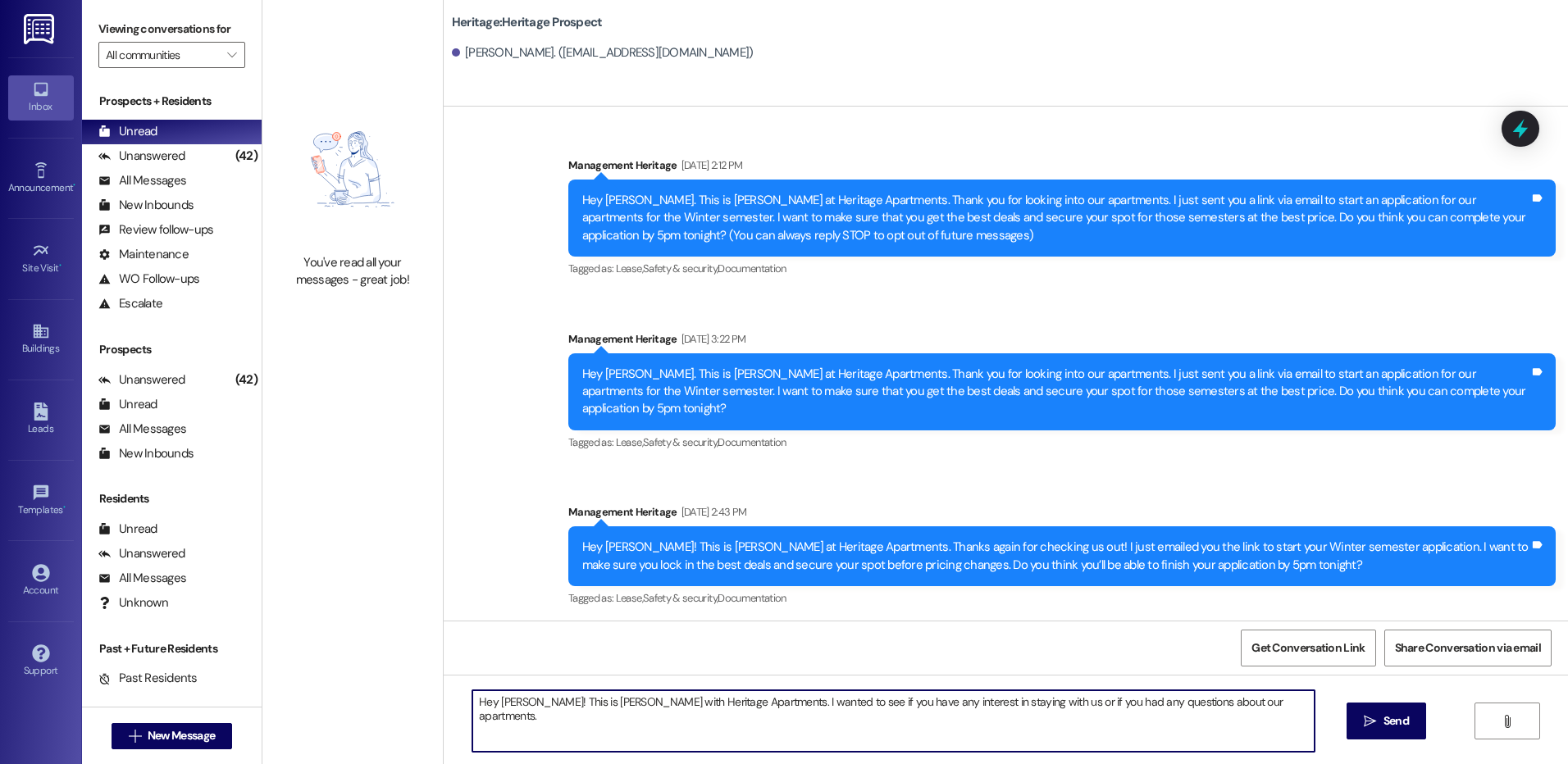
click at [500, 711] on textarea "Hey [PERSON_NAME]! This is [PERSON_NAME] with Heritage Apartments. I wanted to …" at bounding box center [893, 721] width 842 height 61
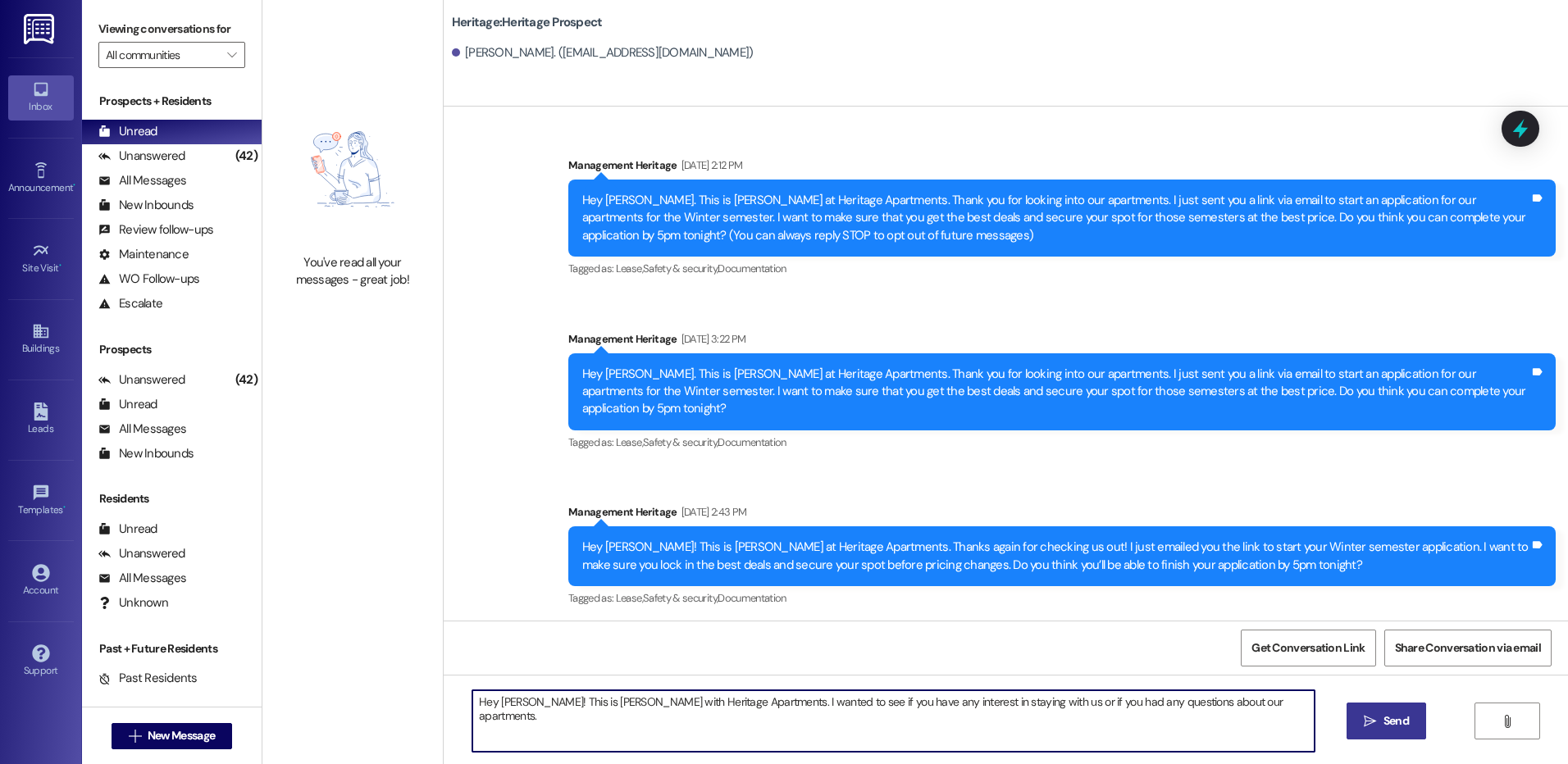
type textarea "Hey [PERSON_NAME]! This is [PERSON_NAME] with Heritage Apartments. I wanted to …"
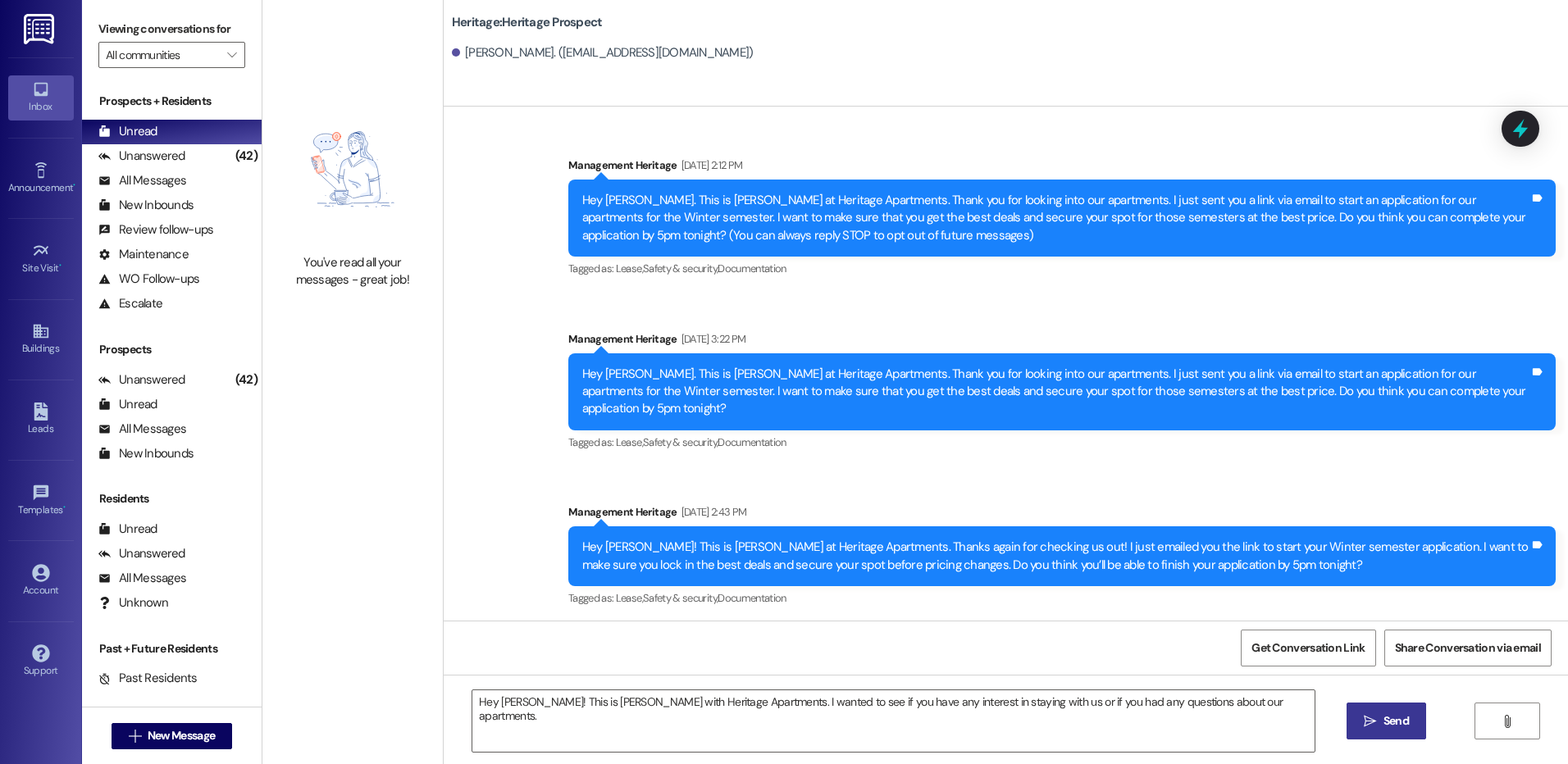
click at [1401, 720] on span "Send" at bounding box center [1395, 721] width 25 height 17
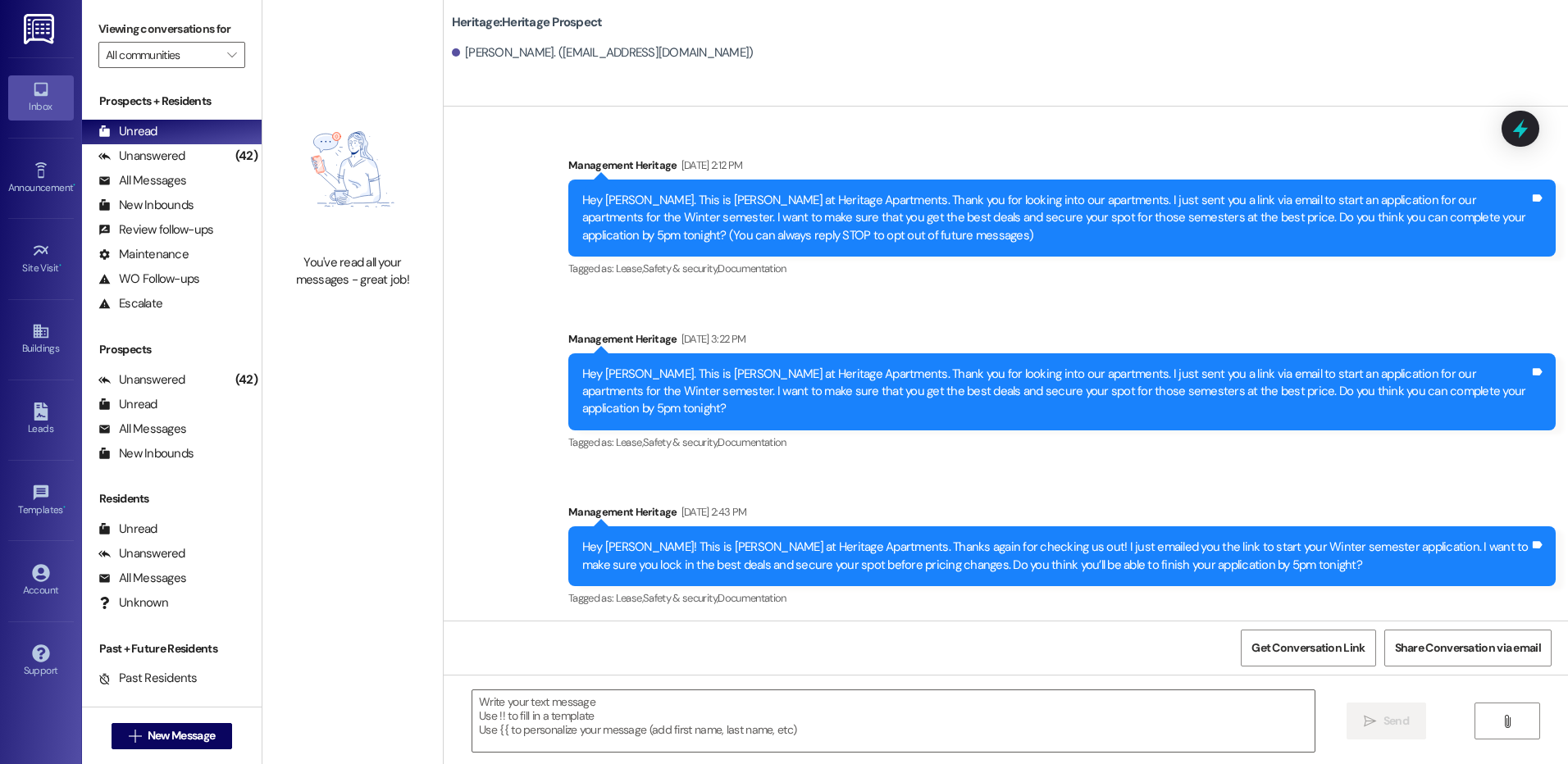
click at [202, 749] on div " New Message" at bounding box center [172, 736] width 122 height 41
click at [180, 739] on span "New Message" at bounding box center [181, 736] width 67 height 17
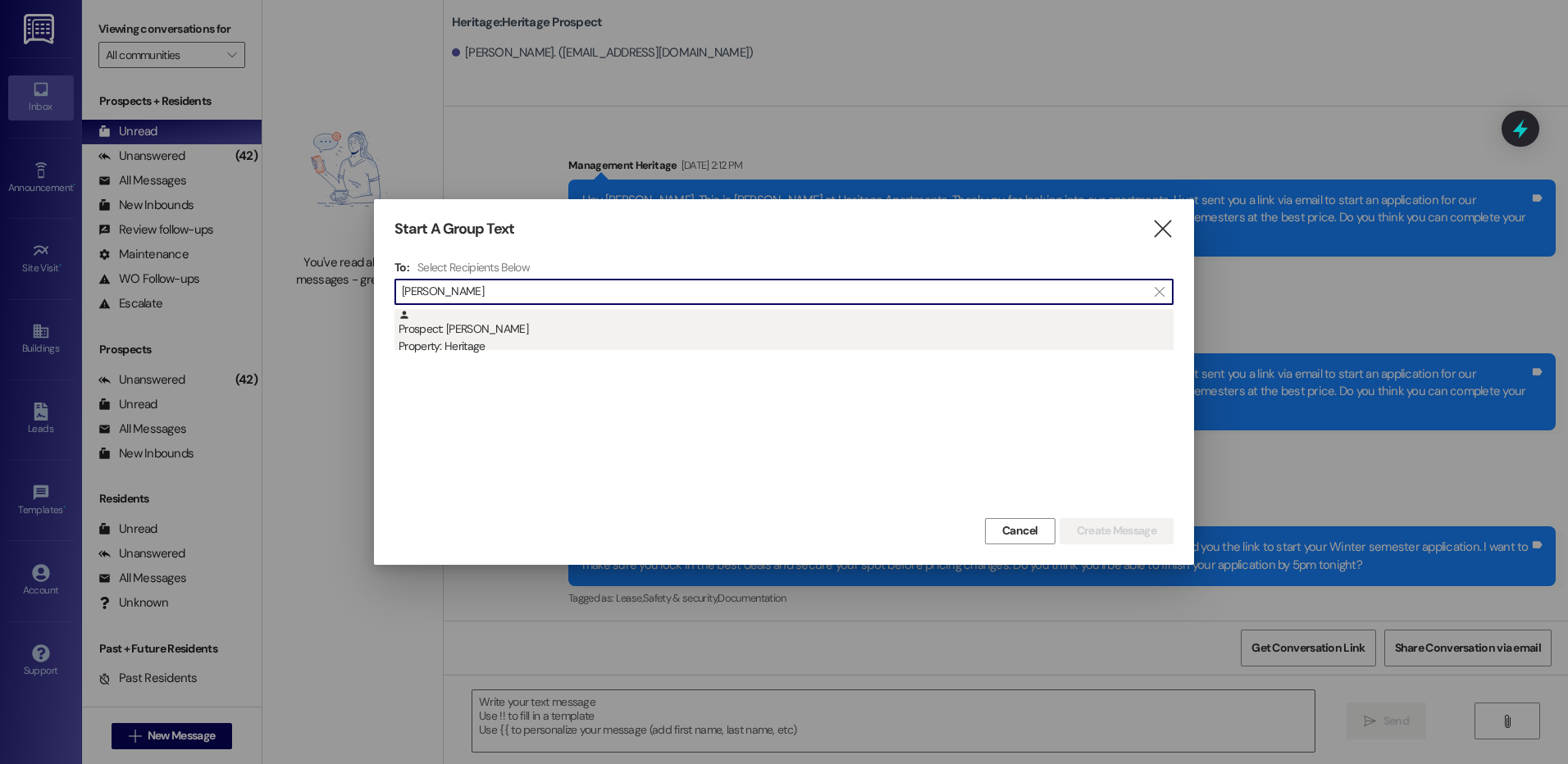
type input "[PERSON_NAME]"
click at [662, 351] on div "Property: Heritage" at bounding box center [787, 346] width 775 height 17
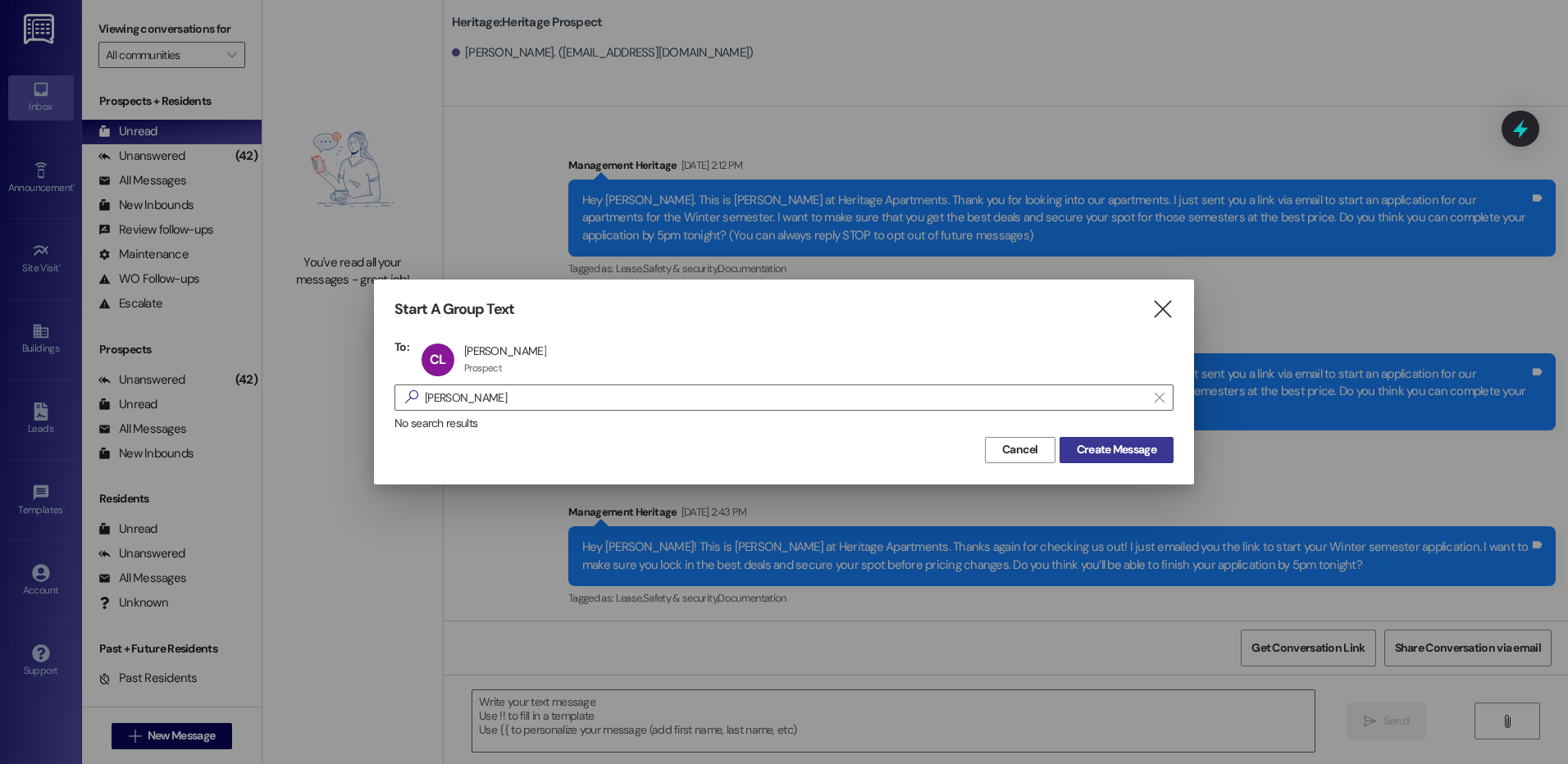
click at [1103, 448] on span "Create Message" at bounding box center [1116, 450] width 79 height 17
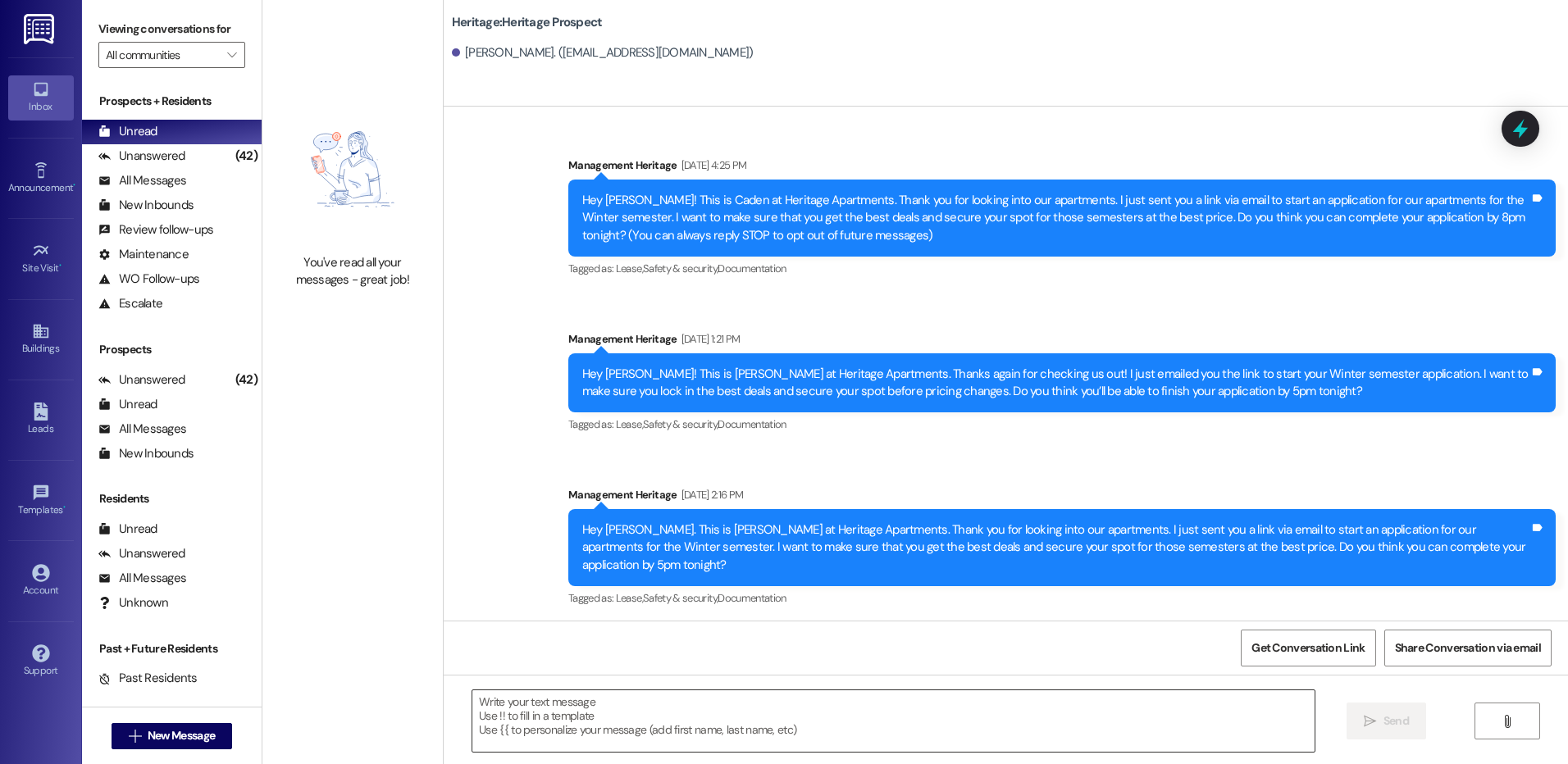
click at [553, 738] on textarea at bounding box center [893, 721] width 842 height 61
paste textarea "Hey [PERSON_NAME]! This is [PERSON_NAME] with Heritage Apartments. I wanted to …"
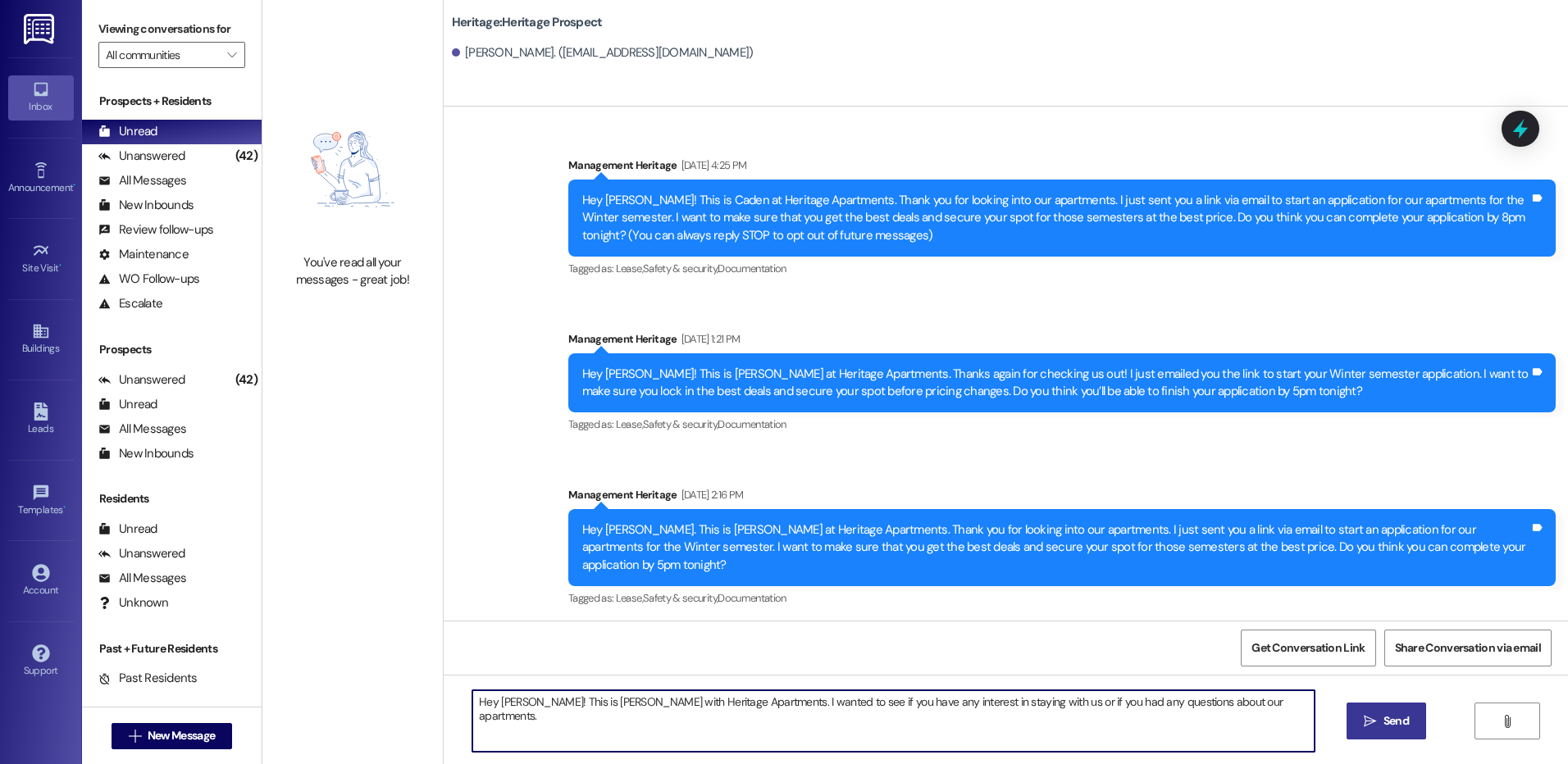
click at [502, 698] on textarea "Hey [PERSON_NAME]! This is [PERSON_NAME] with Heritage Apartments. I wanted to …" at bounding box center [893, 721] width 842 height 61
click at [756, 720] on textarea "Hey [PERSON_NAME]! This is [PERSON_NAME] with Heritage Apartments. I wanted to …" at bounding box center [893, 721] width 842 height 61
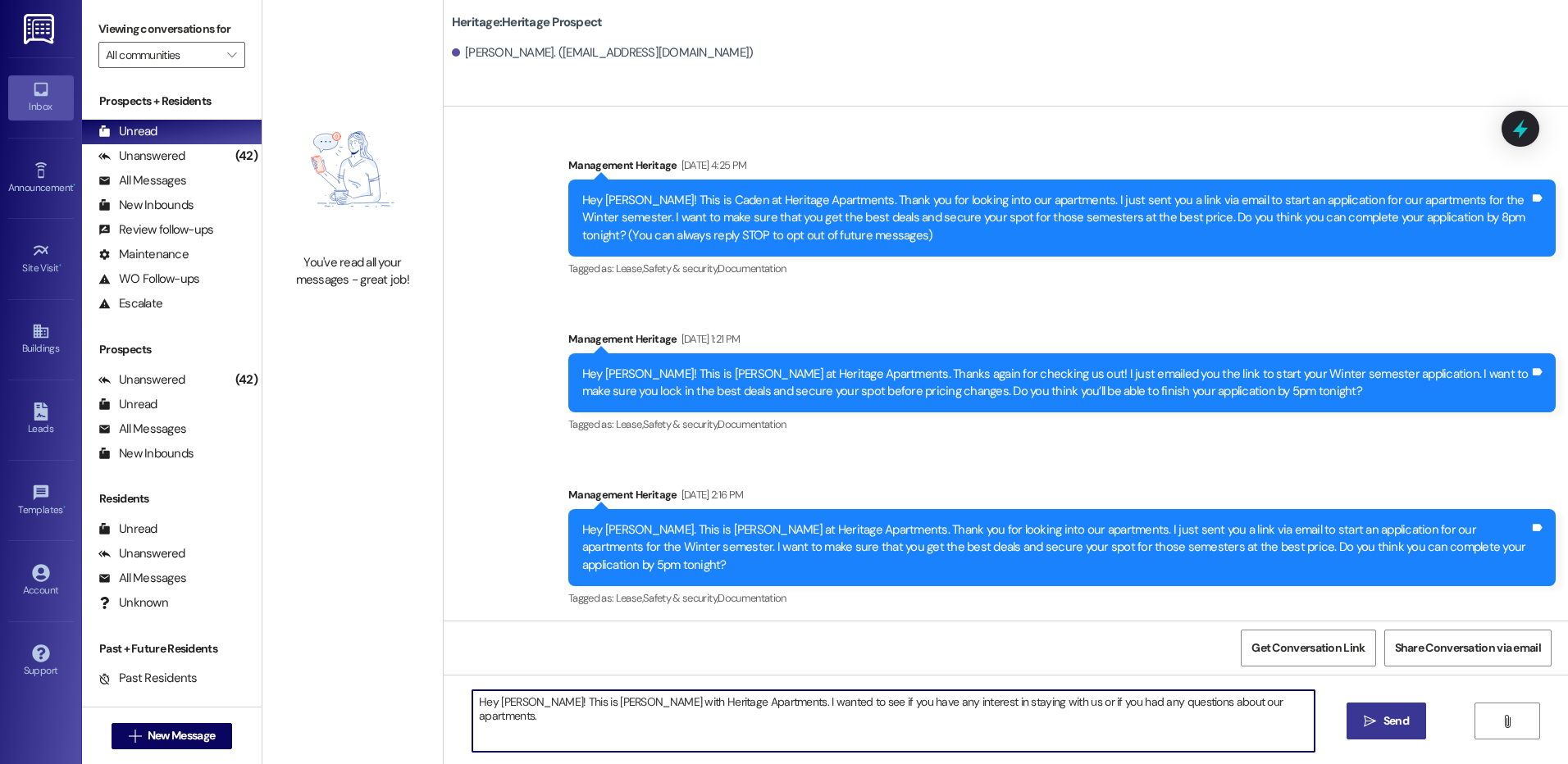
type textarea "Hey [PERSON_NAME]! This is [PERSON_NAME] with Heritage Apartments. I wanted to …"
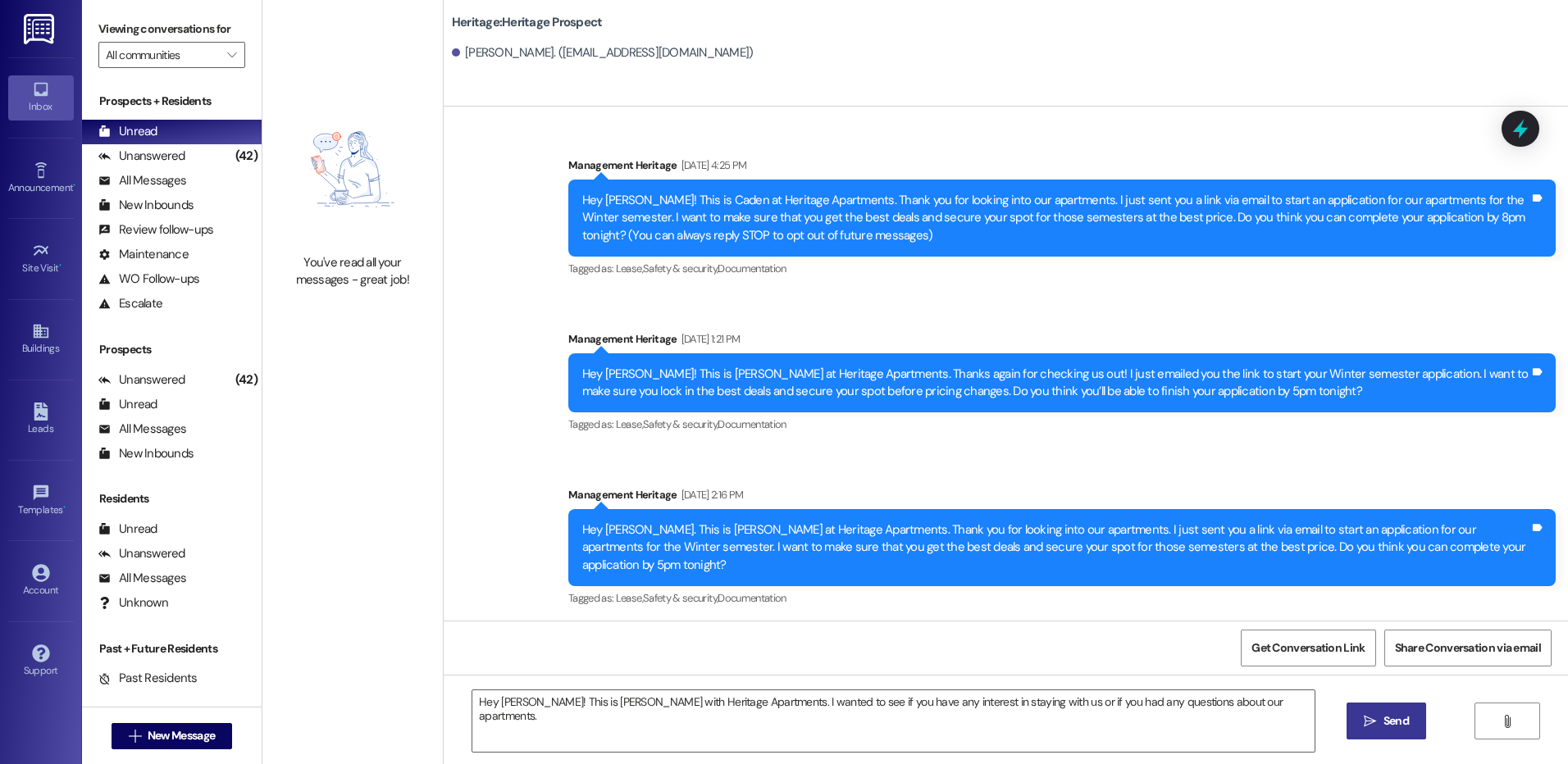
click at [1369, 735] on button " Send" at bounding box center [1387, 721] width 79 height 37
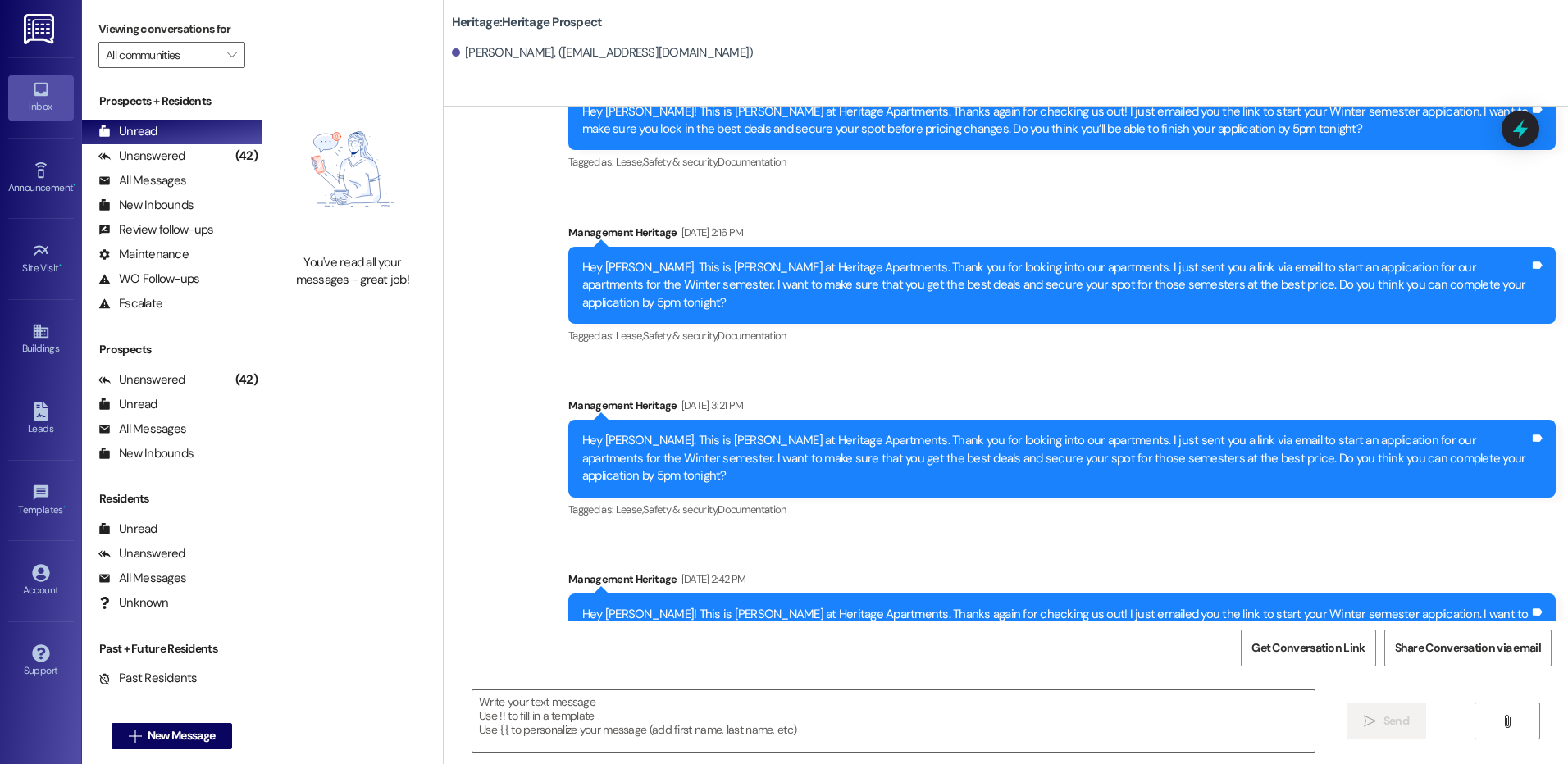
scroll to position [412, 0]
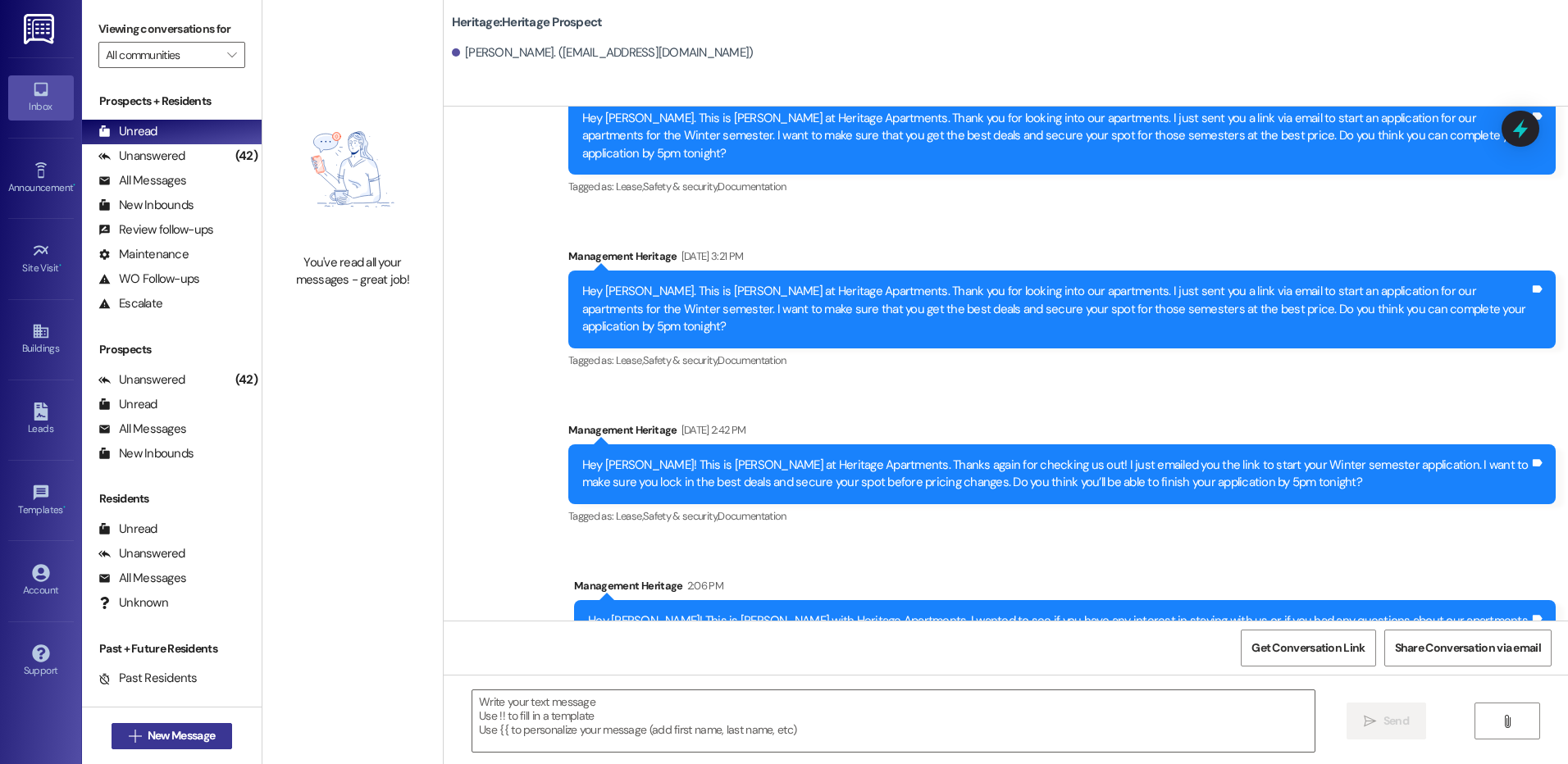
click at [180, 741] on span "New Message" at bounding box center [181, 736] width 67 height 17
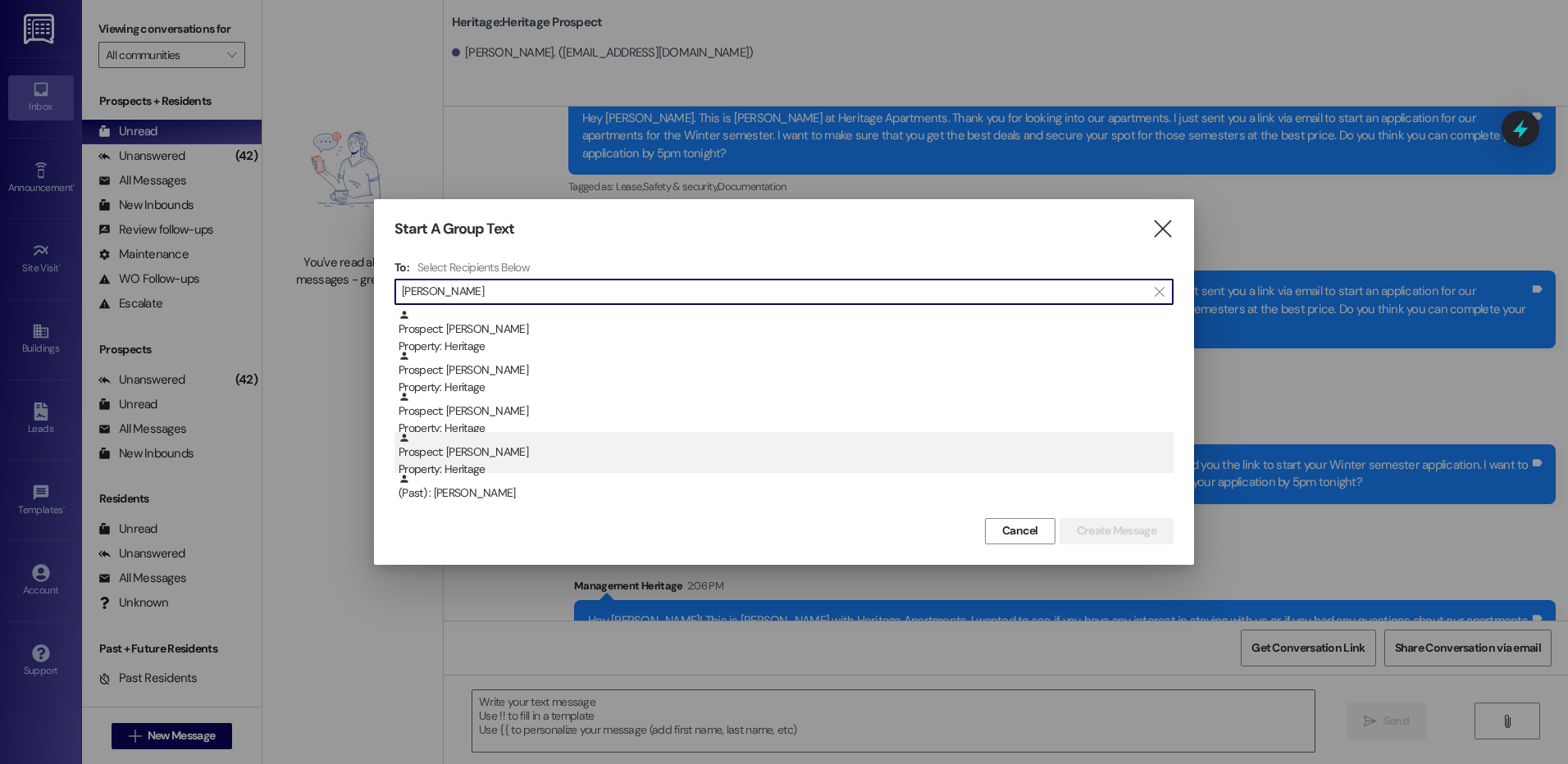
type input "[PERSON_NAME]"
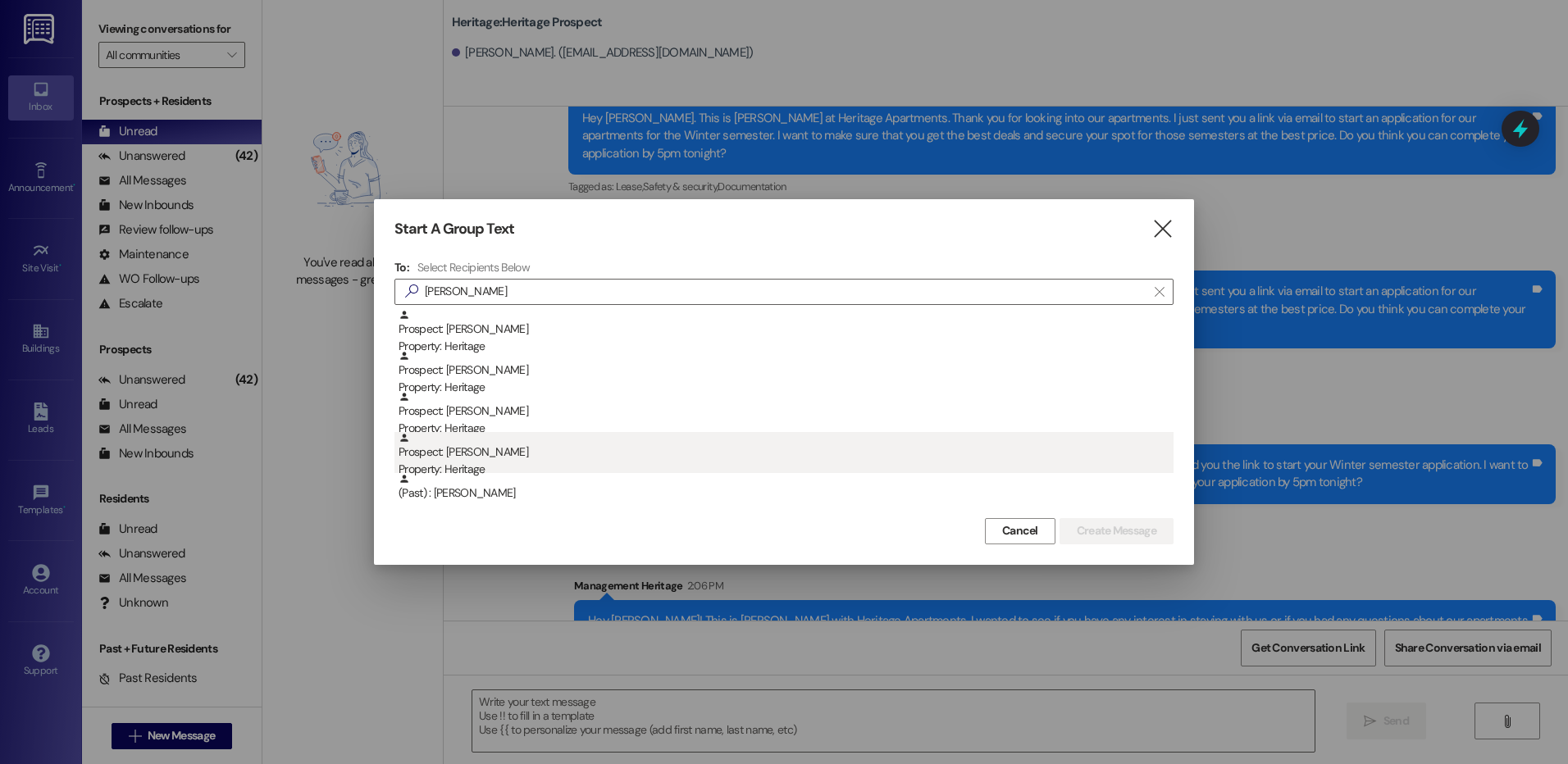
click at [477, 453] on div "Prospect: [PERSON_NAME] Property: Heritage" at bounding box center [787, 456] width 775 height 47
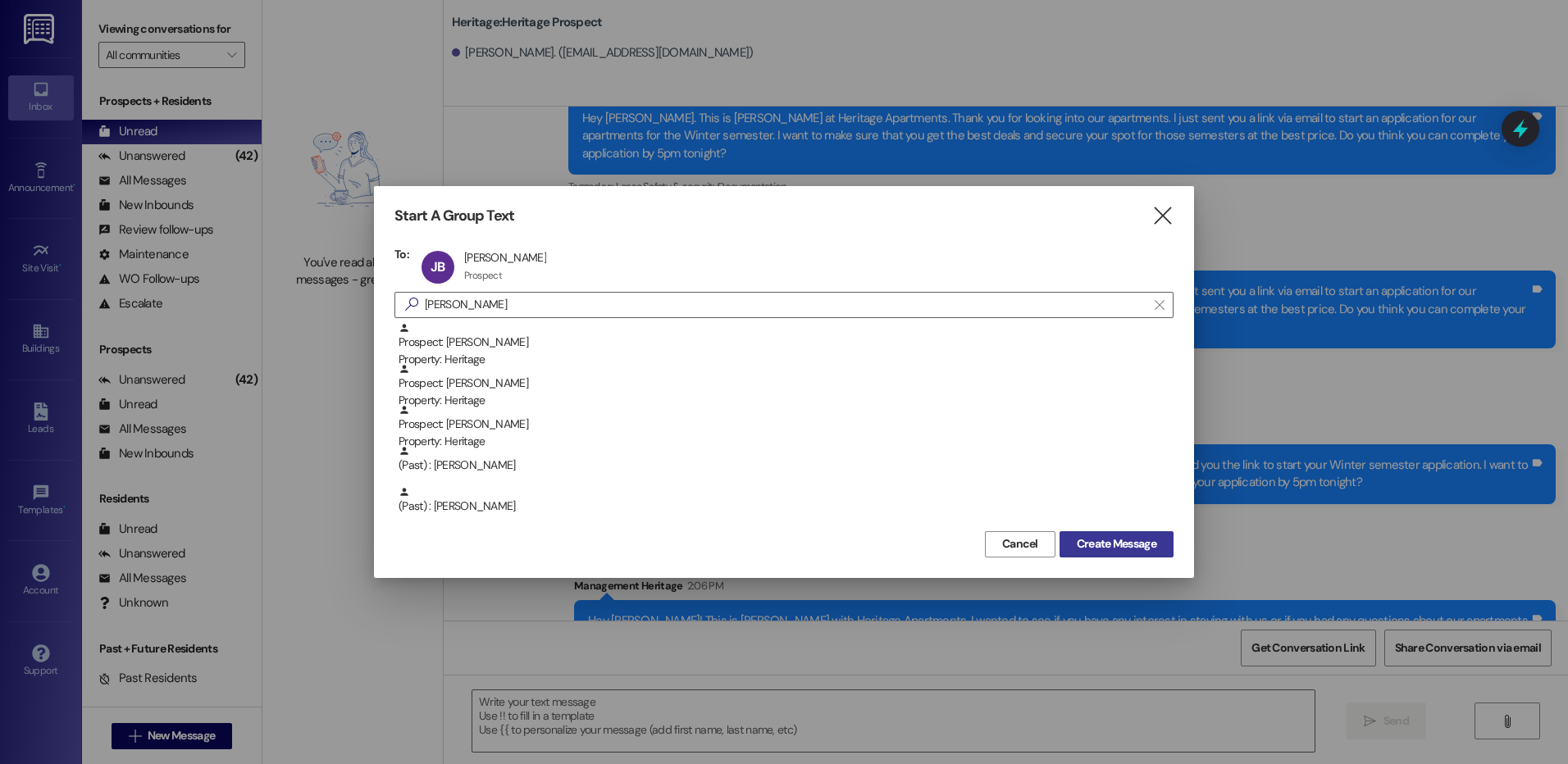
click at [1081, 536] on span "Create Message" at bounding box center [1116, 544] width 79 height 17
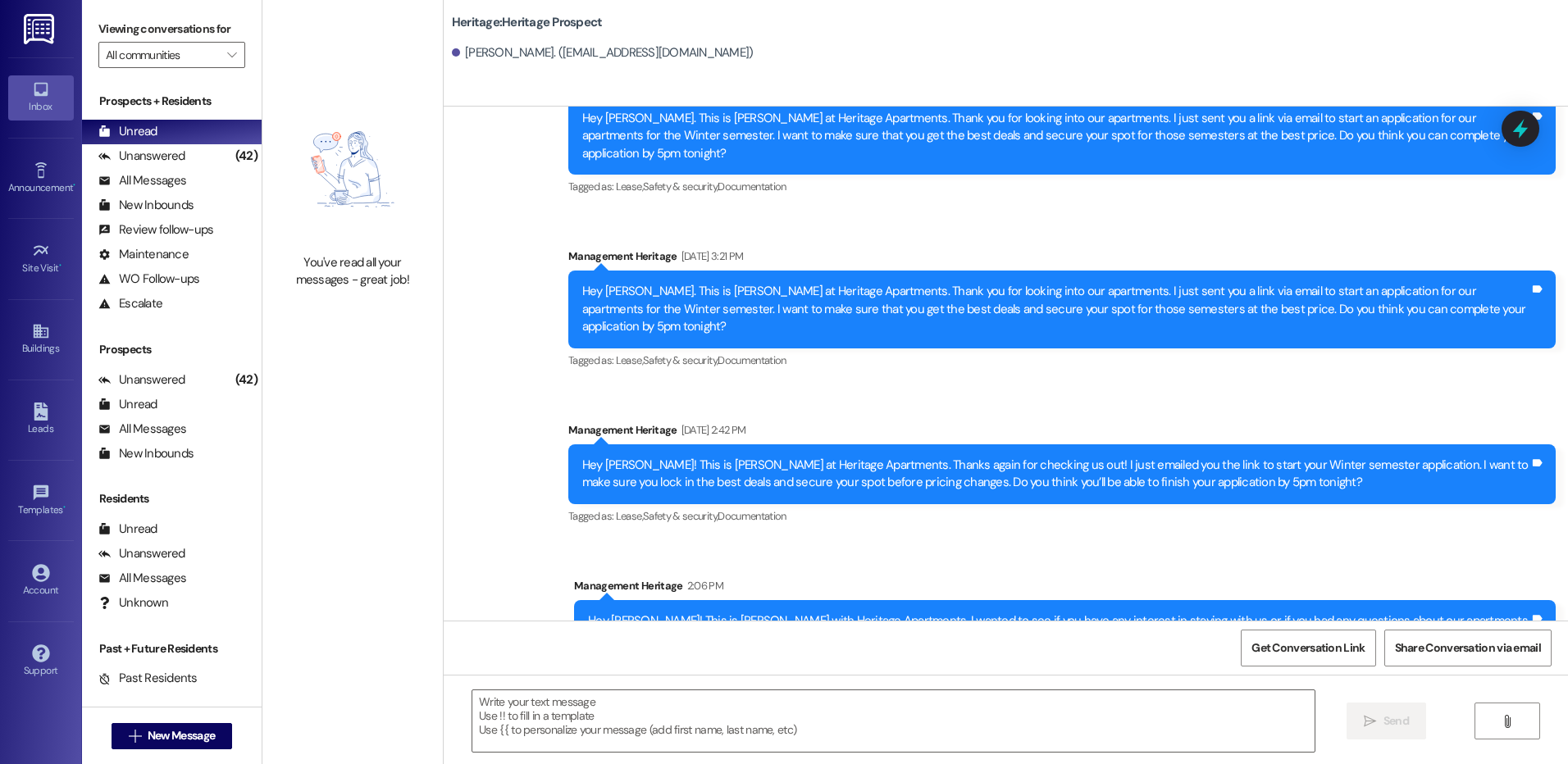
scroll to position [0, 0]
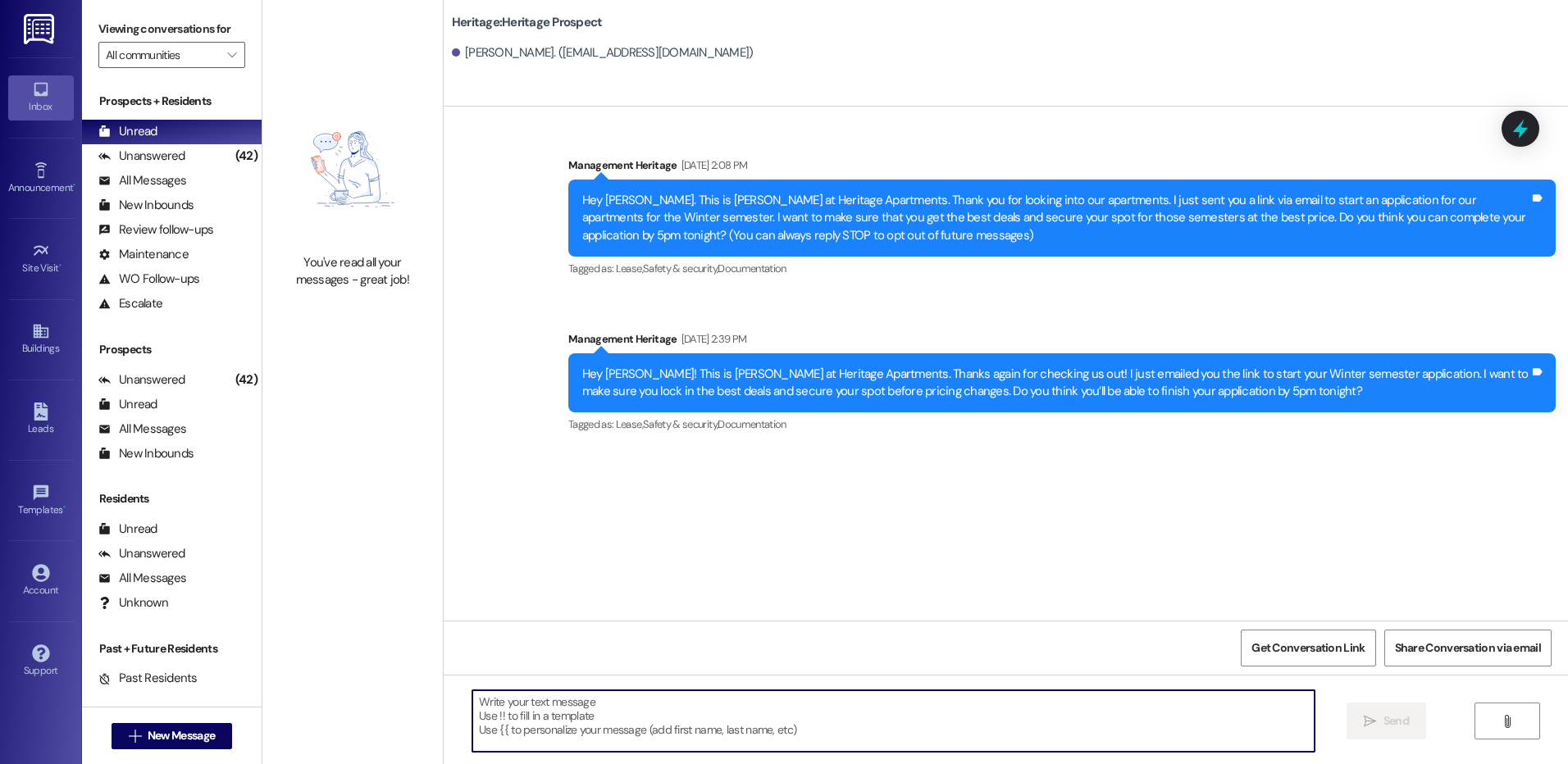
click at [640, 717] on textarea at bounding box center [893, 721] width 842 height 61
paste textarea "Hey [PERSON_NAME]! This is [PERSON_NAME] with Heritage Apartments. I wanted to …"
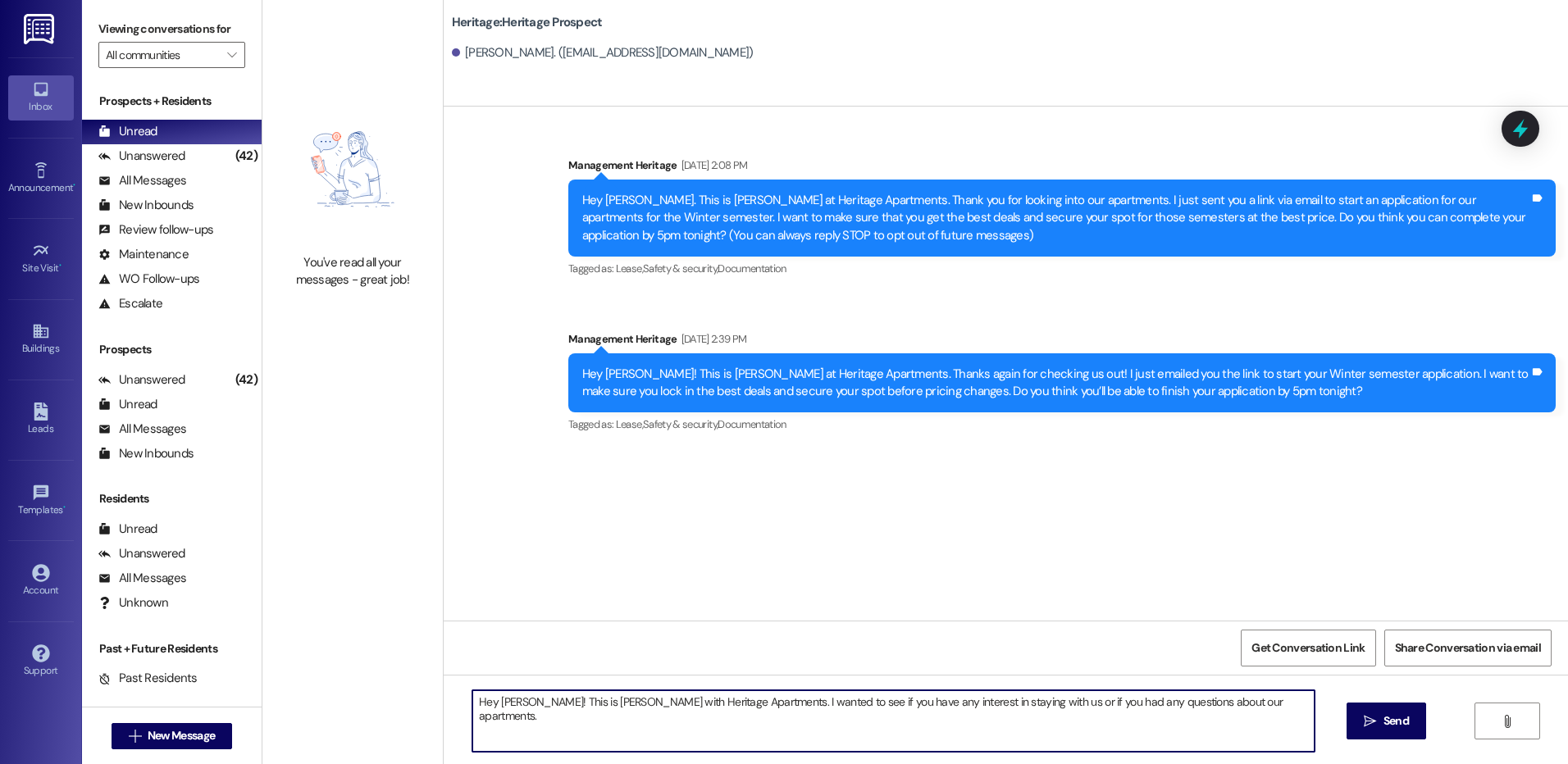
click at [498, 710] on textarea "Hey [PERSON_NAME]! This is [PERSON_NAME] with Heritage Apartments. I wanted to …" at bounding box center [893, 721] width 842 height 61
click at [502, 711] on textarea "Hey [PERSON_NAME]! This is [PERSON_NAME] with Heritage Apartments. I wanted to …" at bounding box center [893, 721] width 842 height 61
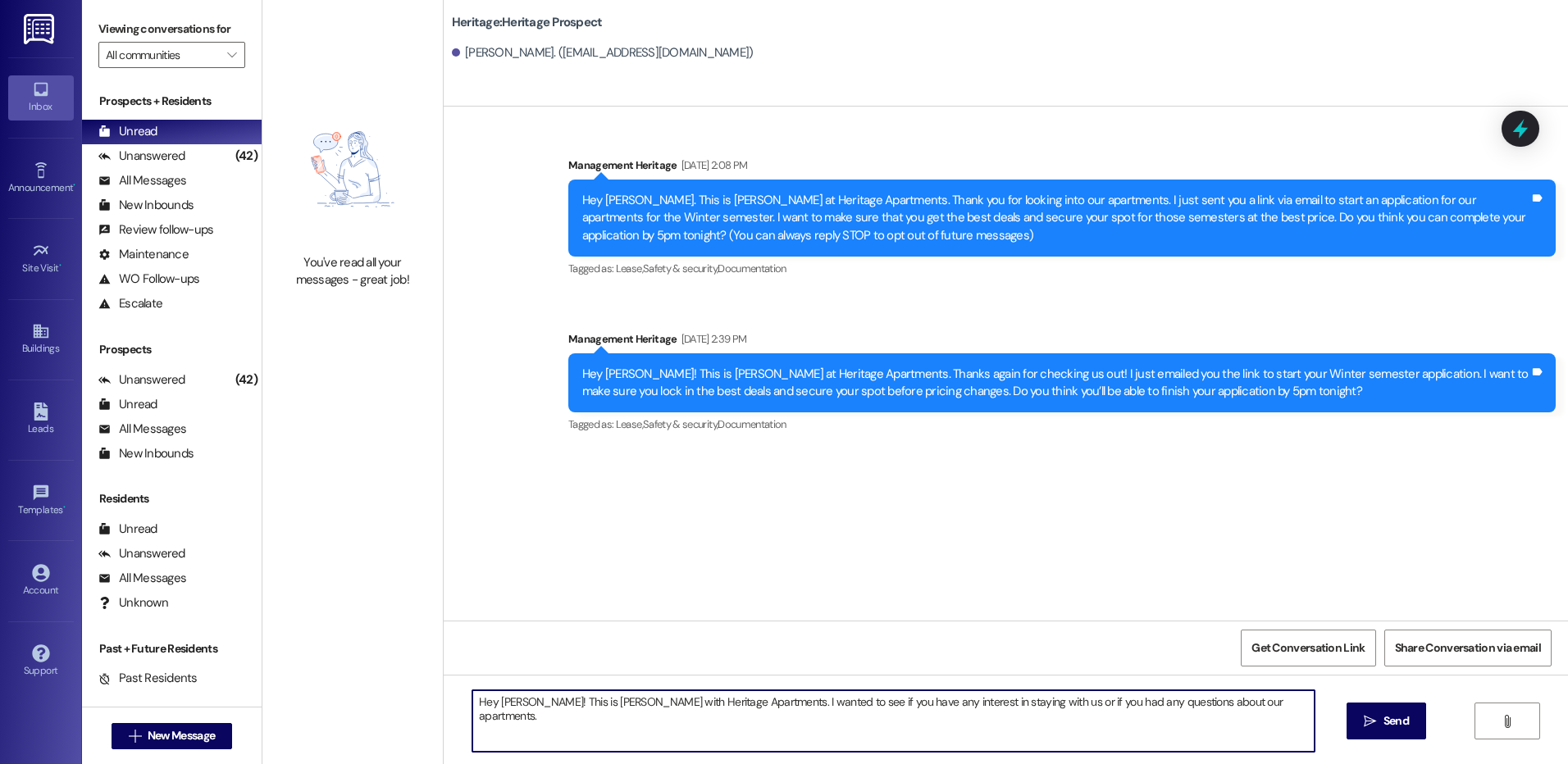
type textarea "Hey [PERSON_NAME]! This is [PERSON_NAME] with Heritage Apartments. I wanted to …"
click at [1385, 718] on span "Send" at bounding box center [1395, 721] width 25 height 17
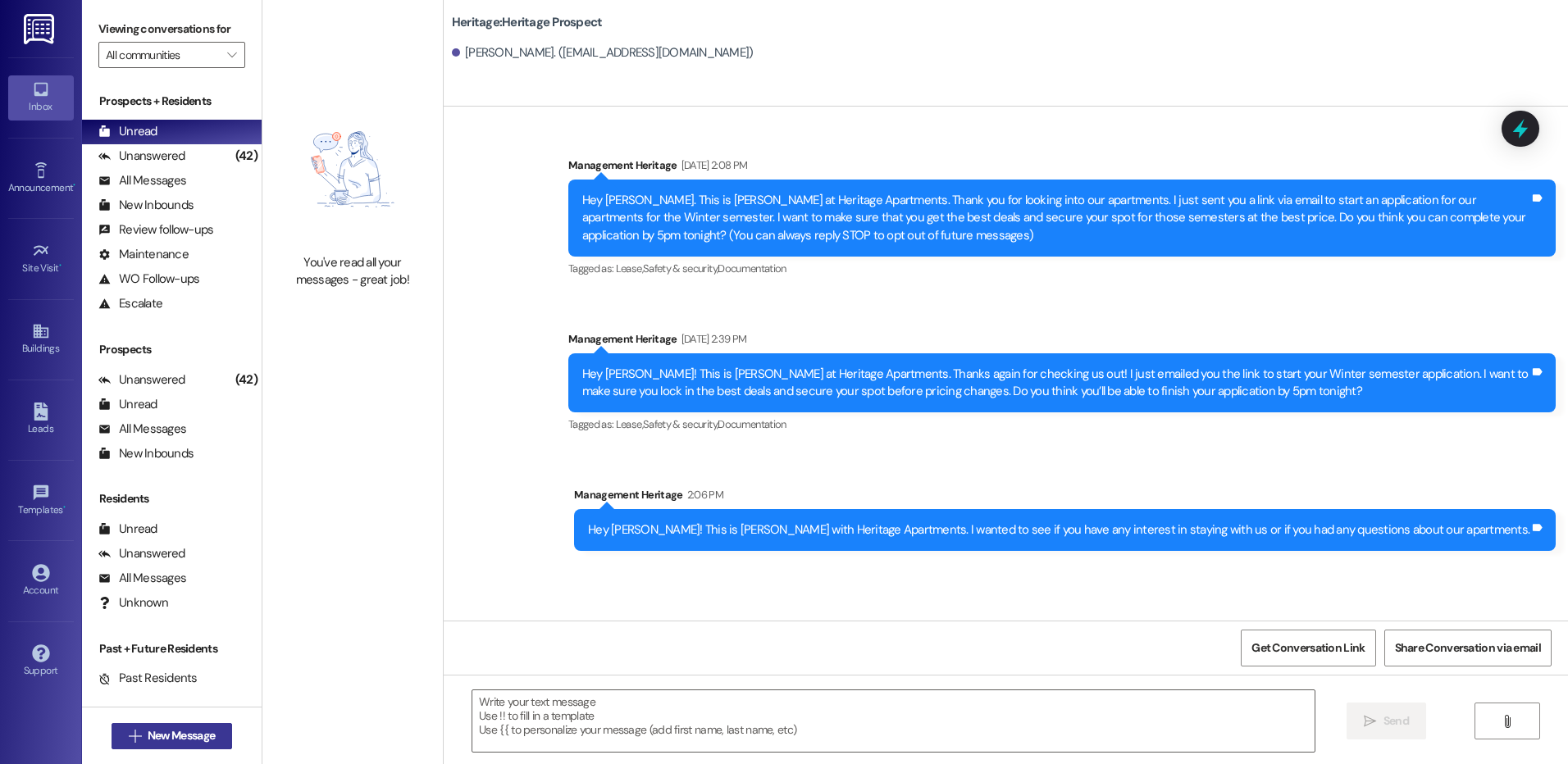
click at [167, 738] on span "New Message" at bounding box center [181, 736] width 67 height 17
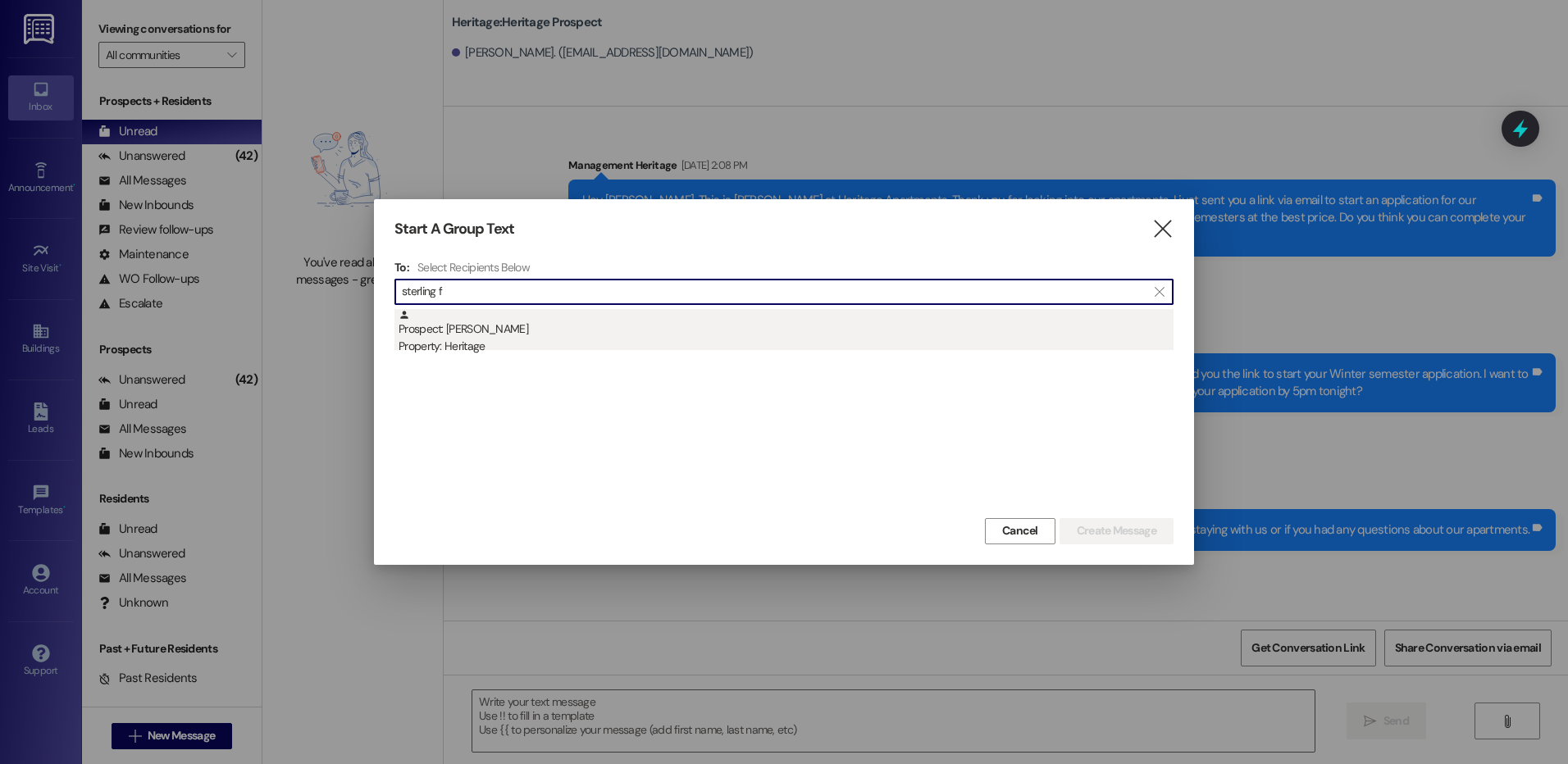
type input "sterling f"
drag, startPoint x: 749, startPoint y: 349, endPoint x: 1184, endPoint y: 464, distance: 449.9
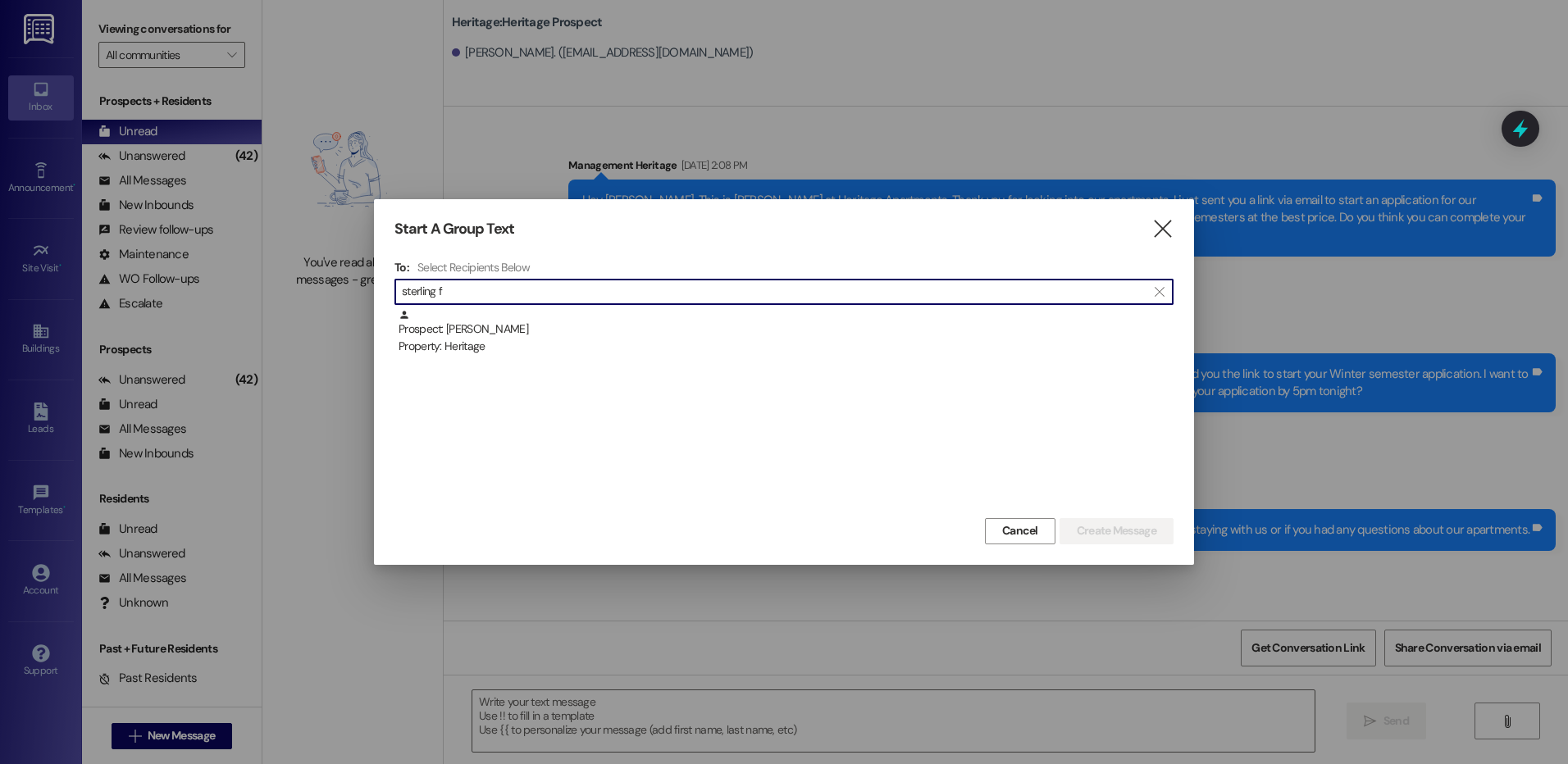
click at [751, 349] on div "Property: Heritage" at bounding box center [787, 346] width 775 height 17
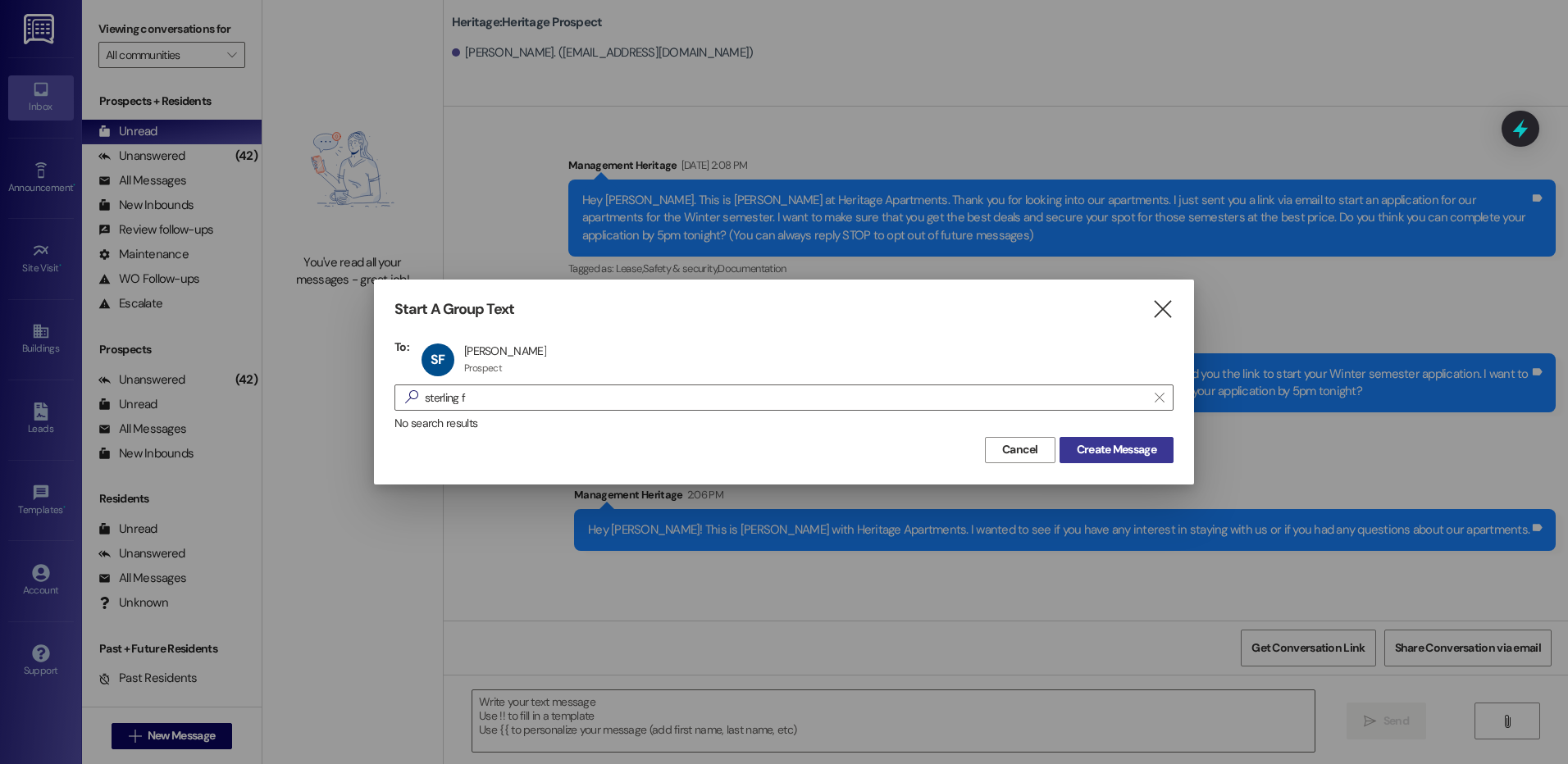
click at [1159, 454] on span "Create Message" at bounding box center [1116, 450] width 86 height 17
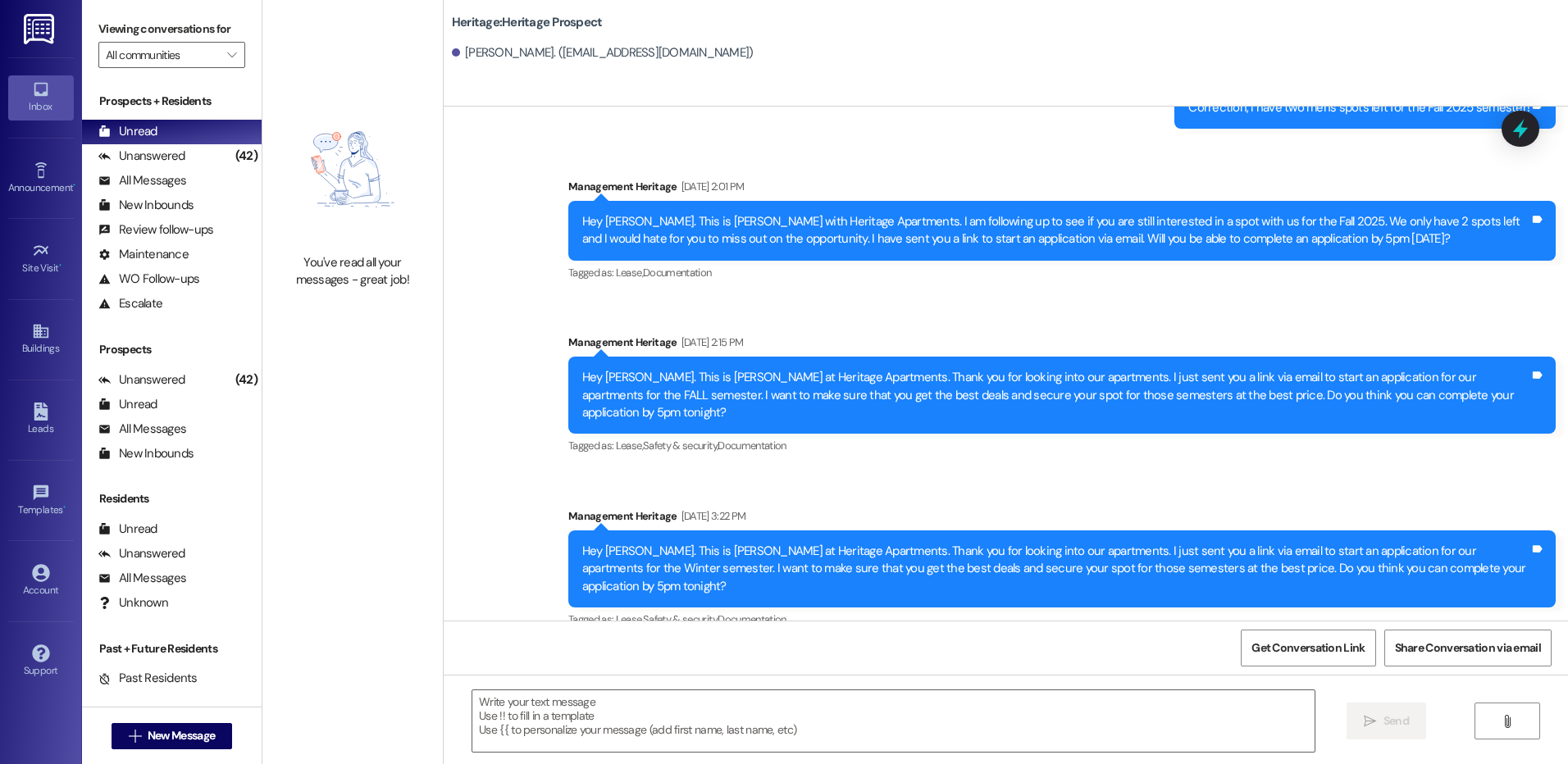
scroll to position [388, 0]
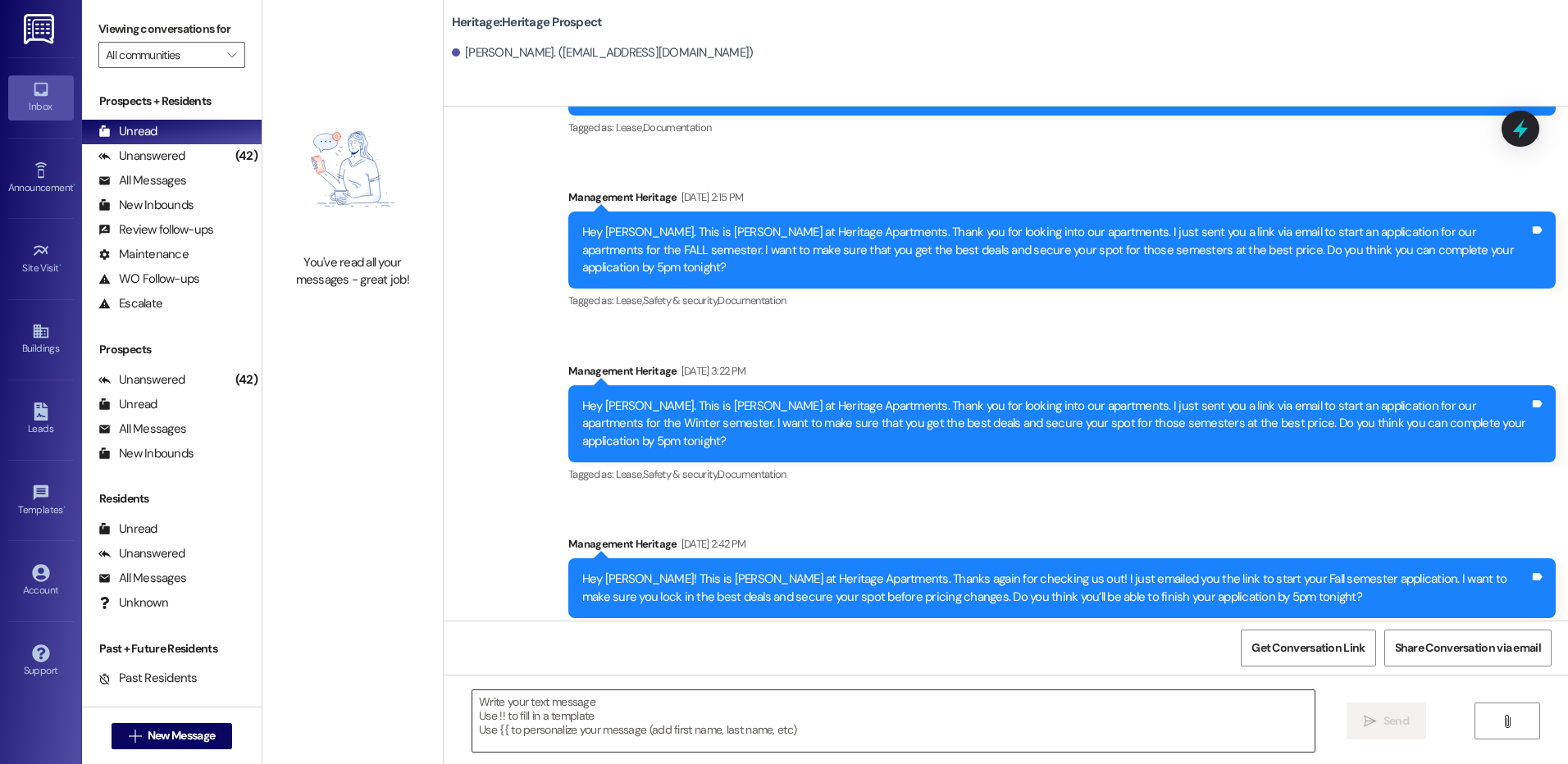
click at [565, 728] on textarea at bounding box center [893, 721] width 842 height 61
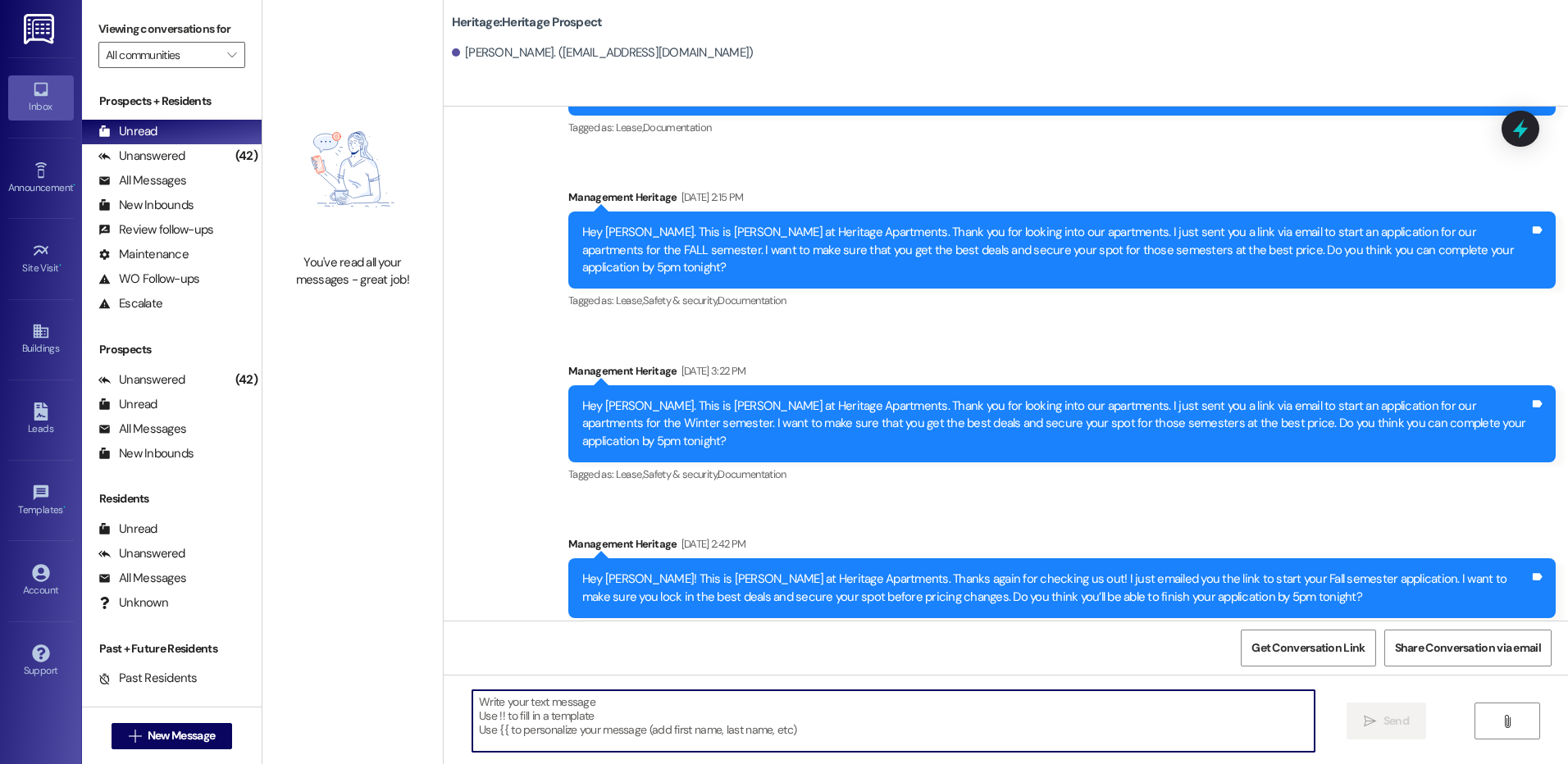
paste textarea "Hey [PERSON_NAME]! This is [PERSON_NAME] with Heritage Apartments. I wanted to …"
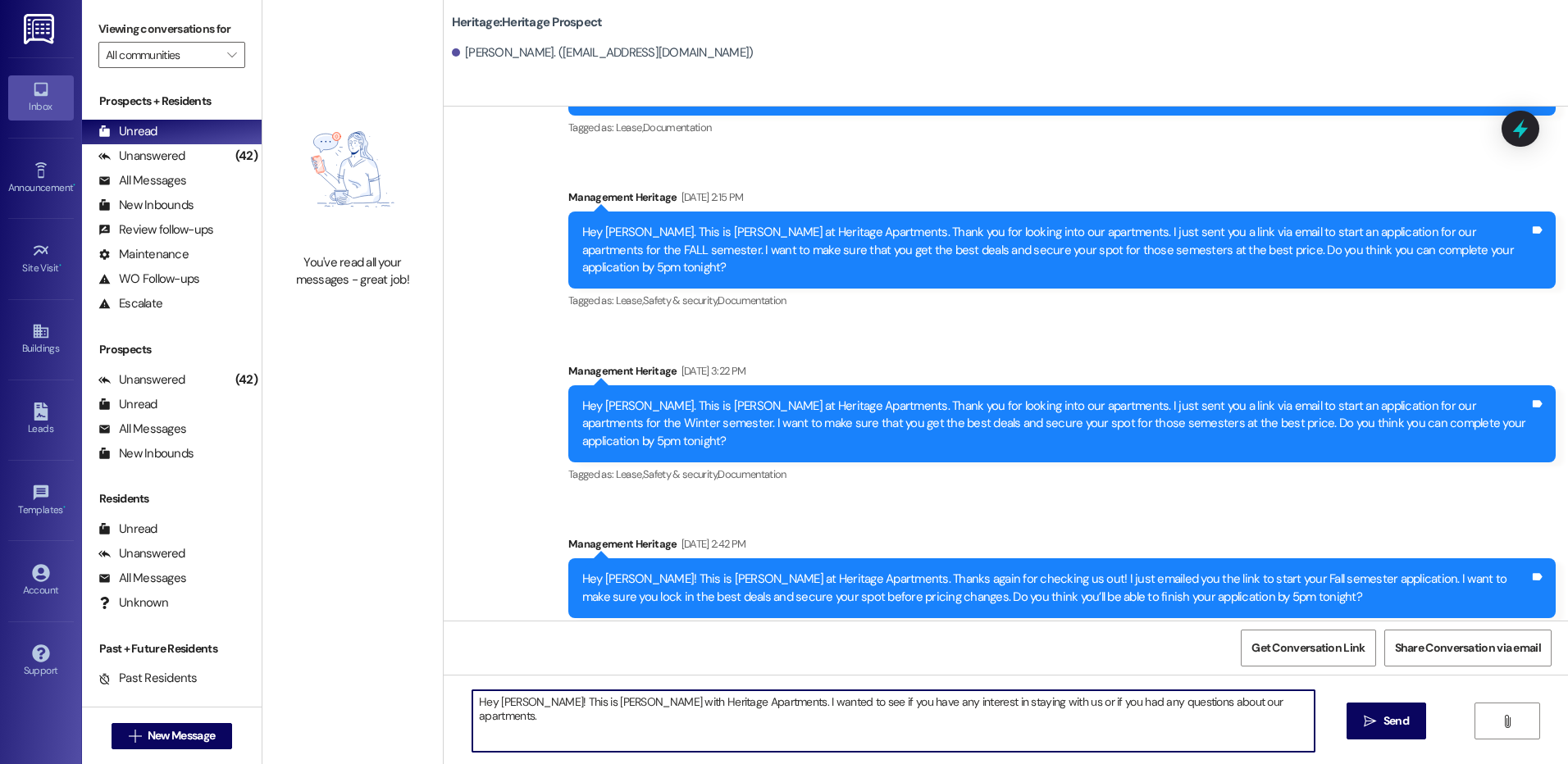
click at [495, 691] on textarea "Hey [PERSON_NAME]! This is [PERSON_NAME] with Heritage Apartments. I wanted to …" at bounding box center [893, 721] width 842 height 61
click at [496, 691] on textarea "Hey [PERSON_NAME]! This is [PERSON_NAME] with Heritage Apartments. I wanted to …" at bounding box center [893, 721] width 842 height 61
click at [497, 694] on textarea "Hey [PERSON_NAME]! This is [PERSON_NAME] with Heritage Apartments. I wanted to …" at bounding box center [893, 721] width 842 height 61
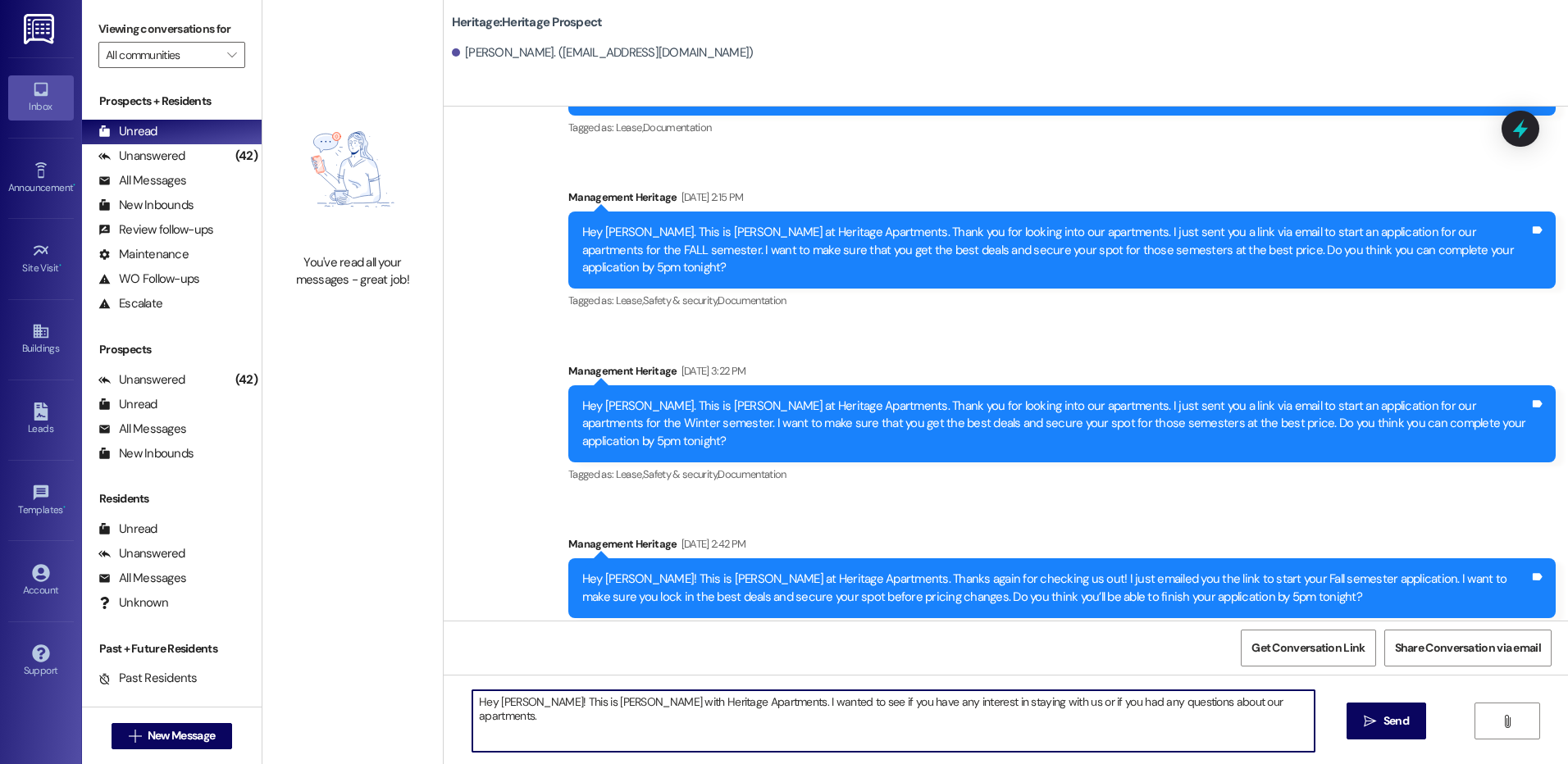
type textarea "Hey [PERSON_NAME]! This is [PERSON_NAME] with Heritage Apartments. I wanted to …"
drag, startPoint x: 1383, startPoint y: 728, endPoint x: 1087, endPoint y: 730, distance: 296.0
click at [1383, 728] on span "Send" at bounding box center [1395, 721] width 25 height 17
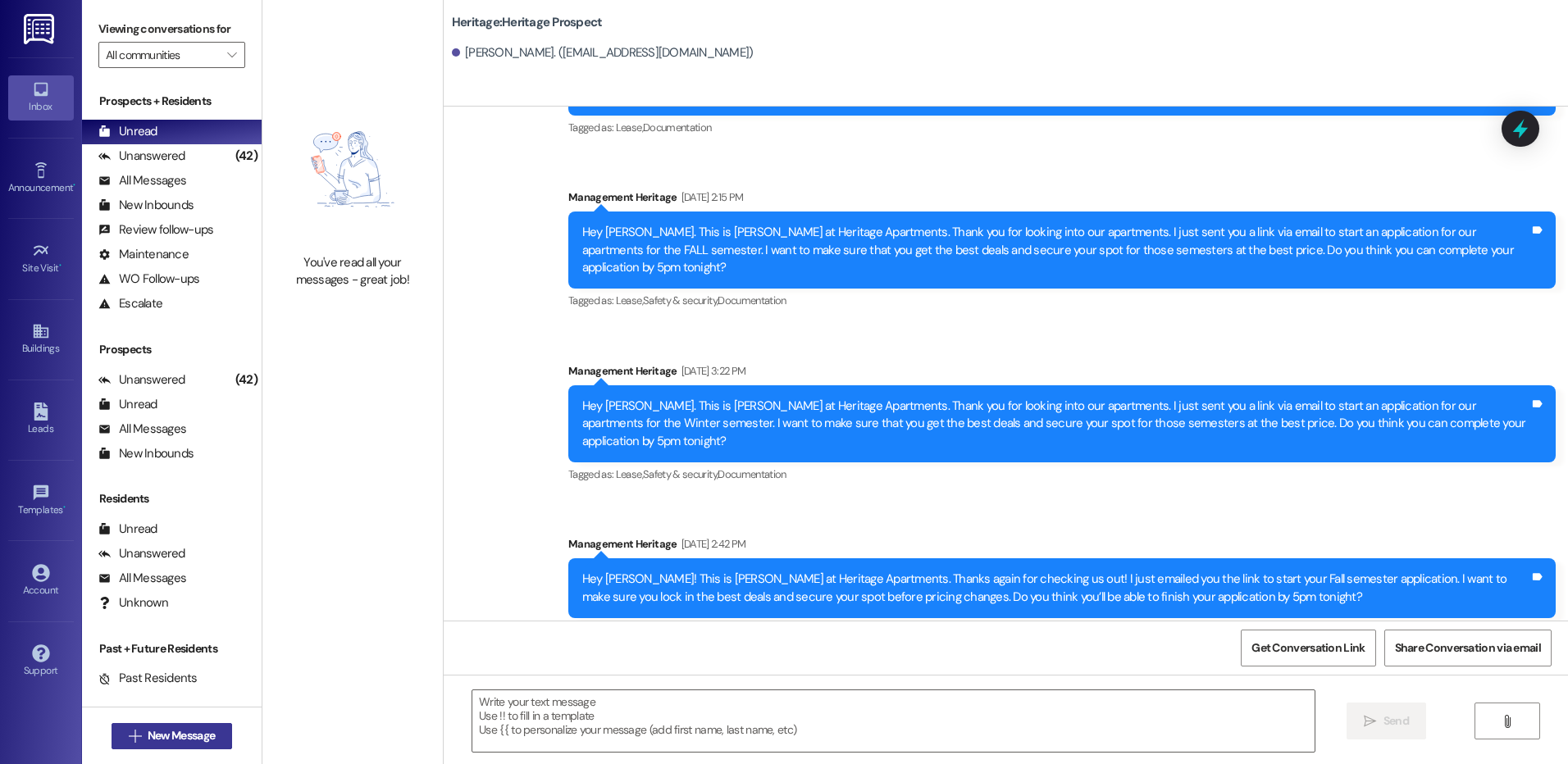
click at [165, 736] on span "New Message" at bounding box center [181, 736] width 67 height 17
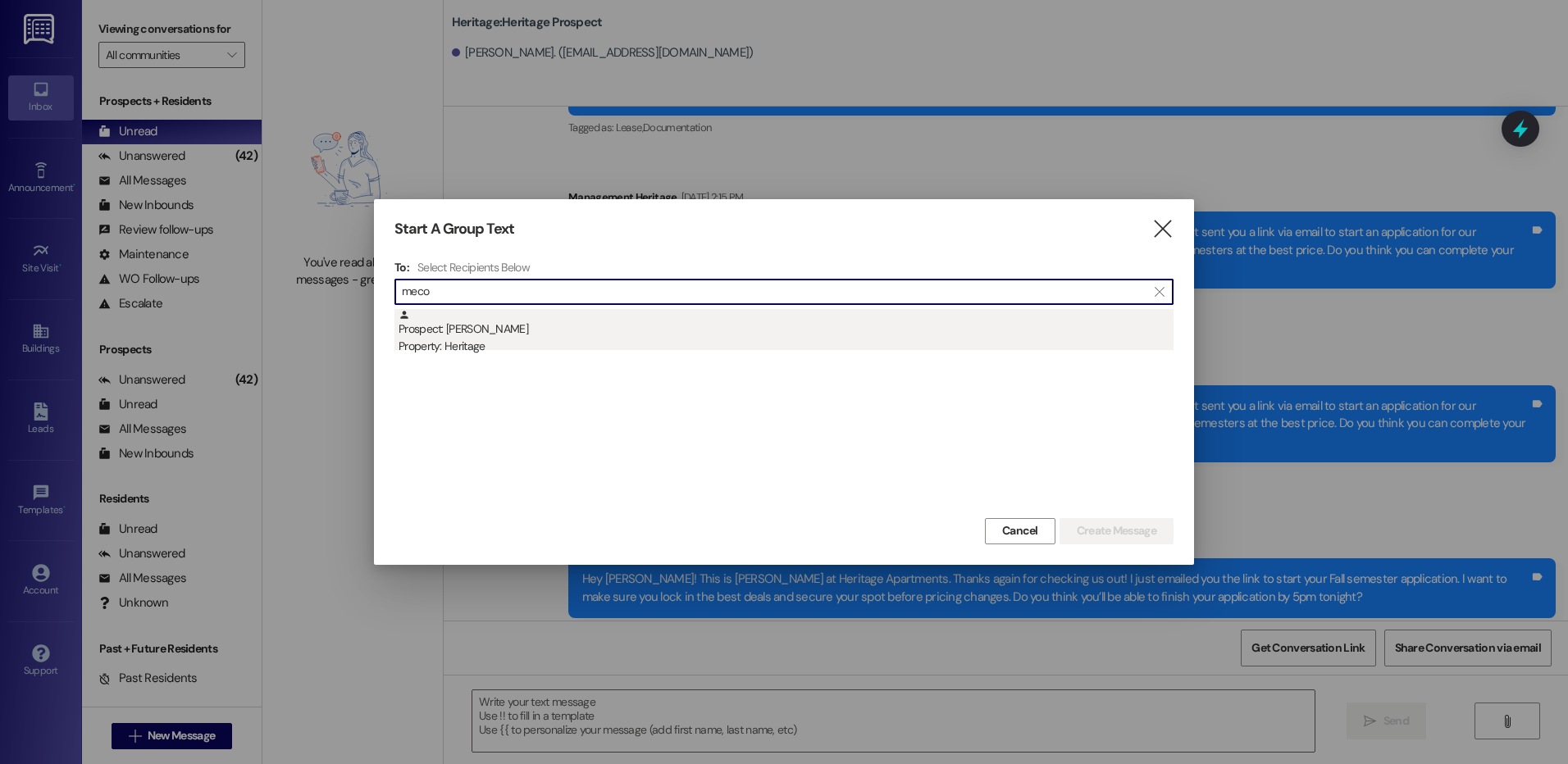
type input "meco"
click at [606, 342] on div "Property: Heritage" at bounding box center [787, 346] width 775 height 17
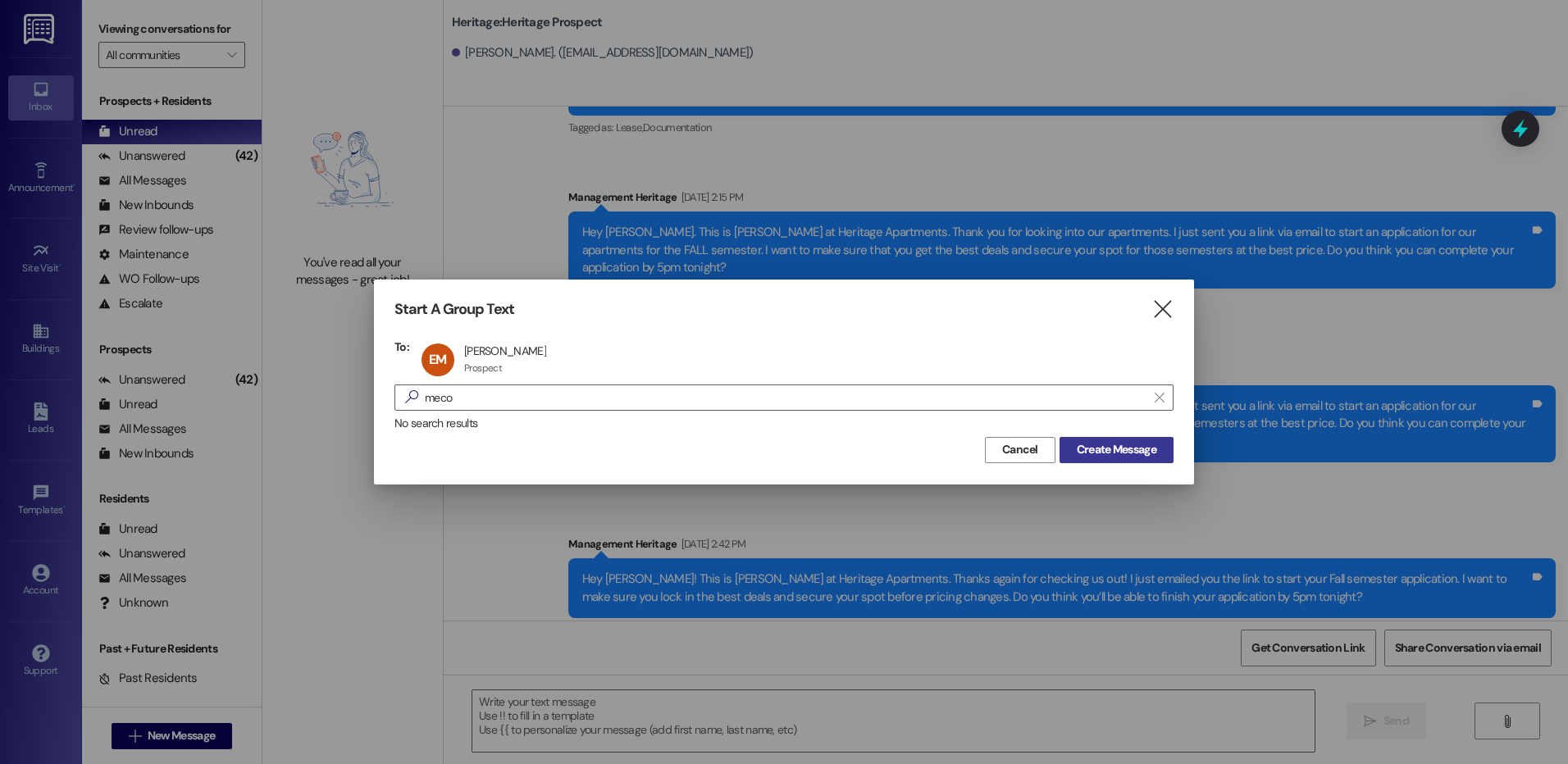
click at [1122, 463] on button "Create Message" at bounding box center [1116, 450] width 114 height 26
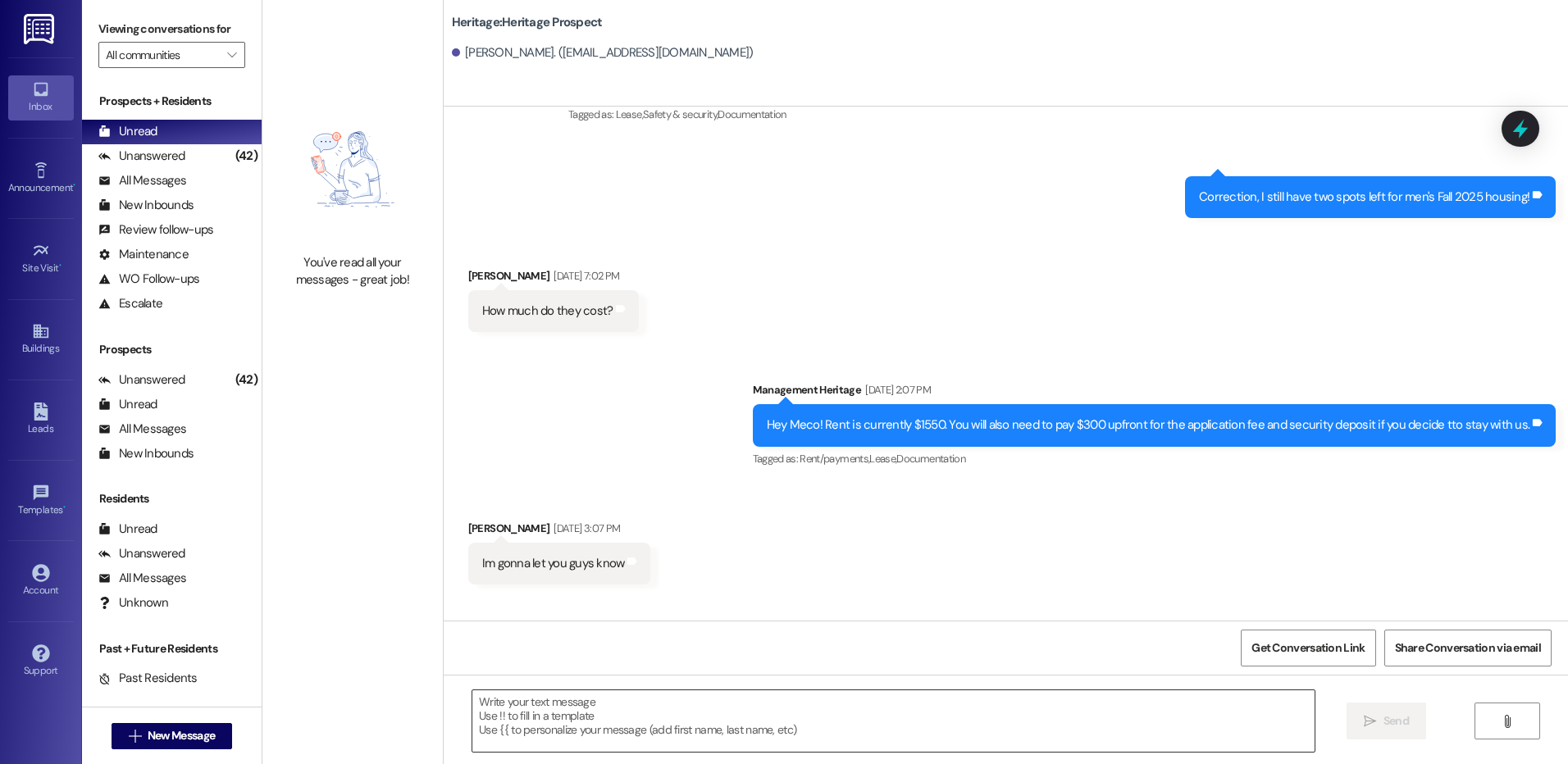
scroll to position [130, 0]
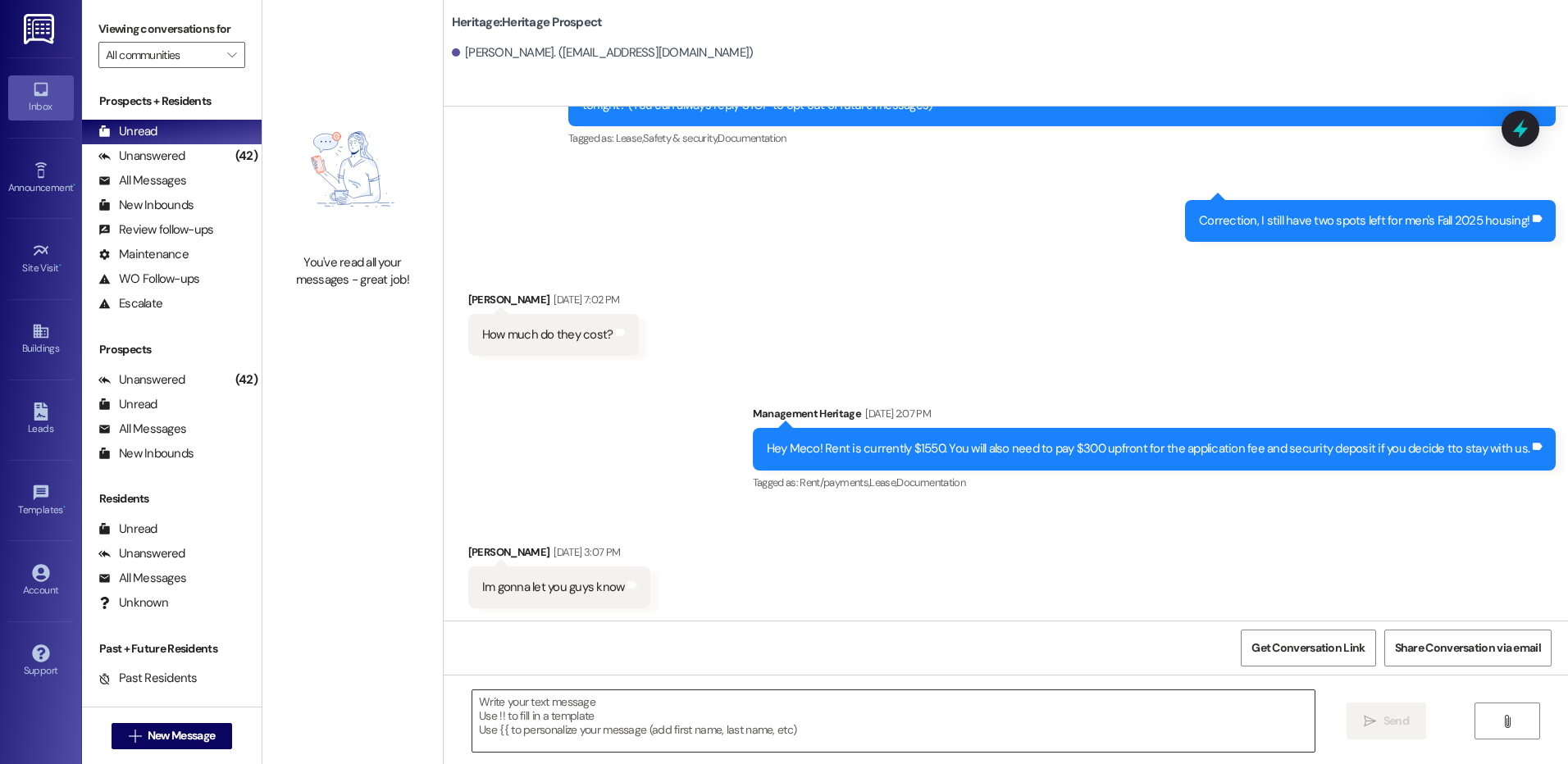
click at [600, 737] on textarea at bounding box center [893, 721] width 842 height 61
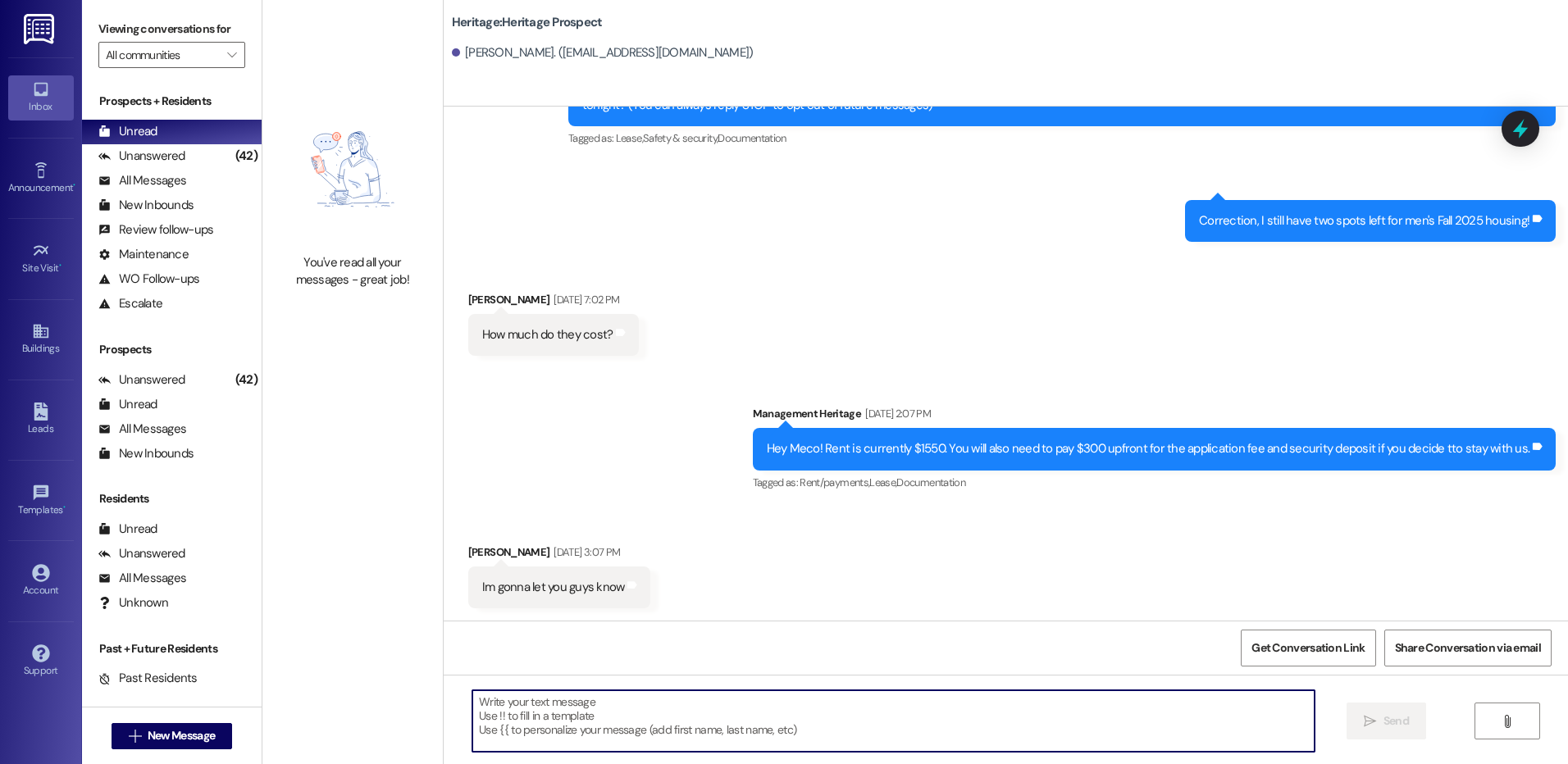
paste textarea "Hey [PERSON_NAME]! This is [PERSON_NAME] with Heritage Apartments. I wanted to …"
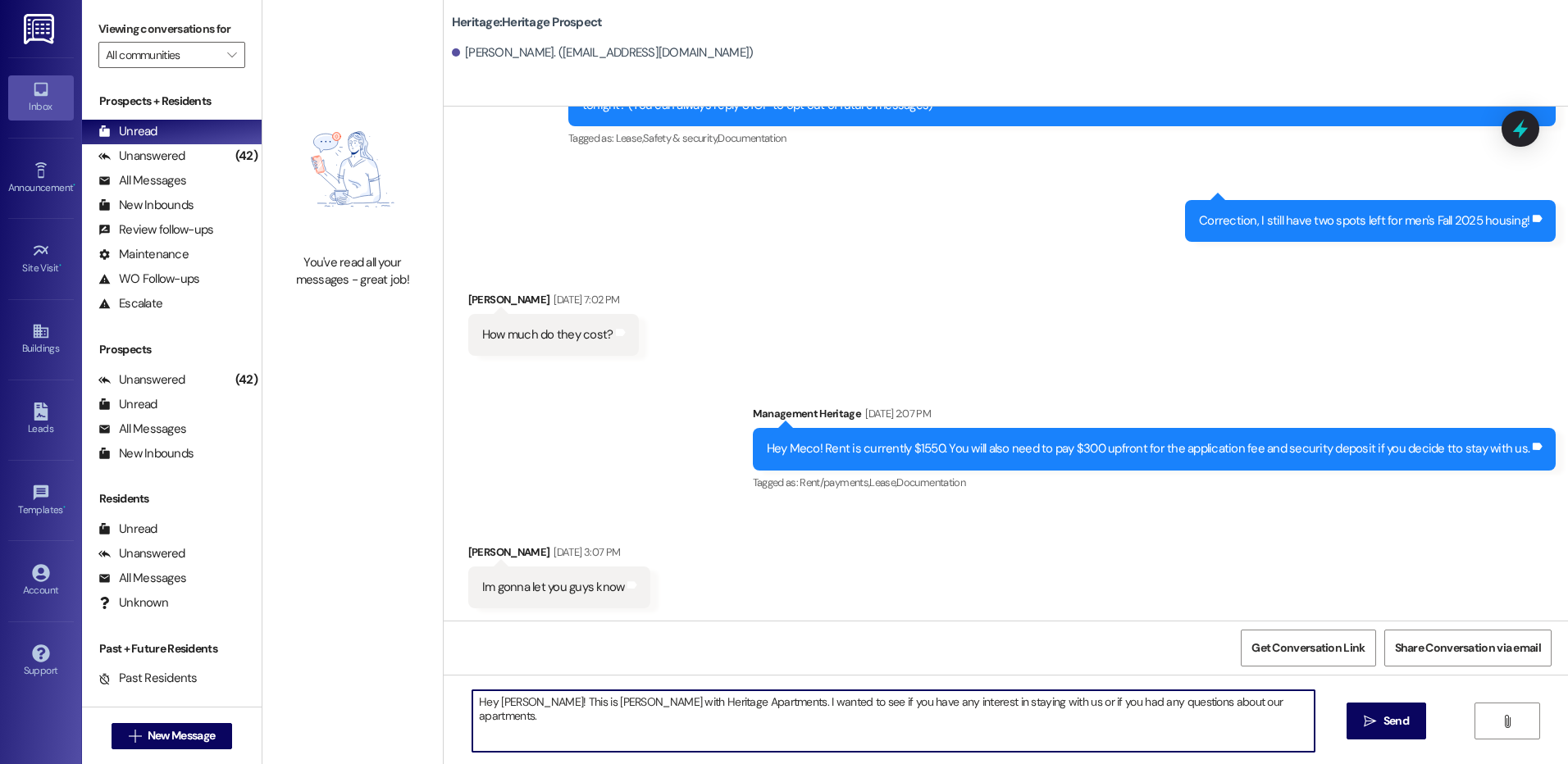
click at [499, 701] on textarea "Hey [PERSON_NAME]! This is [PERSON_NAME] with Heritage Apartments. I wanted to …" at bounding box center [893, 721] width 842 height 61
click at [499, 701] on textarea "Hey Meco! This is [PERSON_NAME] with Heritage Apartments. I wanted to see if yo…" at bounding box center [893, 721] width 842 height 61
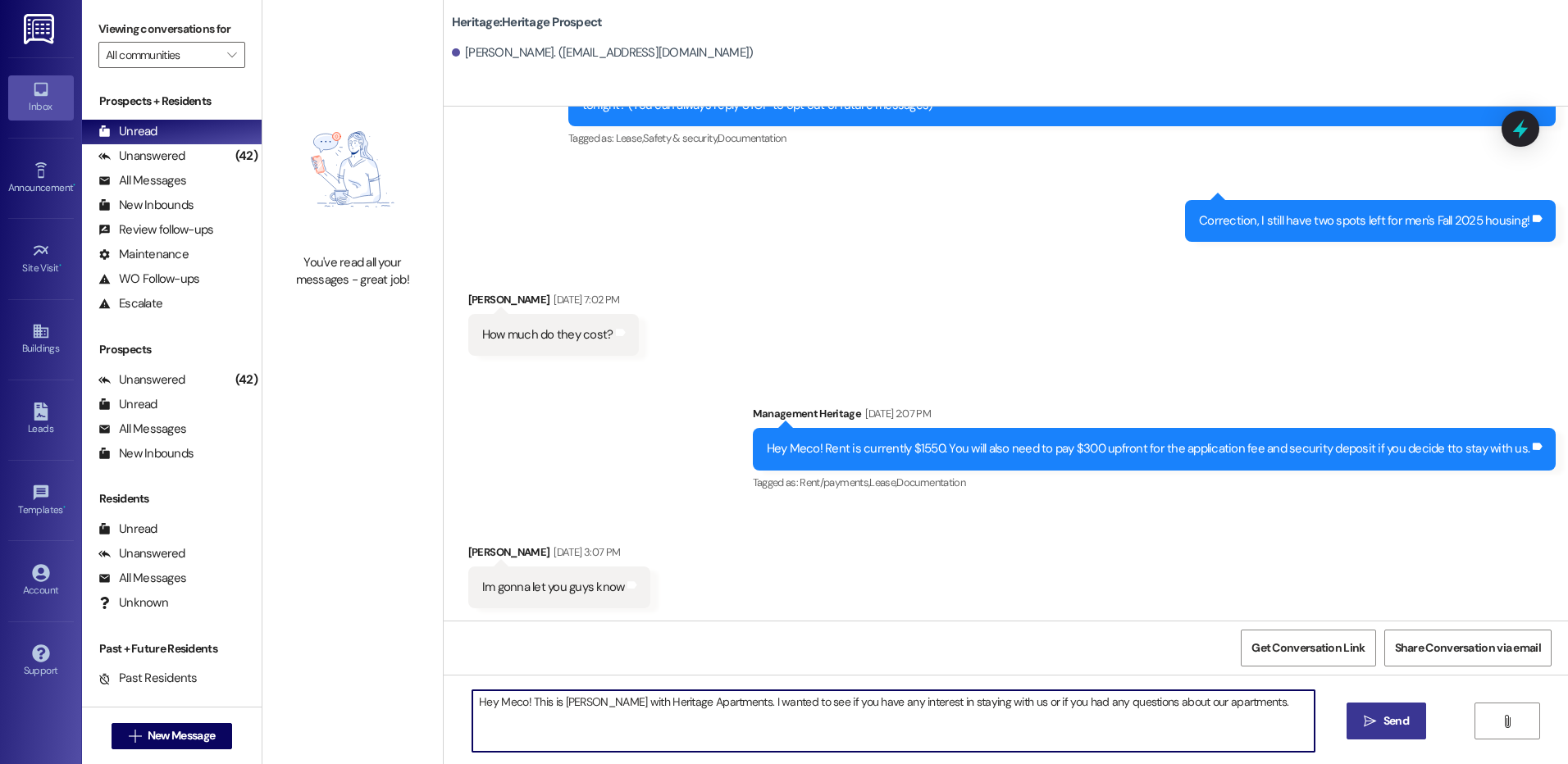
type textarea "Hey Meco! This is [PERSON_NAME] with Heritage Apartments. I wanted to see if yo…"
click at [1371, 734] on button " Send" at bounding box center [1387, 721] width 79 height 37
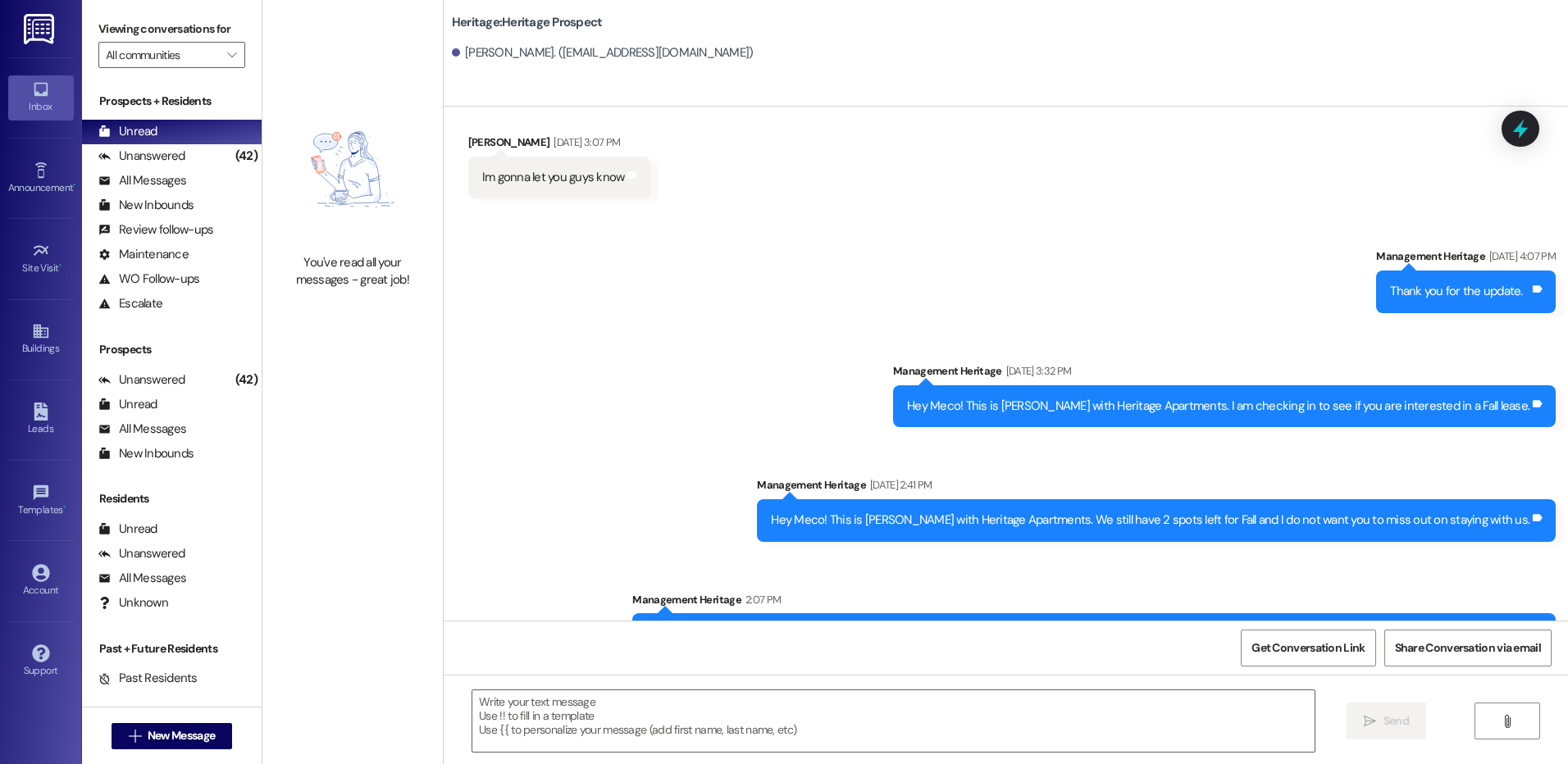
scroll to position [589, 0]
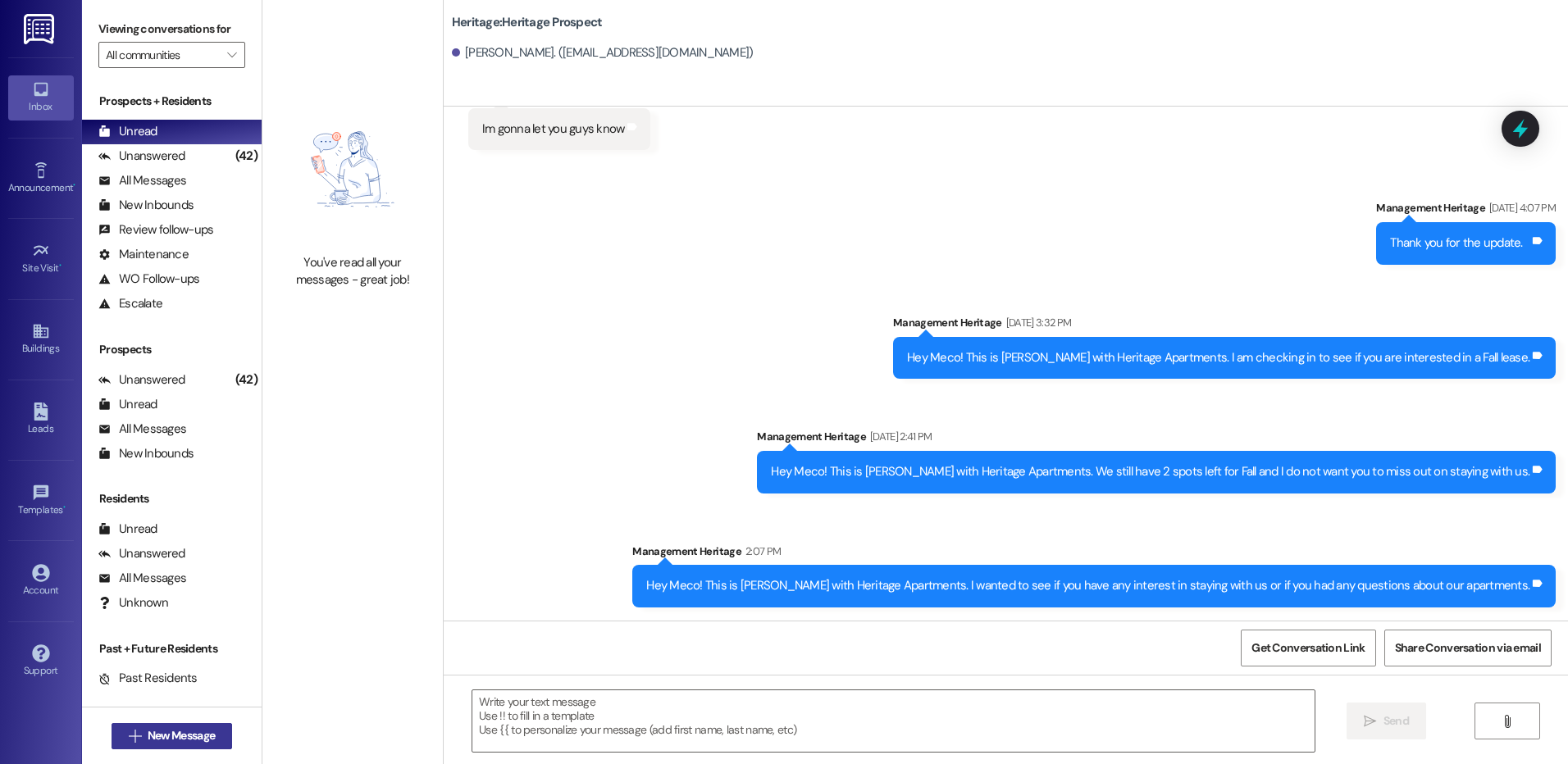
click at [177, 744] on button " New Message" at bounding box center [172, 736] width 122 height 26
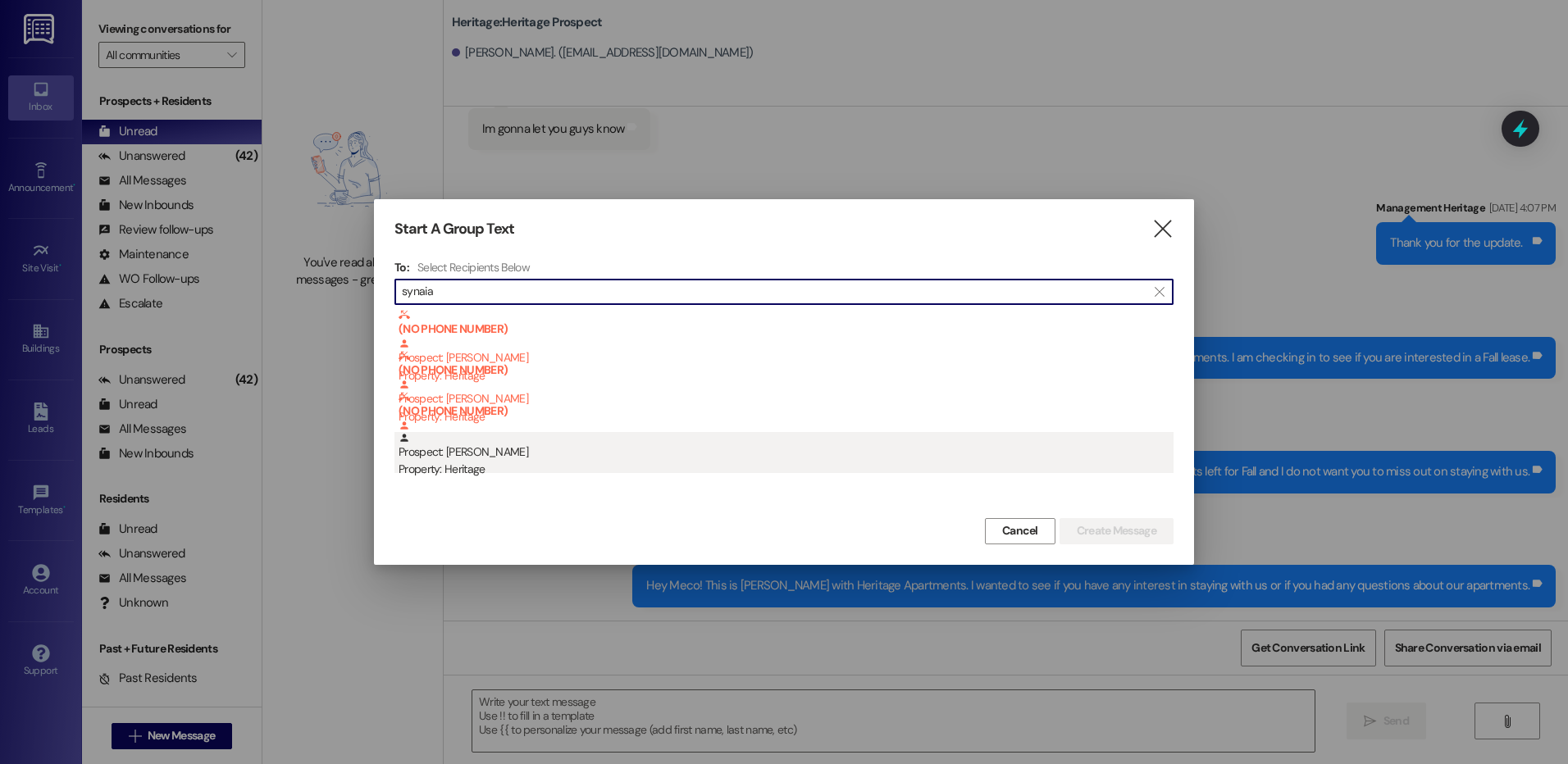
type input "synaia"
click at [581, 470] on div "Property: Heritage" at bounding box center [787, 470] width 775 height 17
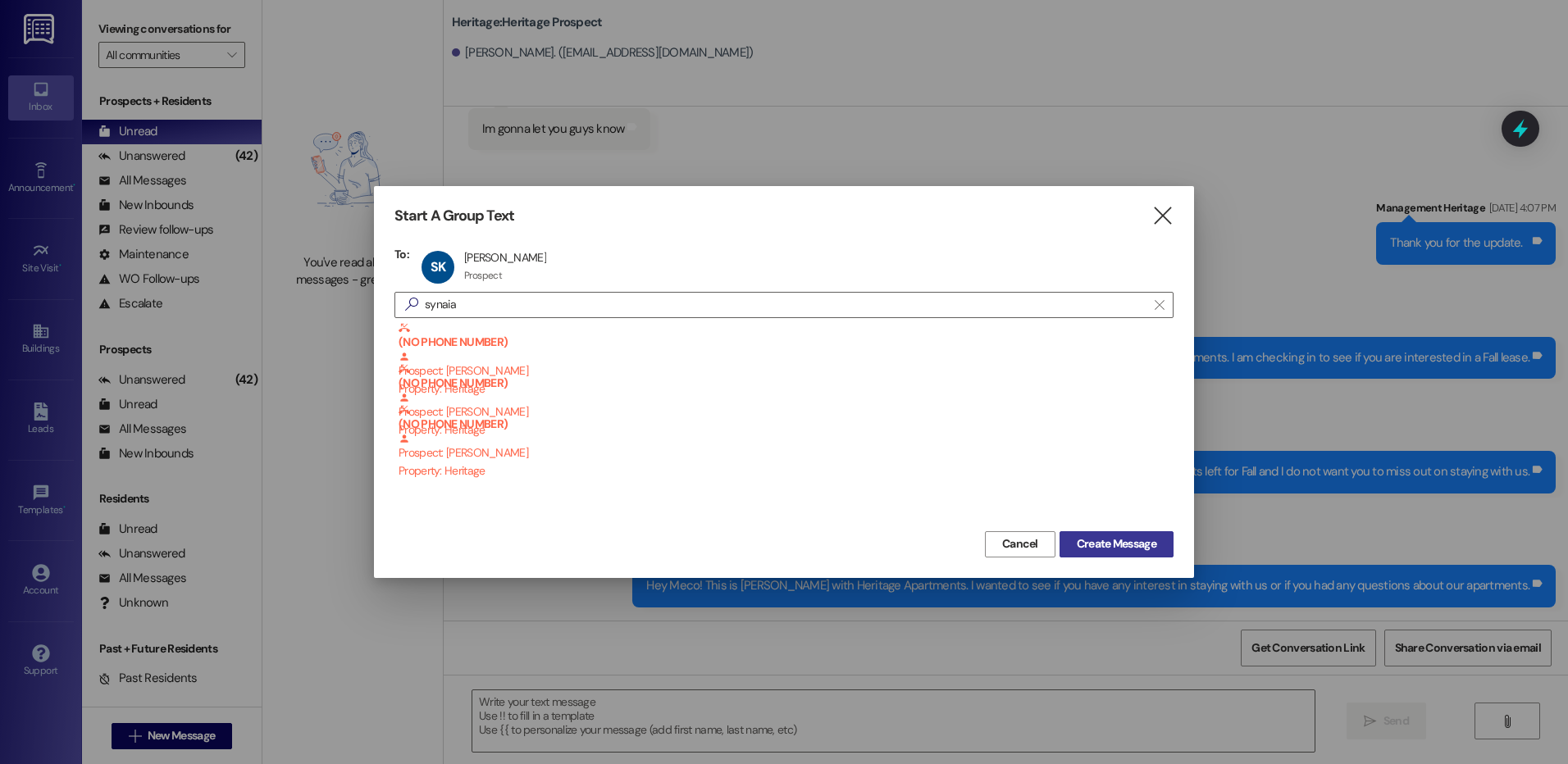
click at [1116, 550] on span "Create Message" at bounding box center [1116, 544] width 79 height 17
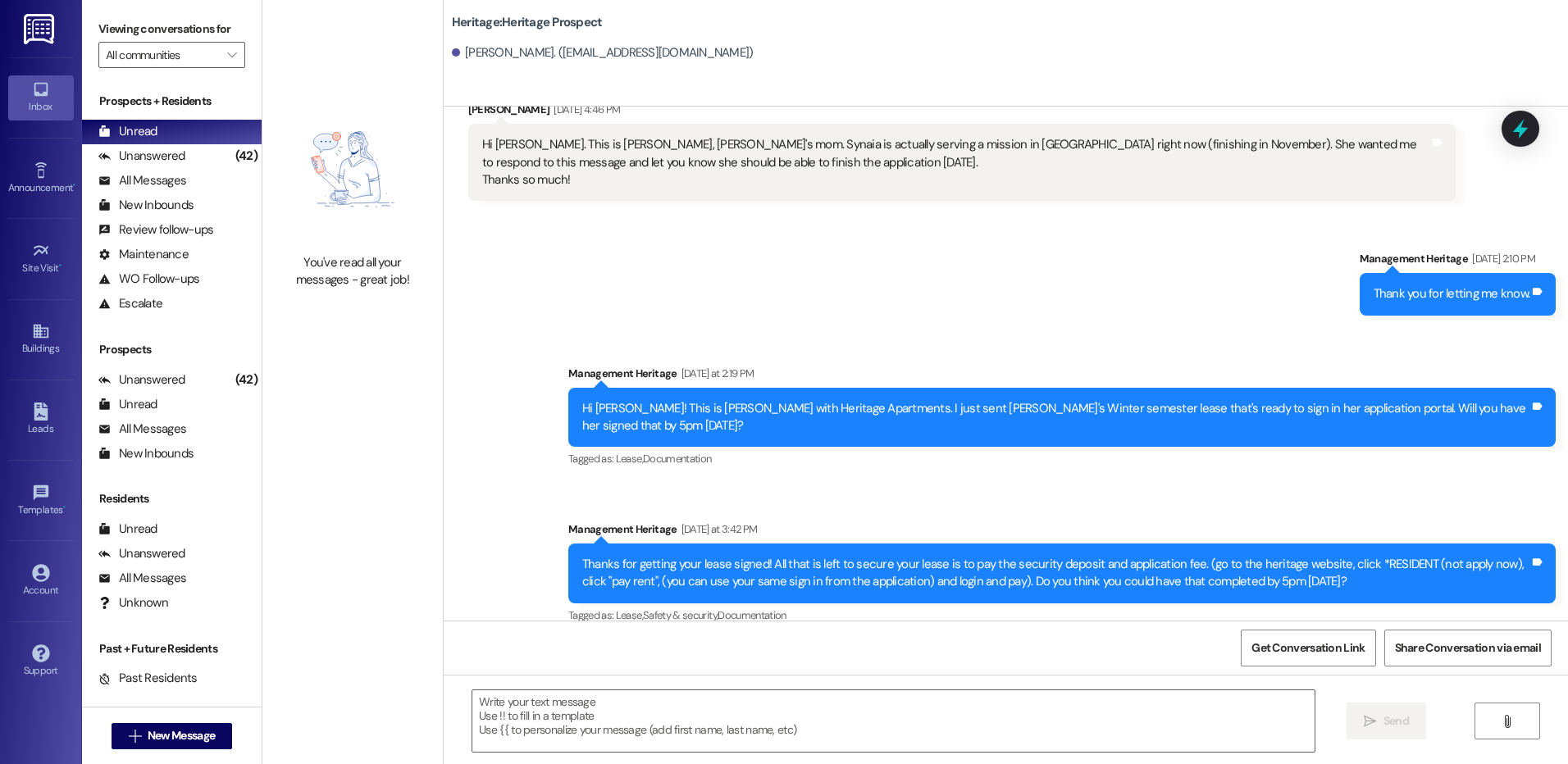
scroll to position [214, 0]
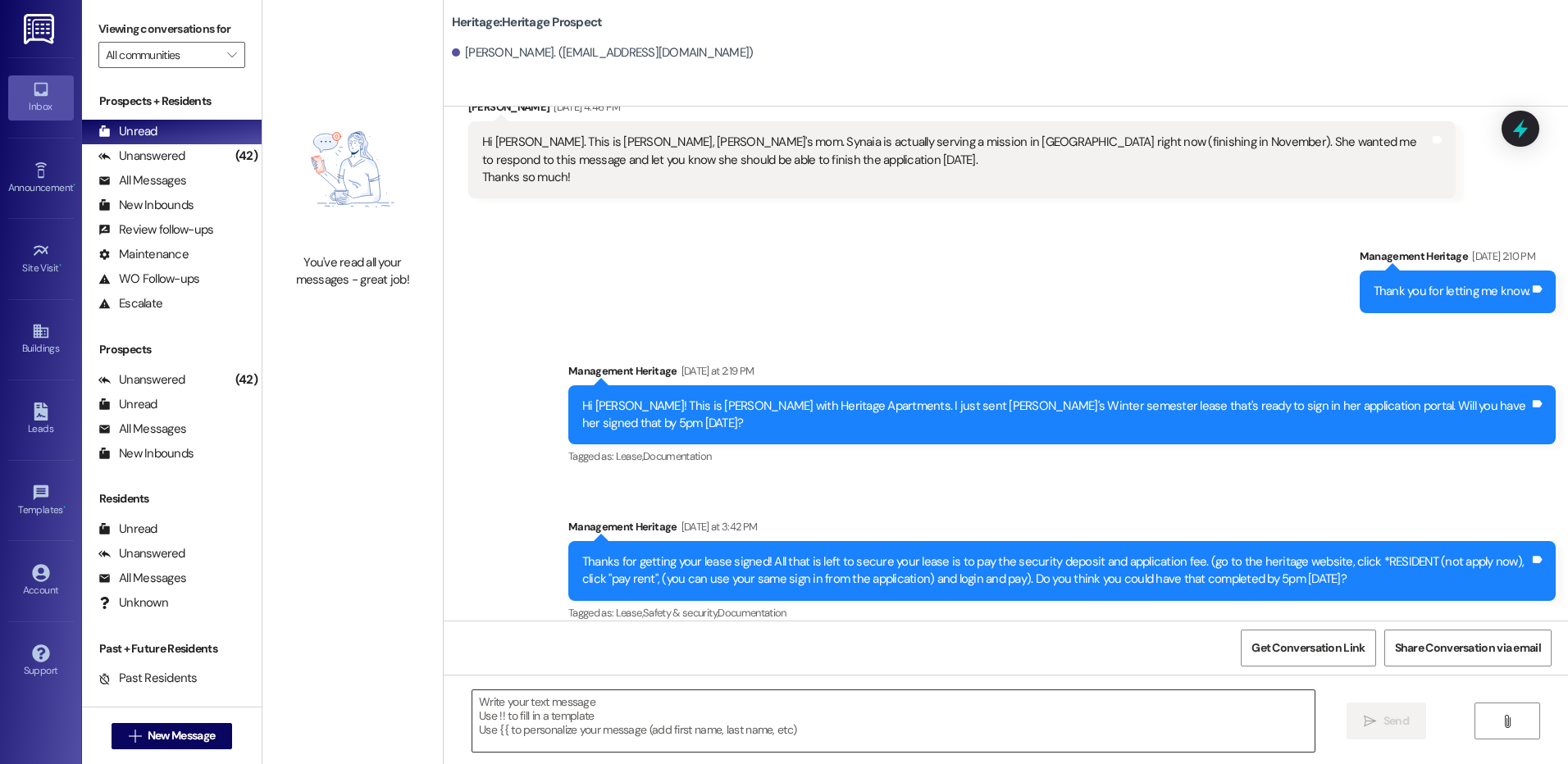
click at [570, 717] on textarea at bounding box center [893, 721] width 842 height 61
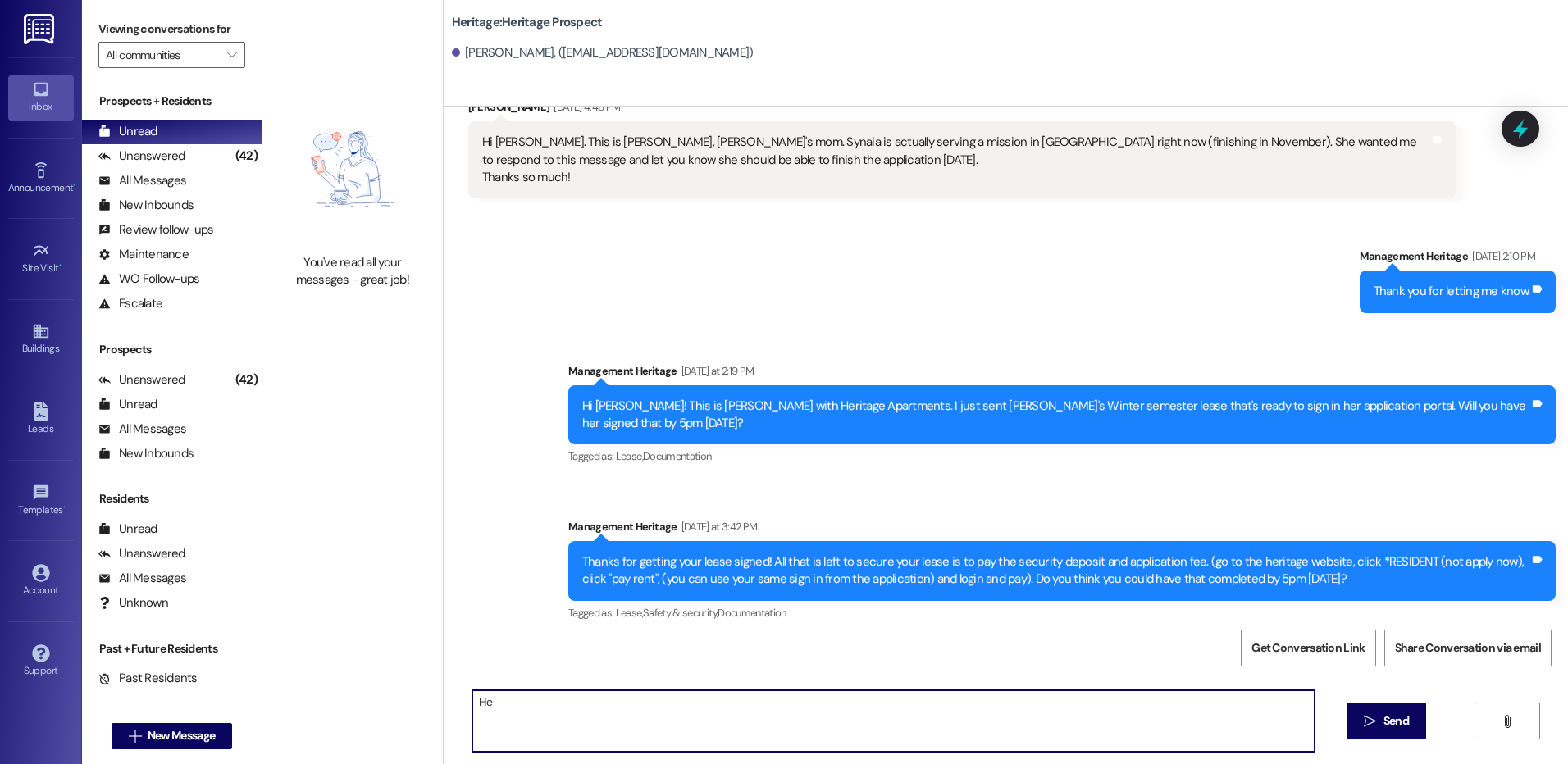
type textarea "H"
click at [740, 710] on textarea "Hi [PERSON_NAME]! I tried to look into your payment issues." at bounding box center [893, 721] width 842 height 61
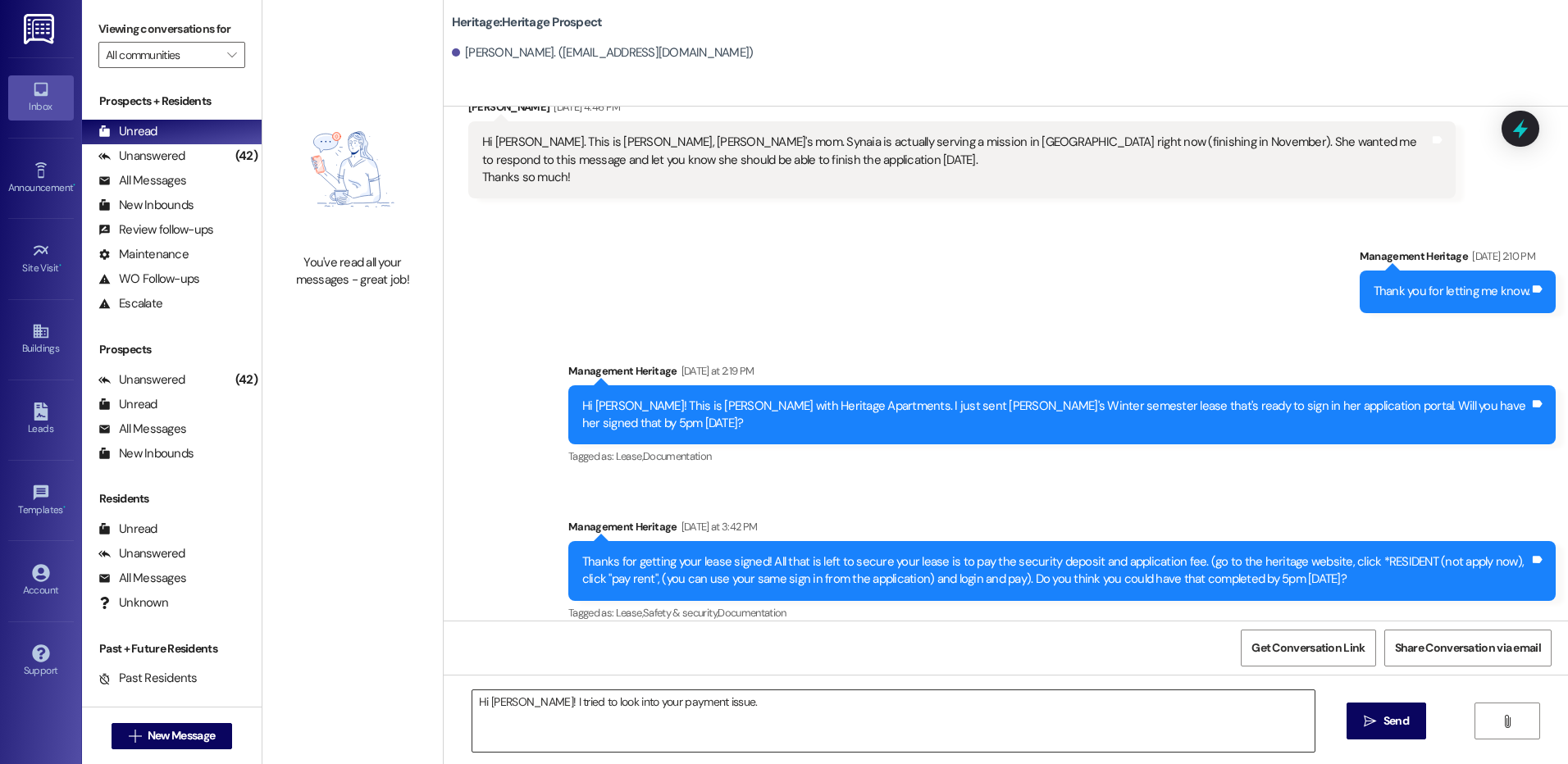
click at [737, 710] on textarea "Hi [PERSON_NAME]! I tried to look into your payment issue." at bounding box center [893, 721] width 842 height 61
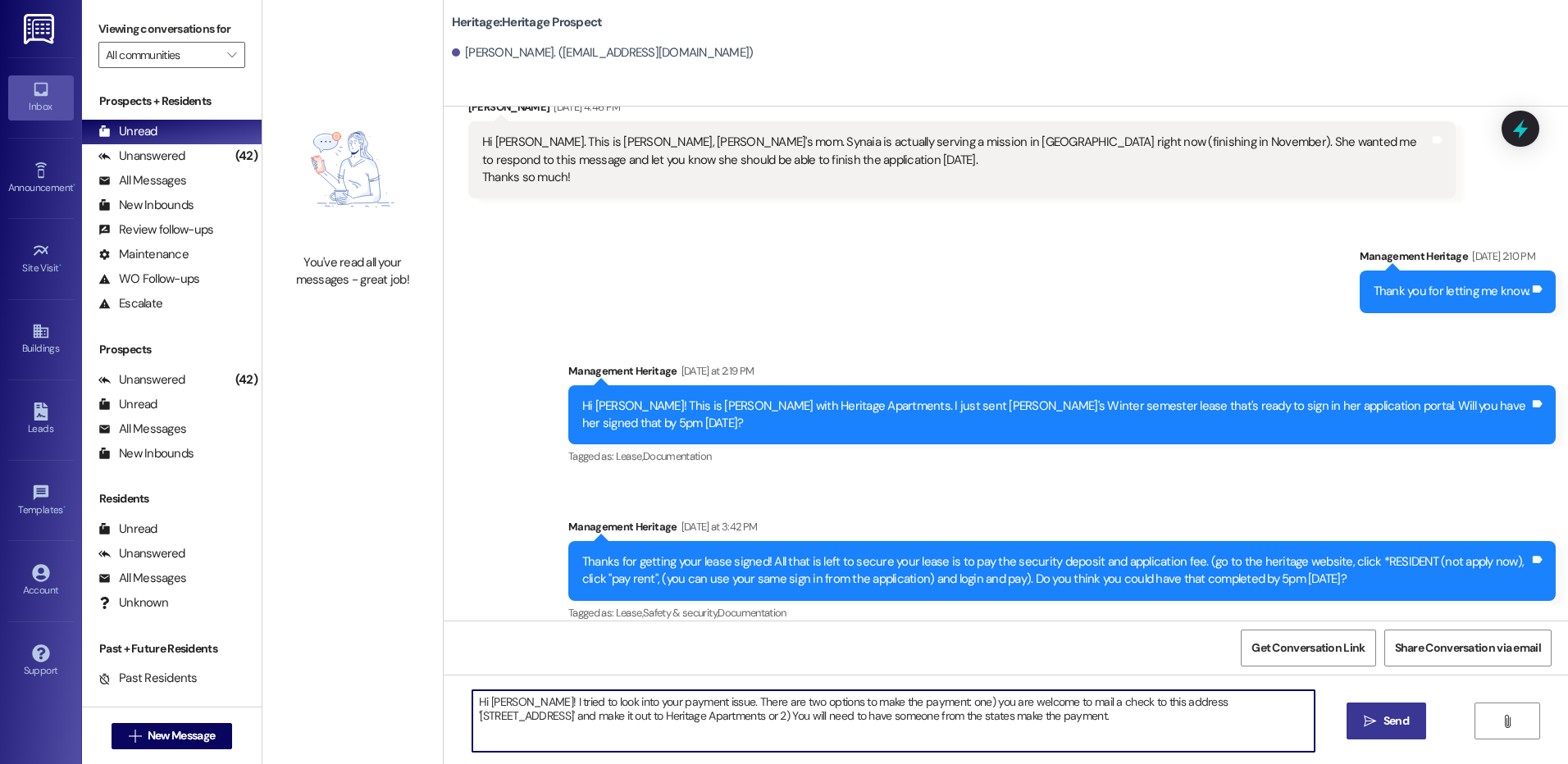
type textarea "Hi [PERSON_NAME]! I tried to look into your payment issue. There are two option…"
click at [1362, 722] on span " Send" at bounding box center [1387, 721] width 52 height 17
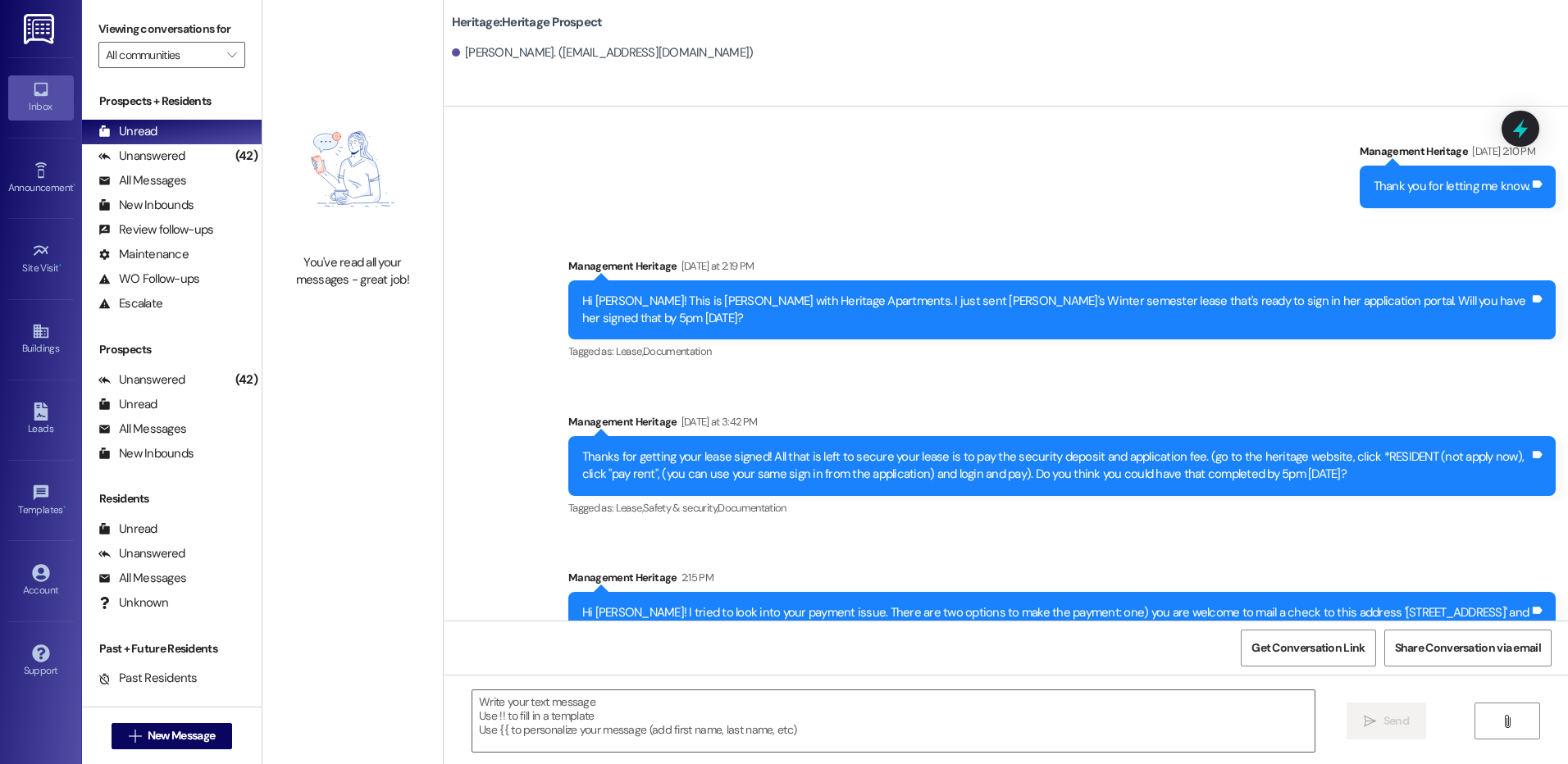
scroll to position [345, 0]
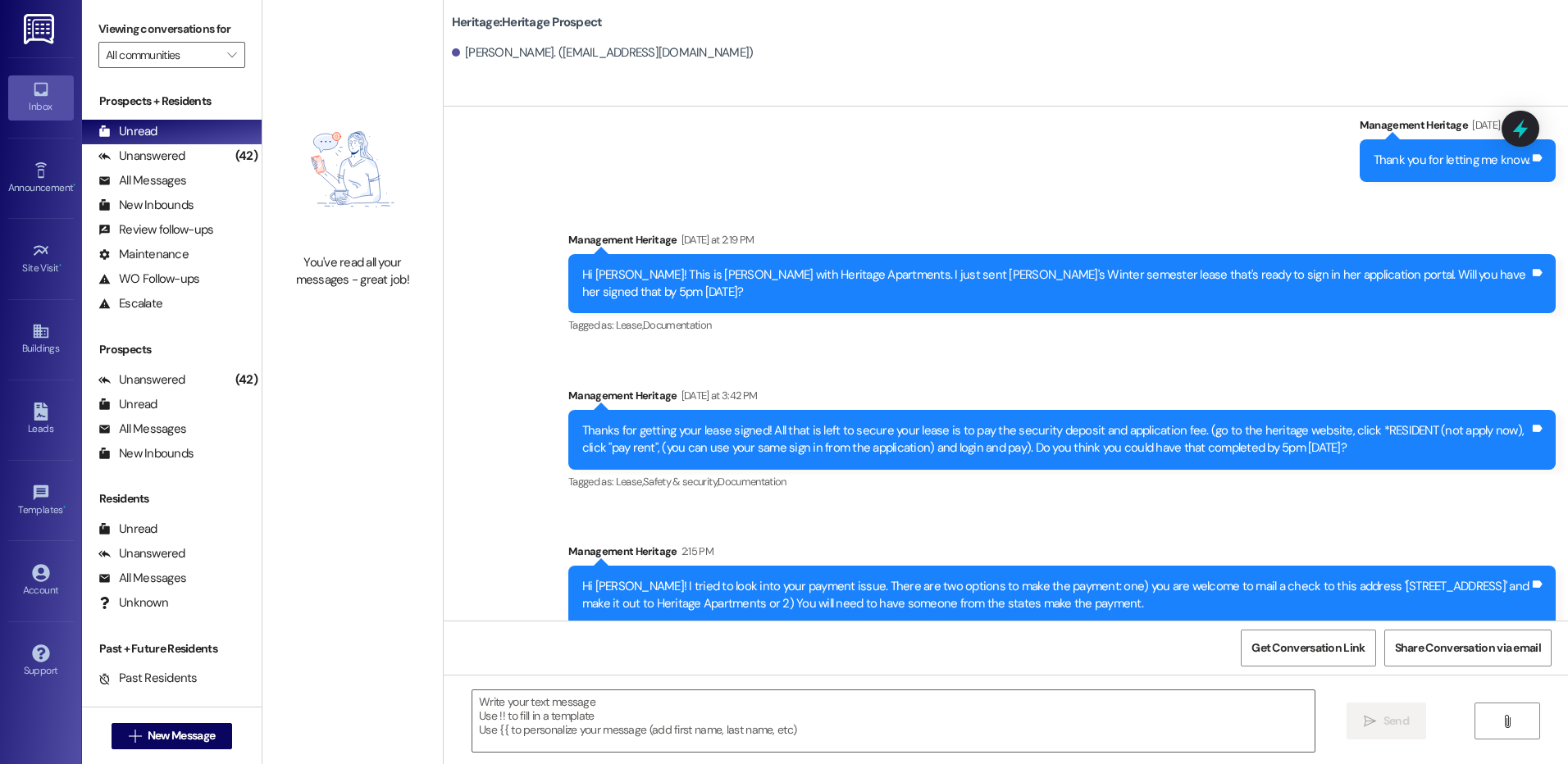
click at [711, 588] on div "Hi [PERSON_NAME]! I tried to look into your payment issue. There are two option…" at bounding box center [1055, 596] width 947 height 35
click at [711, 587] on div "Hi [PERSON_NAME]! I tried to look into your payment issue. There are two option…" at bounding box center [1055, 596] width 947 height 35
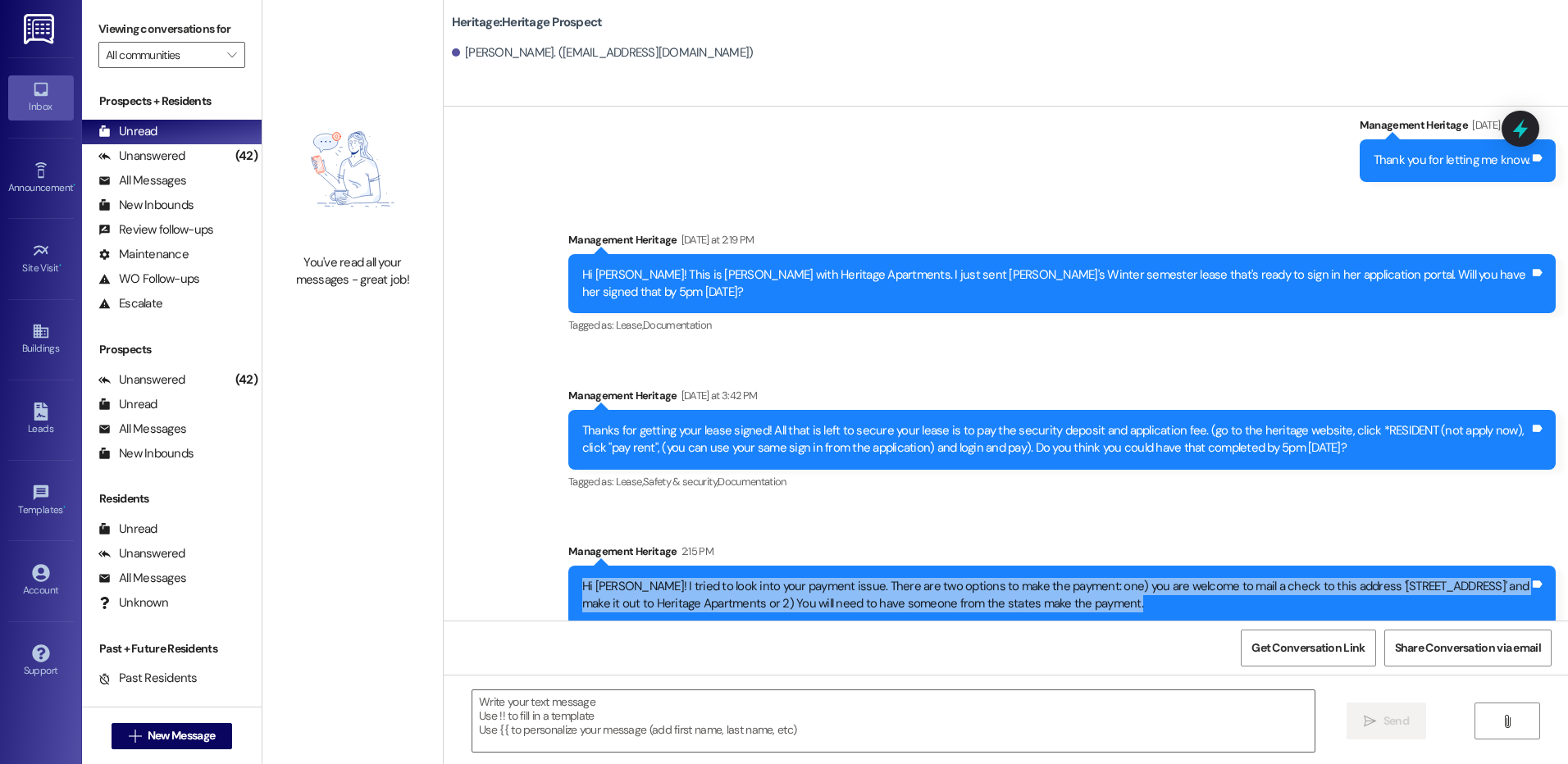
click at [711, 587] on div "Hi [PERSON_NAME]! I tried to look into your payment issue. There are two option…" at bounding box center [1055, 596] width 947 height 35
copy div "Hi [PERSON_NAME]! I tried to look into your payment issue. There are two option…"
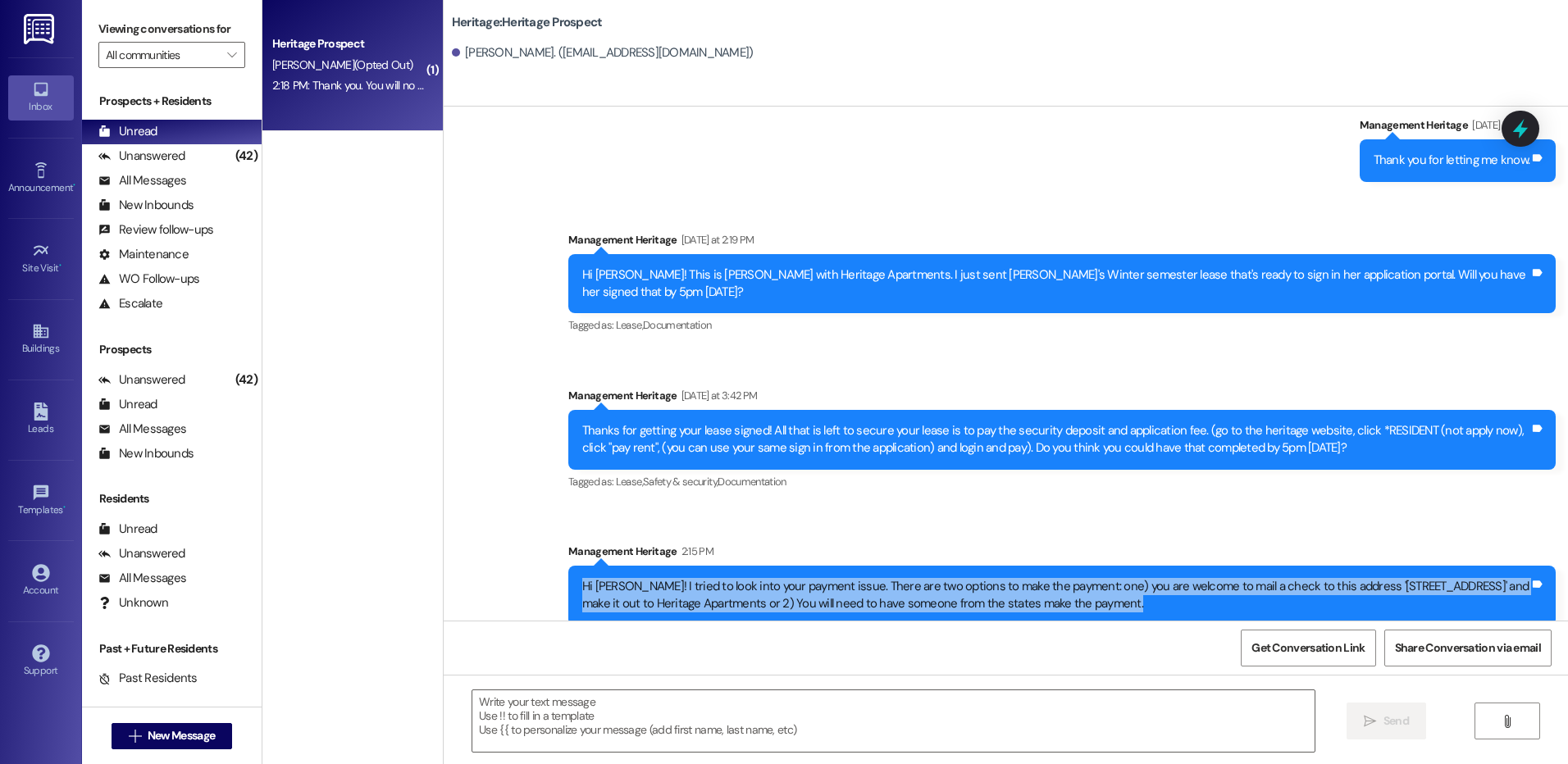
click at [360, 56] on div "Heritage Prospect [PERSON_NAME] (Opted Out) 2:18 PM: Thank you. You will no lon…" at bounding box center [352, 66] width 180 height 131
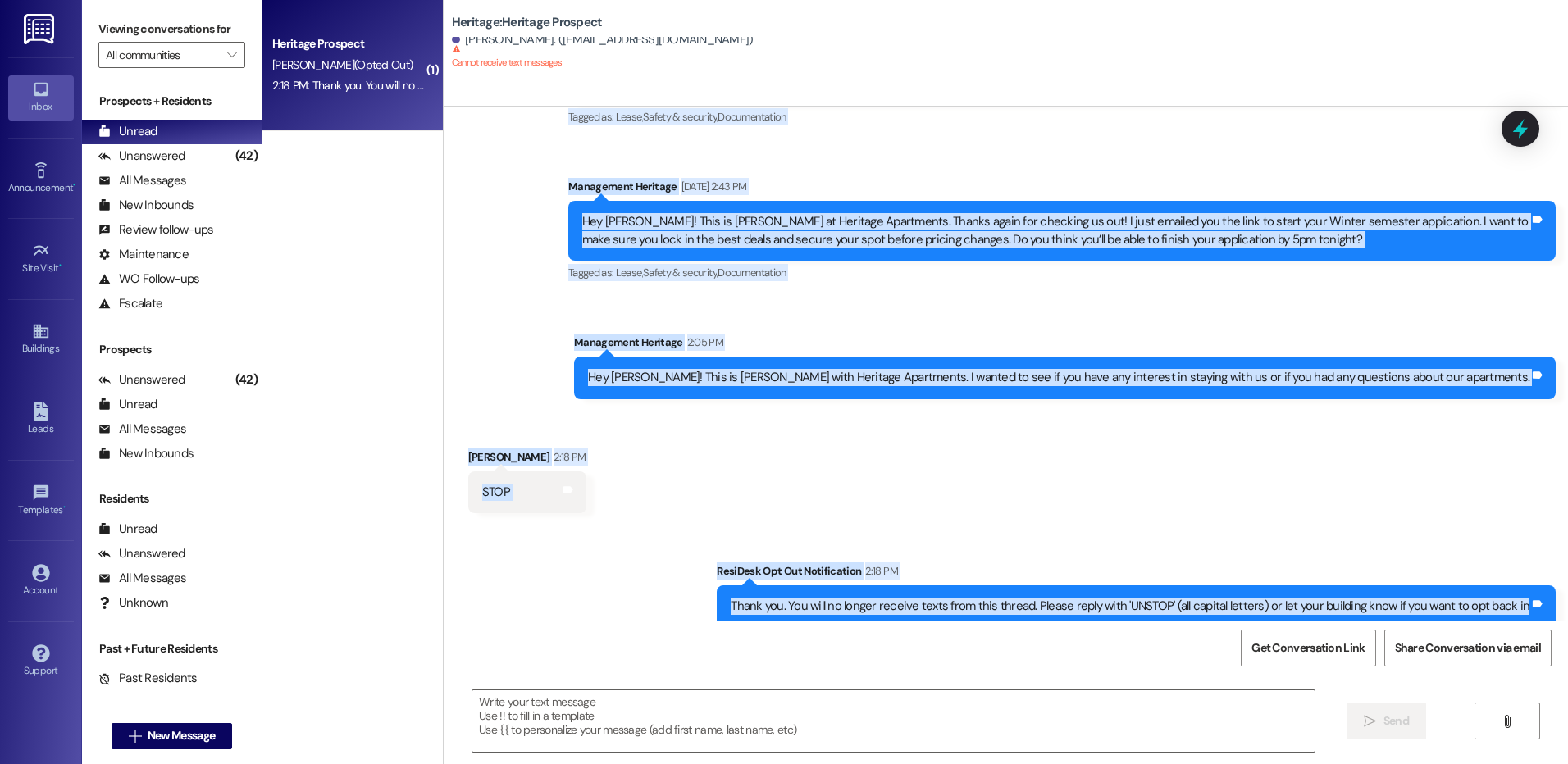
scroll to position [328, 0]
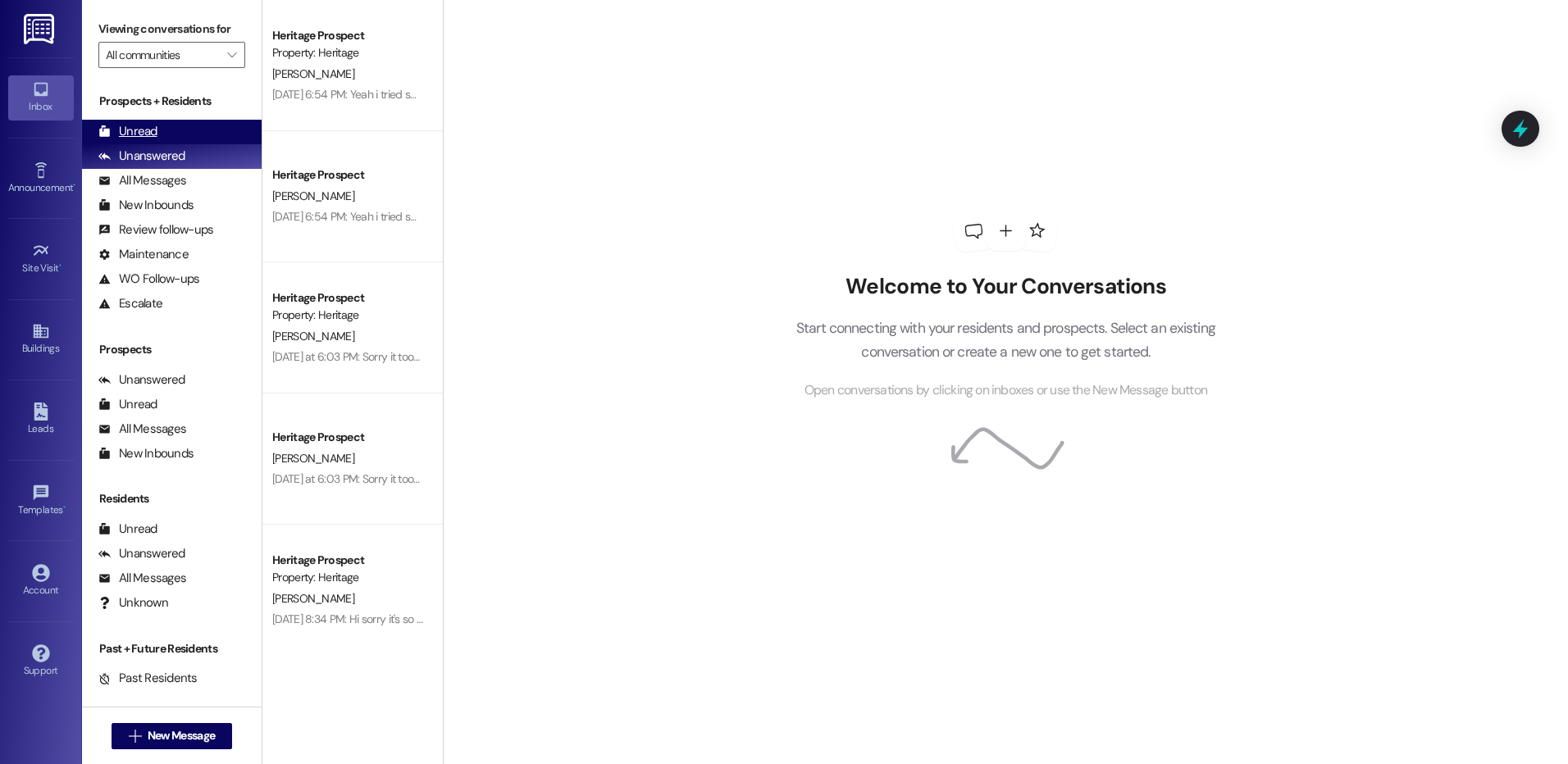
click at [164, 135] on div "Unread (0)" at bounding box center [172, 132] width 180 height 24
